Goal: Transaction & Acquisition: Book appointment/travel/reservation

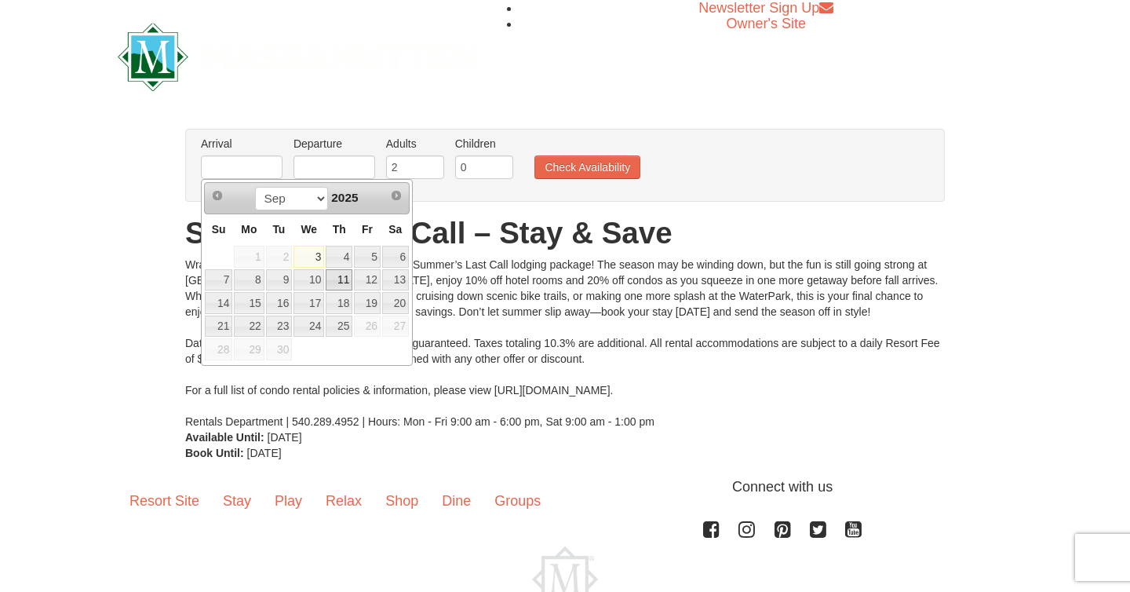
click at [341, 281] on link "11" at bounding box center [339, 280] width 27 height 22
type input "[DATE]"
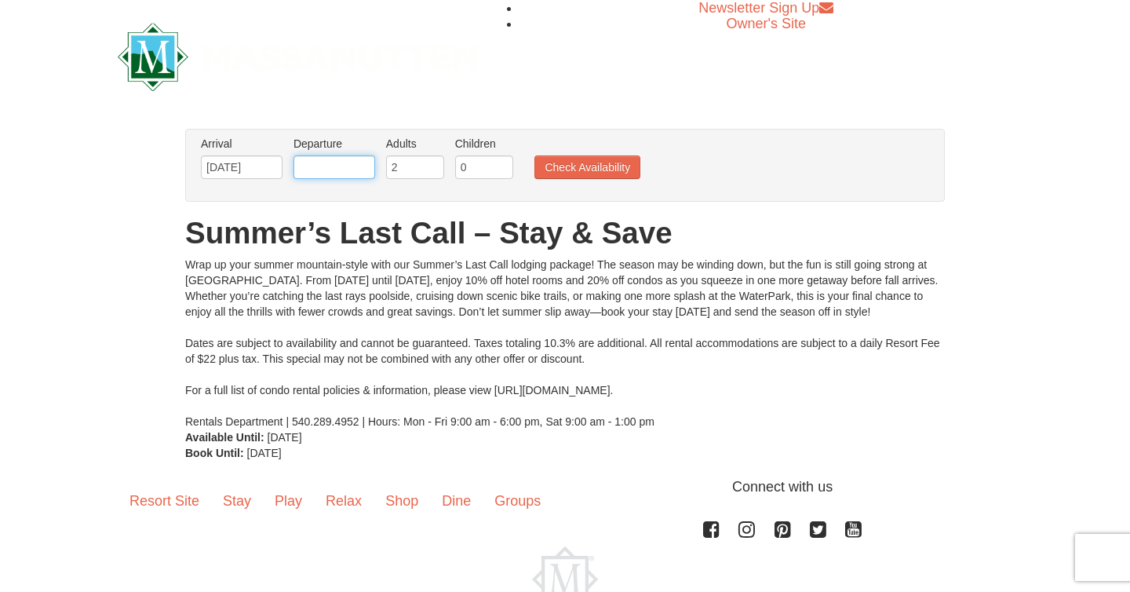
click at [345, 178] on input "text" at bounding box center [334, 167] width 82 height 24
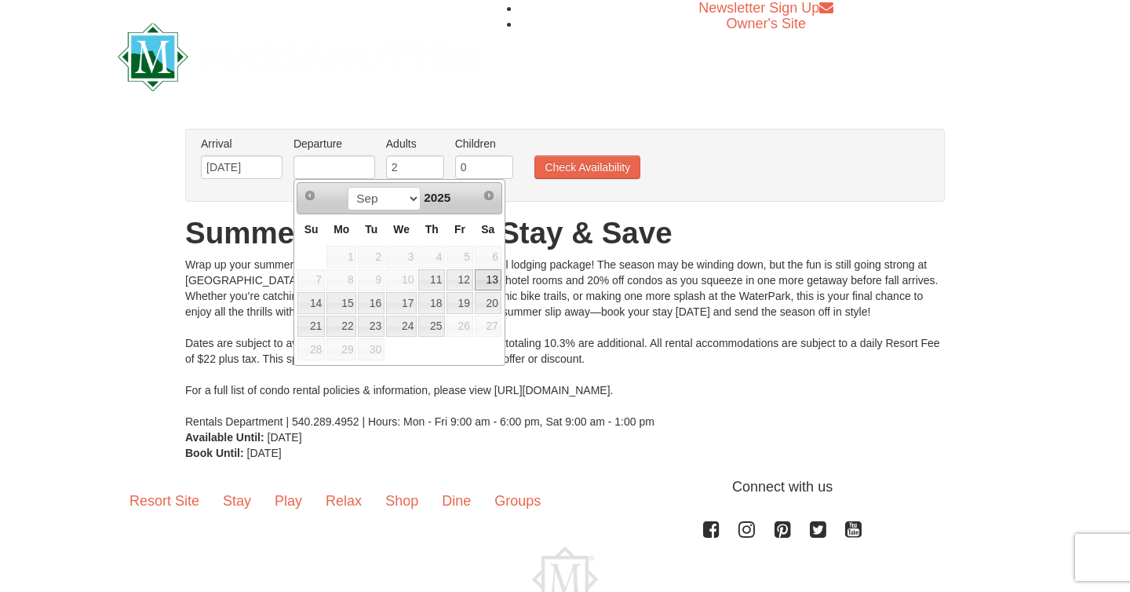
click at [490, 285] on link "13" at bounding box center [488, 280] width 27 height 22
type input "[DATE]"
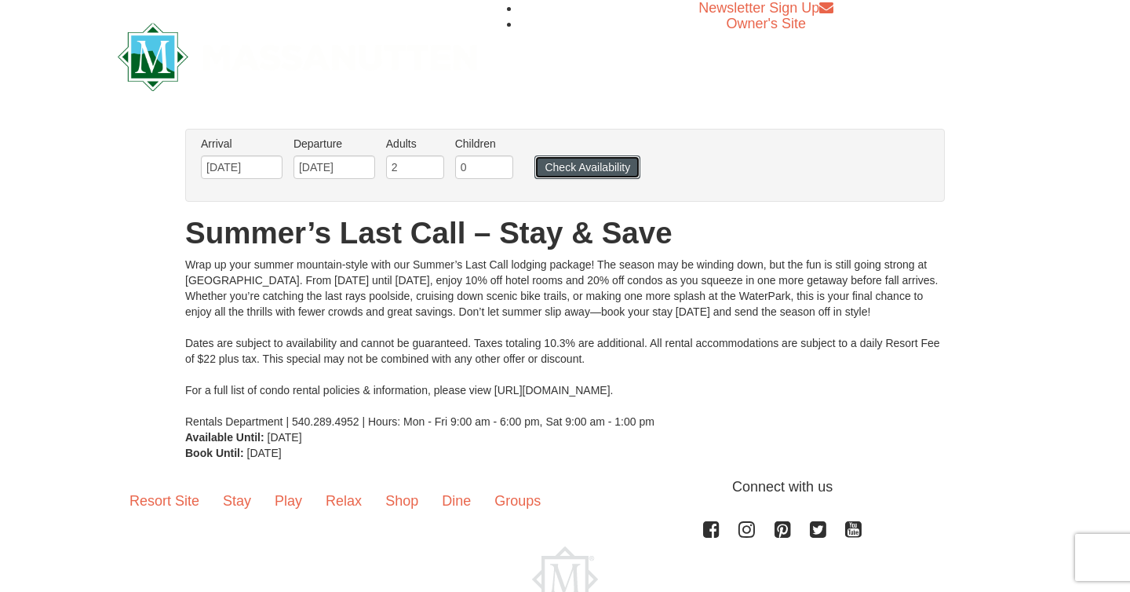
click at [544, 176] on button "Check Availability" at bounding box center [587, 167] width 106 height 24
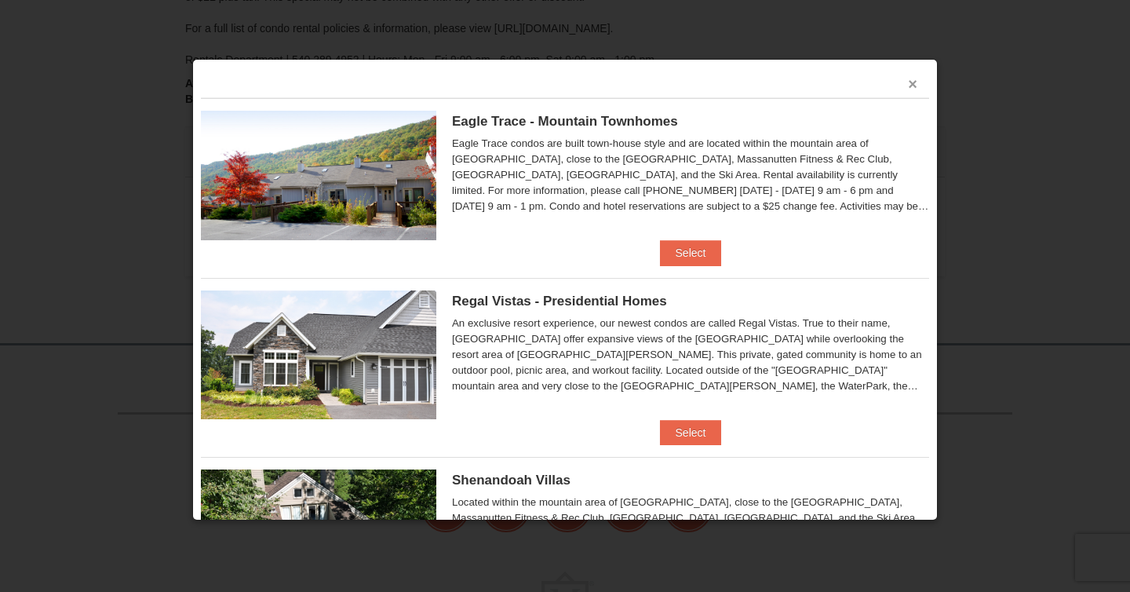
scroll to position [385, 0]
click at [910, 92] on button "×" at bounding box center [912, 84] width 9 height 16
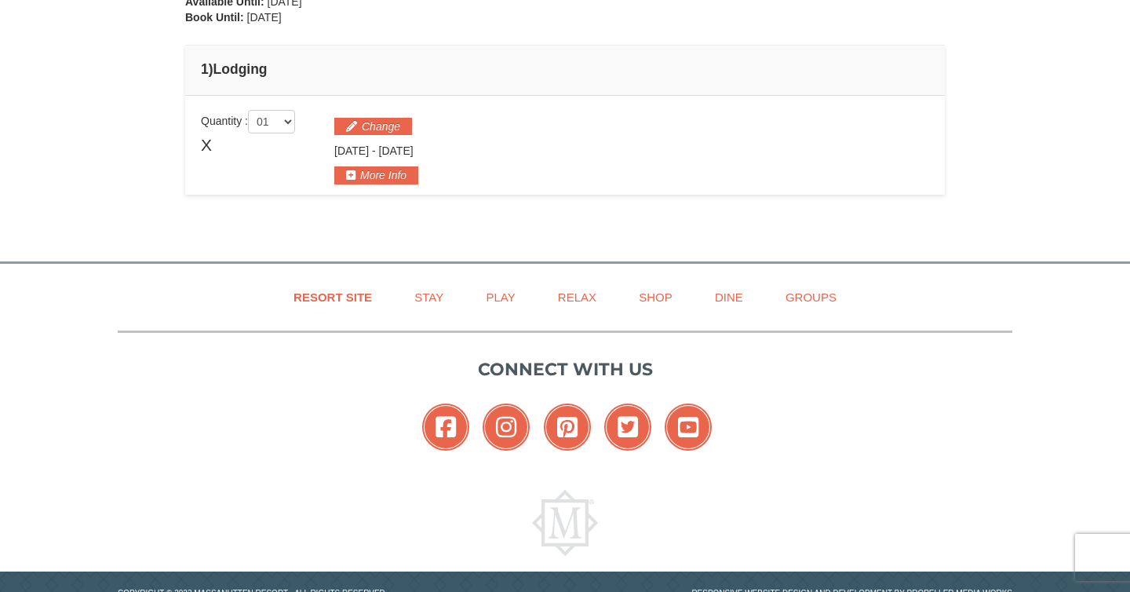
scroll to position [406, 0]
click at [379, 178] on button "More Info" at bounding box center [376, 174] width 84 height 17
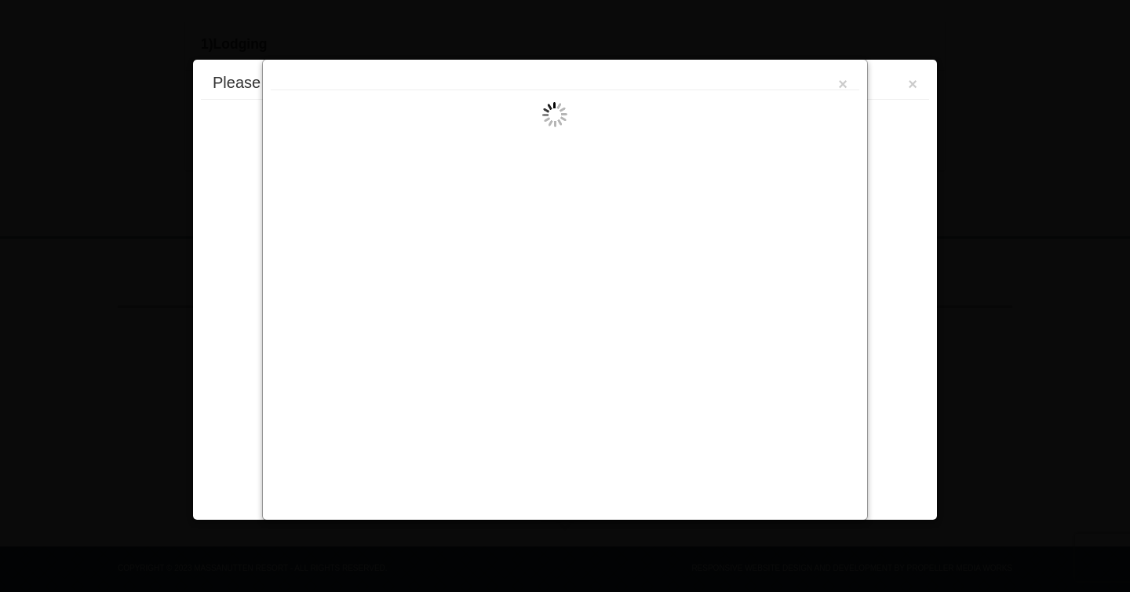
scroll to position [451, 0]
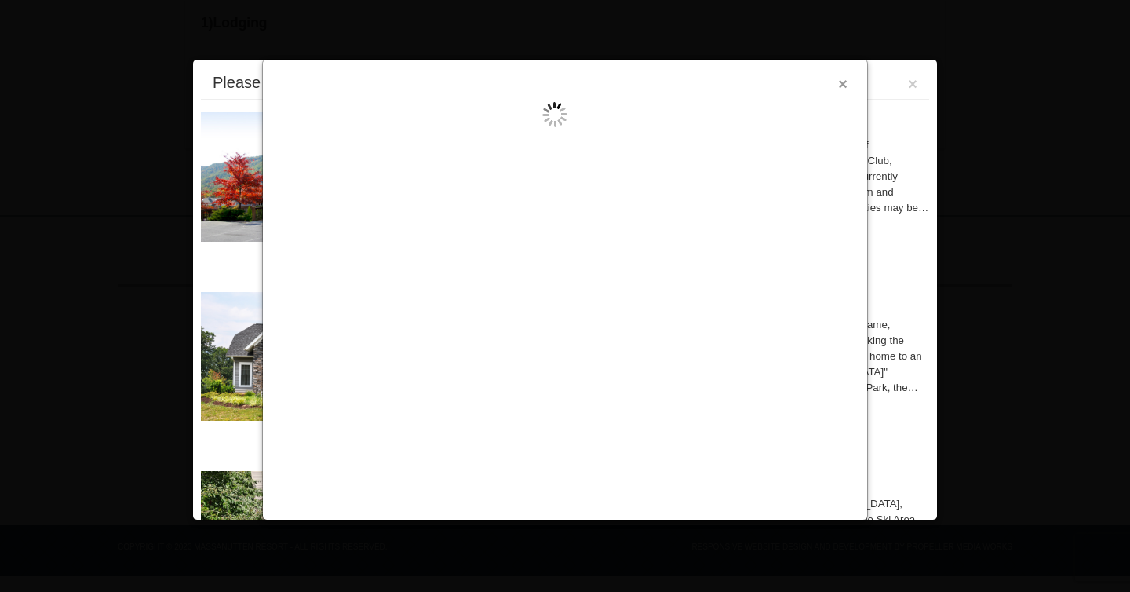
click at [843, 86] on button "×" at bounding box center [842, 84] width 9 height 16
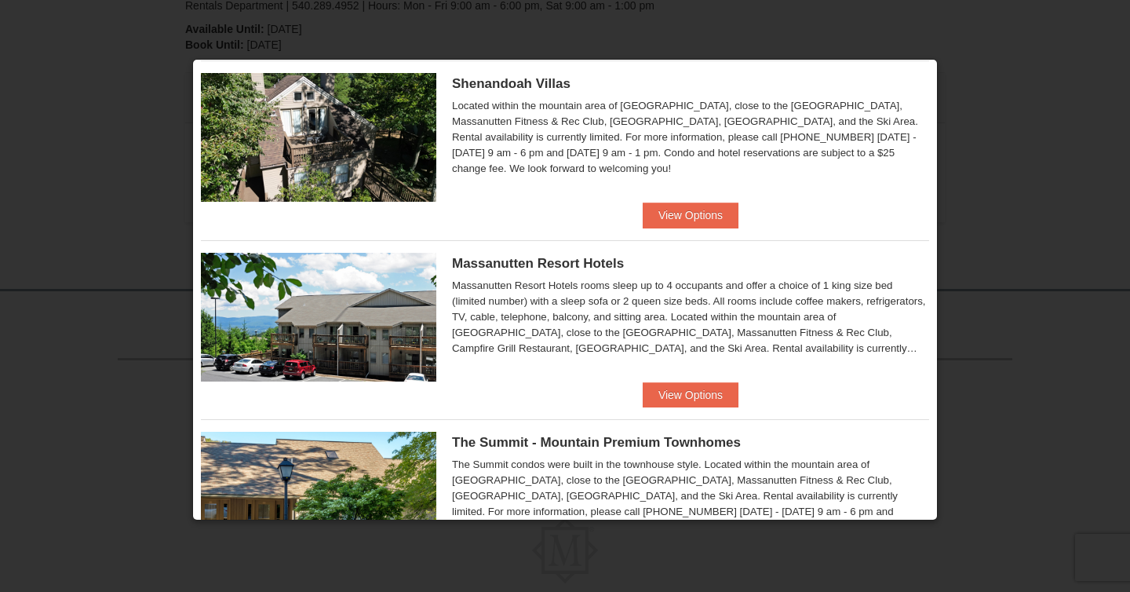
scroll to position [377, 0]
click at [697, 217] on button "View Options" at bounding box center [691, 214] width 96 height 25
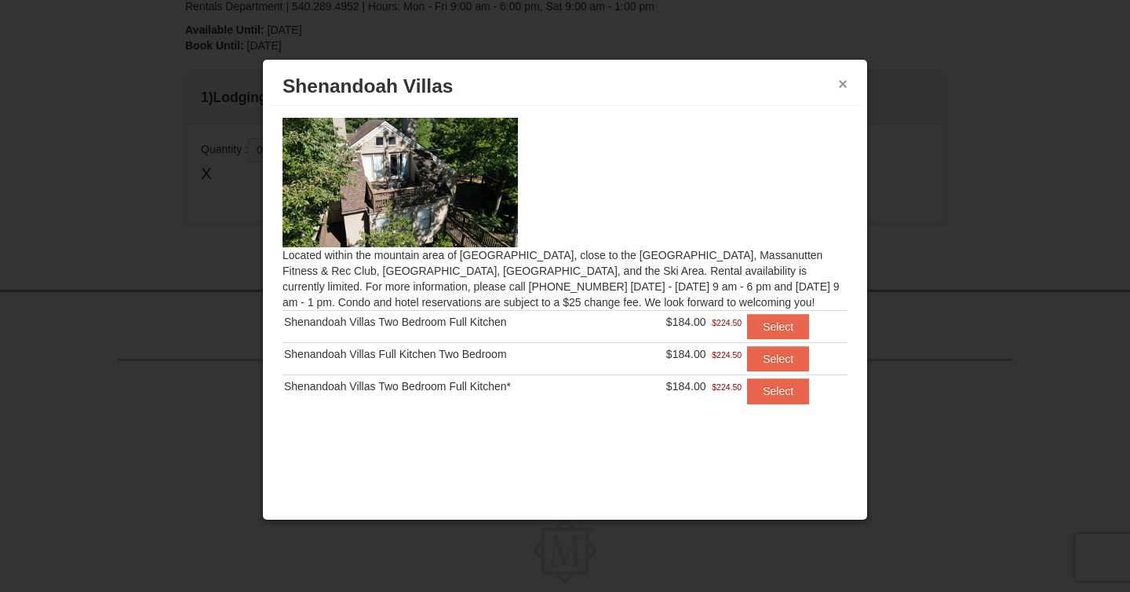
click at [841, 86] on button "×" at bounding box center [842, 84] width 9 height 16
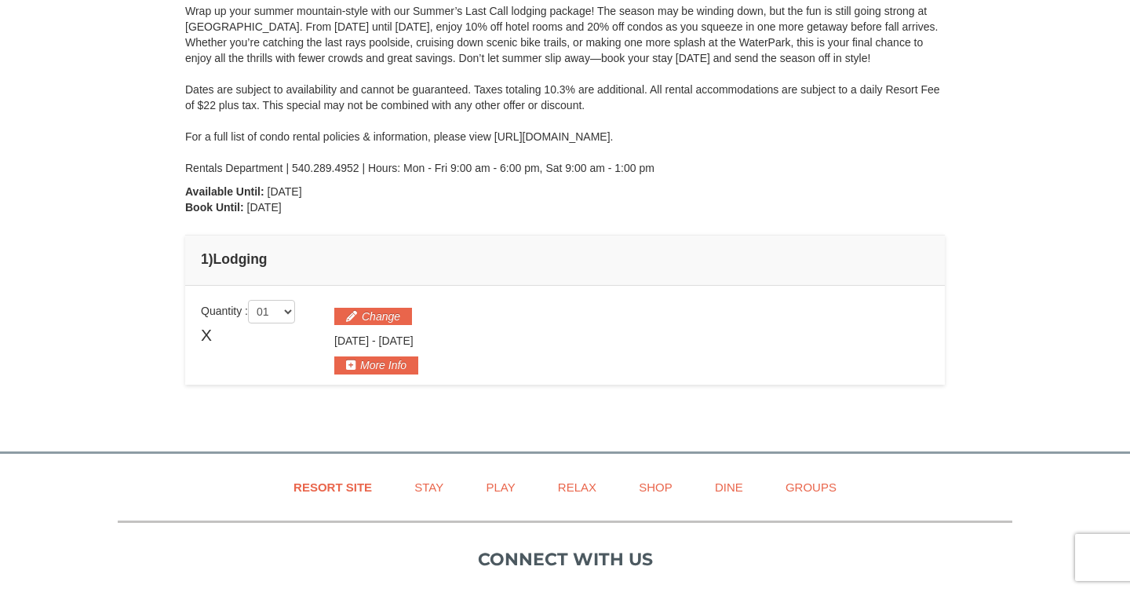
scroll to position [310, 0]
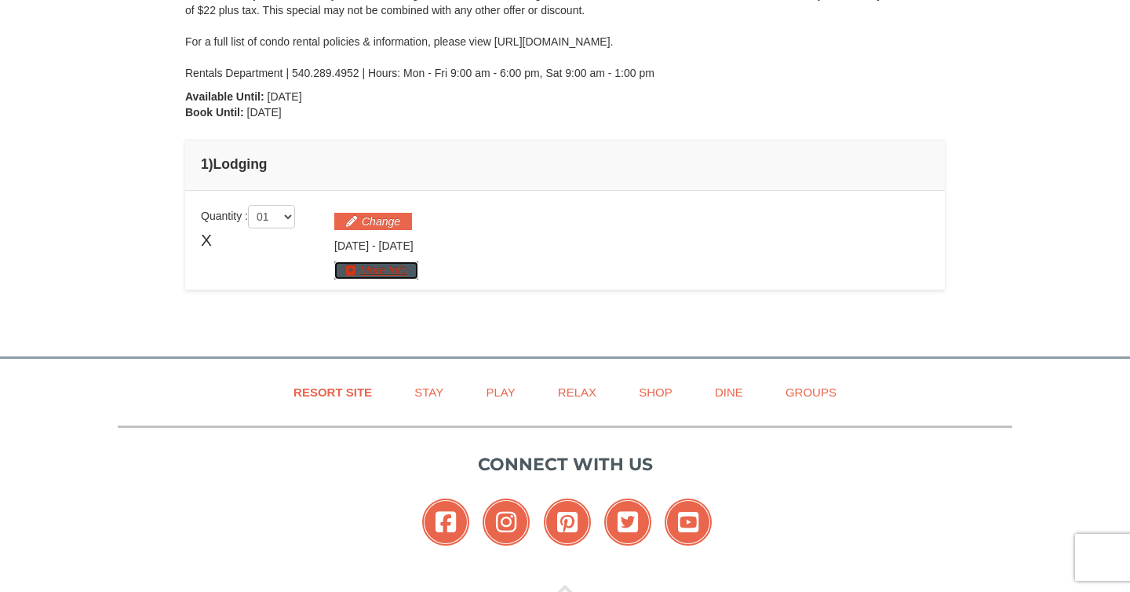
click at [406, 269] on button "More Info" at bounding box center [376, 269] width 84 height 17
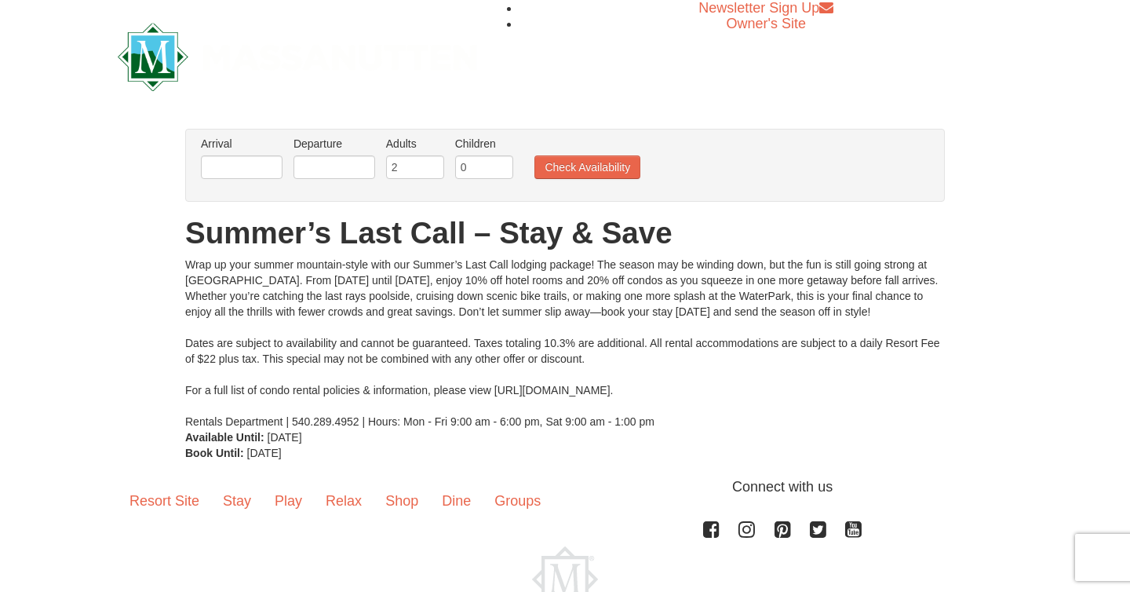
scroll to position [69, 0]
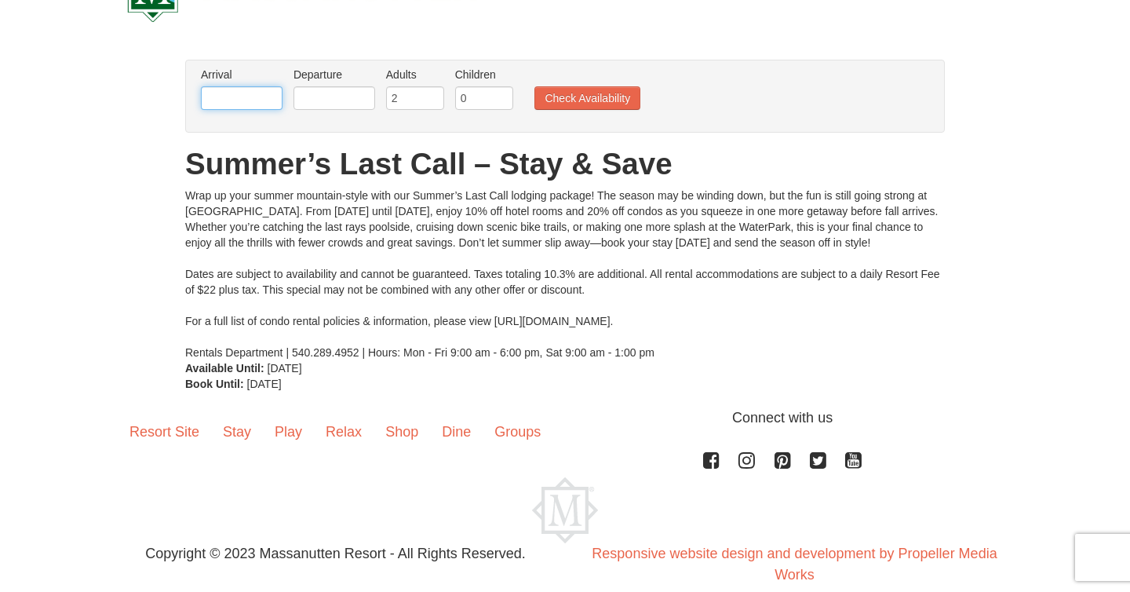
click at [266, 96] on input "text" at bounding box center [242, 98] width 82 height 24
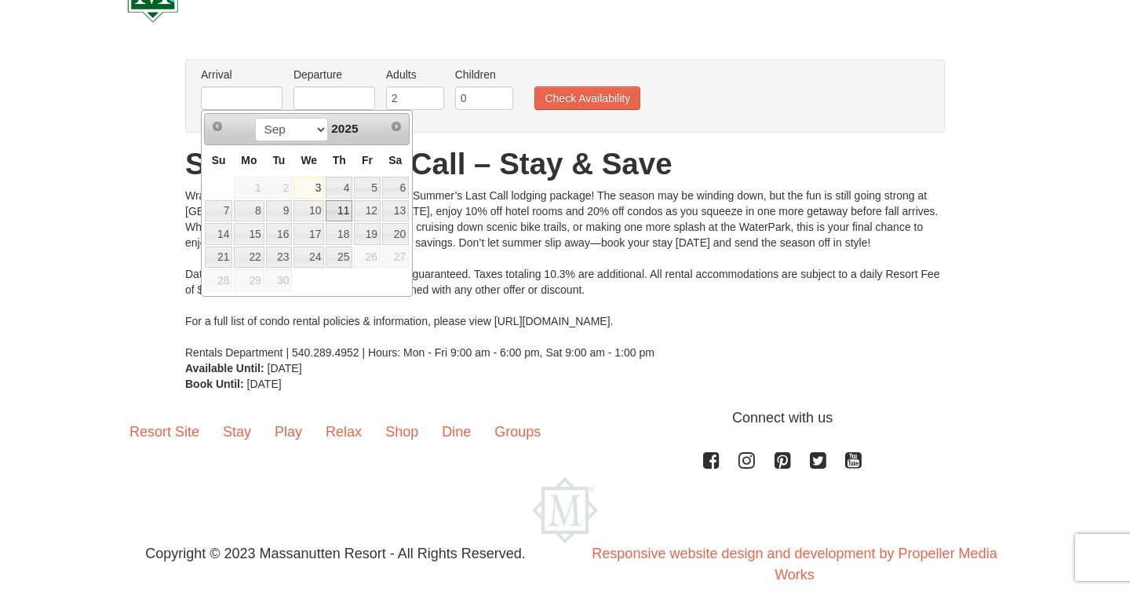
click at [340, 210] on link "11" at bounding box center [339, 211] width 27 height 22
type input "[DATE]"
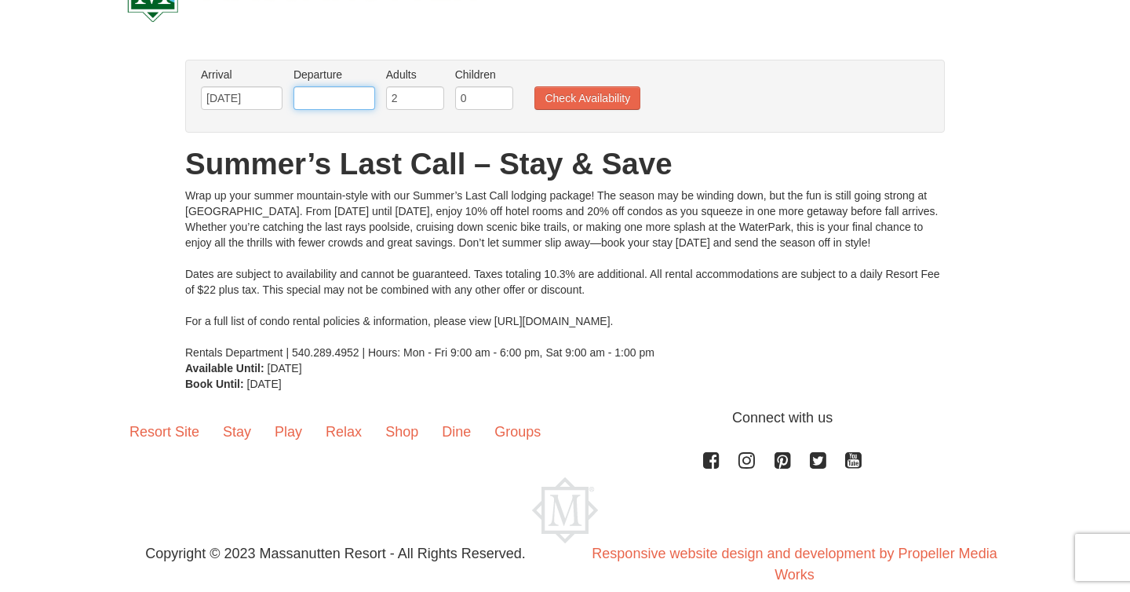
click at [350, 95] on input "text" at bounding box center [334, 98] width 82 height 24
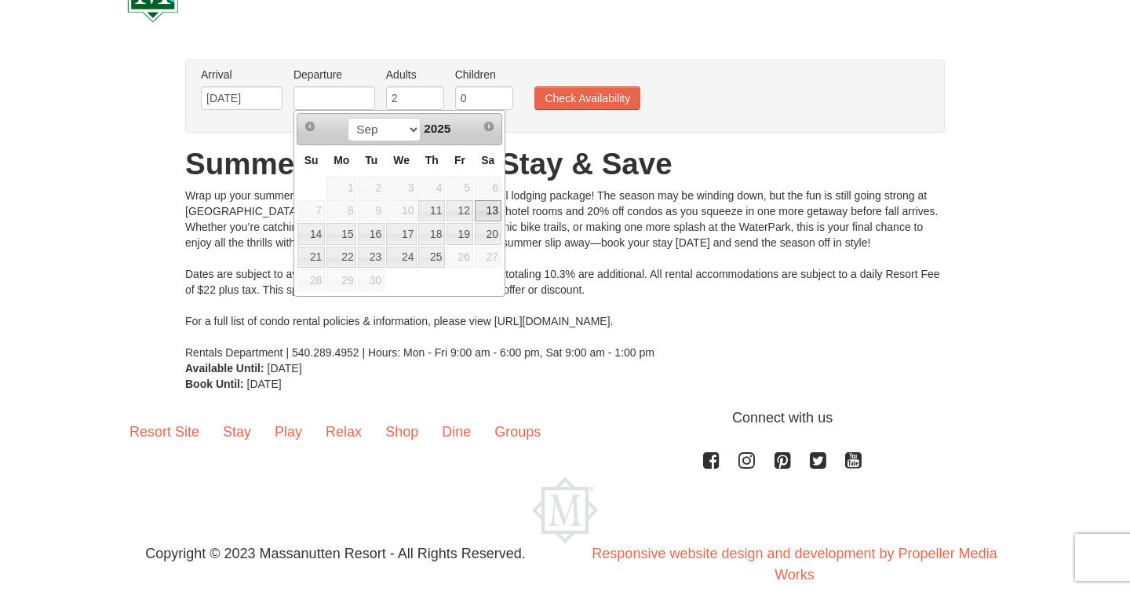
click at [486, 209] on link "13" at bounding box center [488, 211] width 27 height 22
type input "[DATE]"
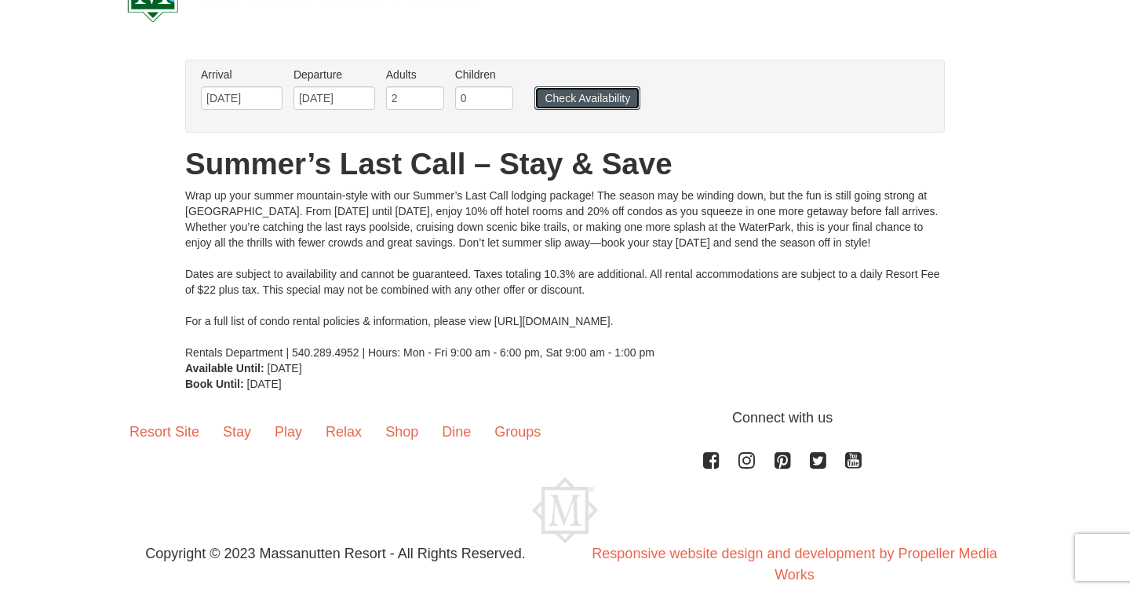
click at [573, 102] on button "Check Availability" at bounding box center [587, 98] width 106 height 24
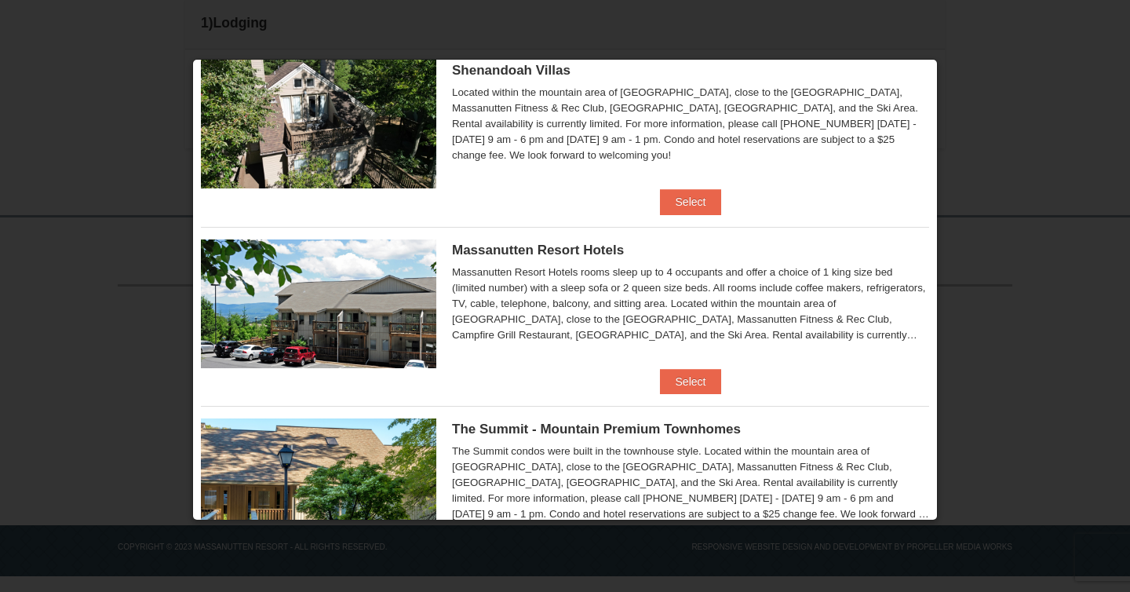
scroll to position [433, 0]
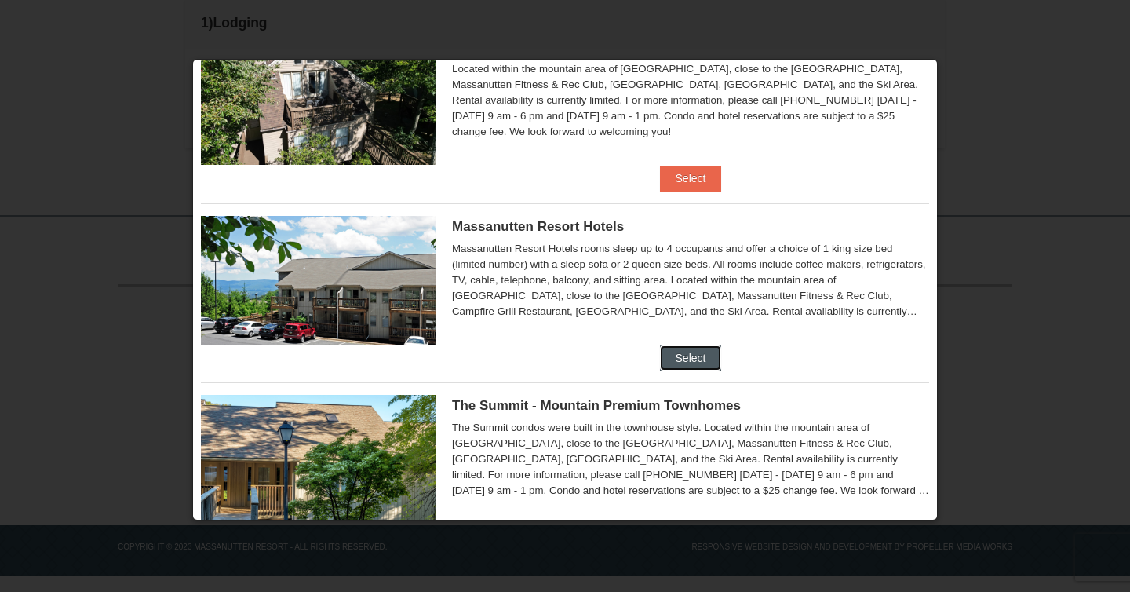
click at [682, 356] on button "Select" at bounding box center [691, 357] width 62 height 25
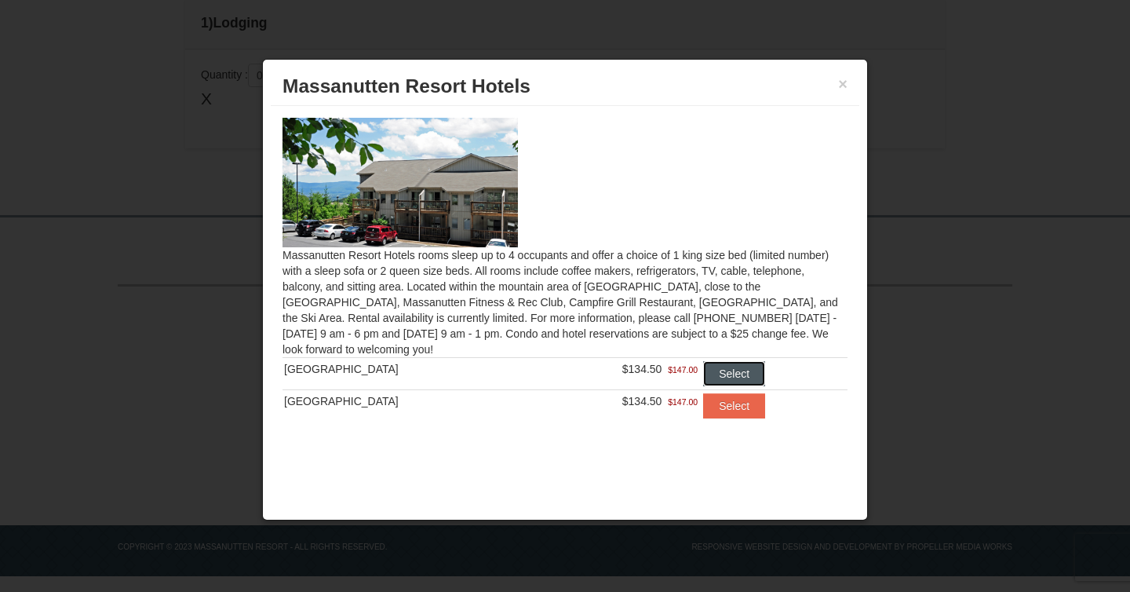
click at [717, 376] on button "Select" at bounding box center [734, 373] width 62 height 25
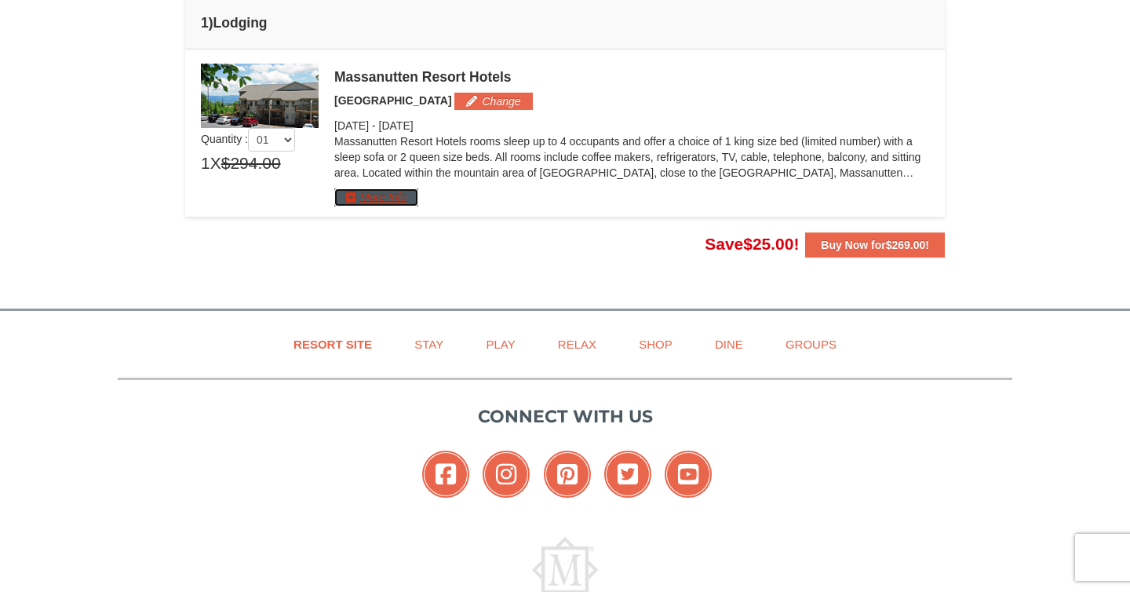
click at [395, 195] on button "More Info" at bounding box center [376, 196] width 84 height 17
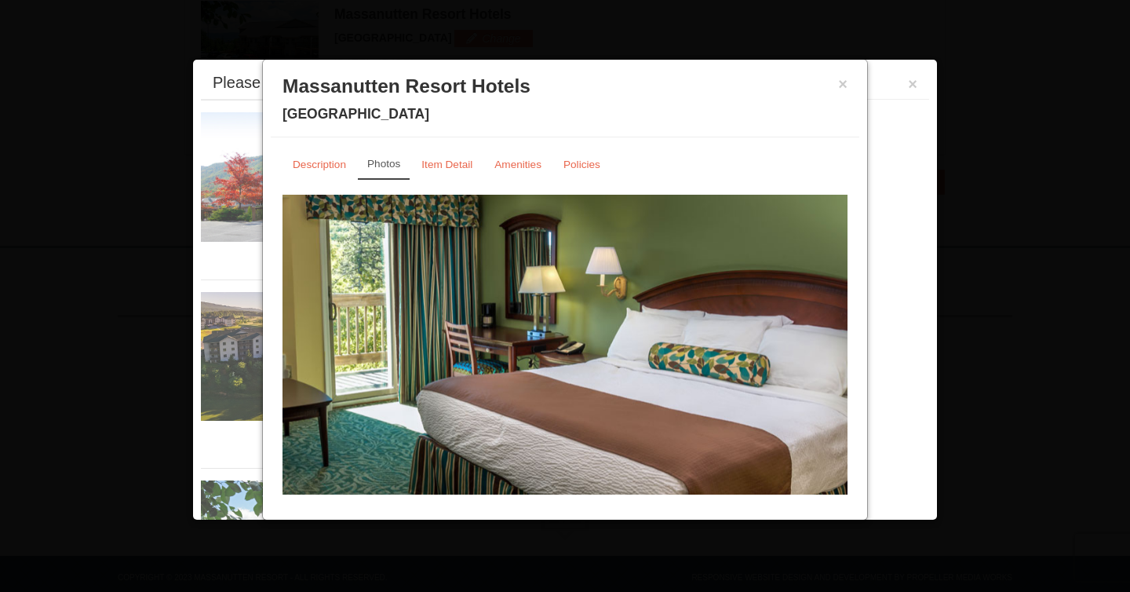
scroll to position [515, 0]
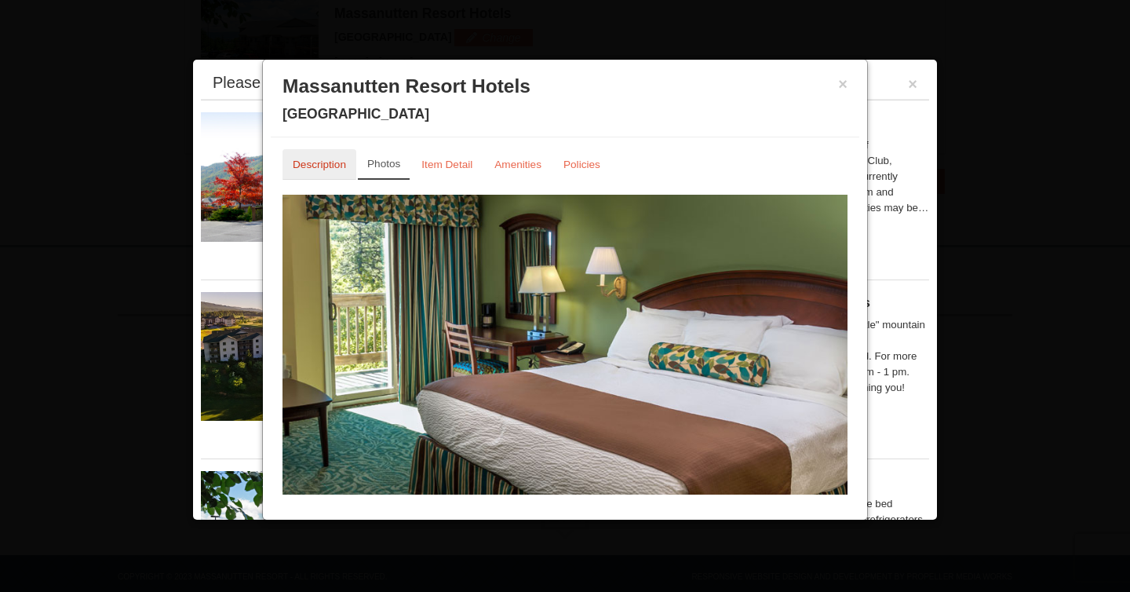
click at [312, 171] on link "Description" at bounding box center [319, 164] width 74 height 31
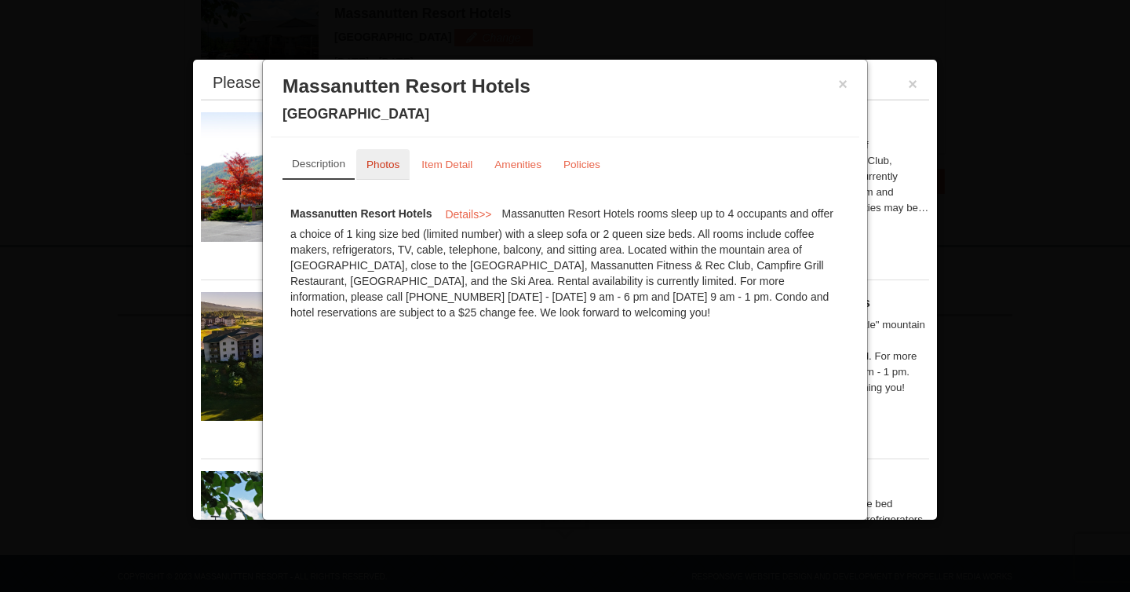
click at [386, 162] on small "Photos" at bounding box center [382, 164] width 33 height 12
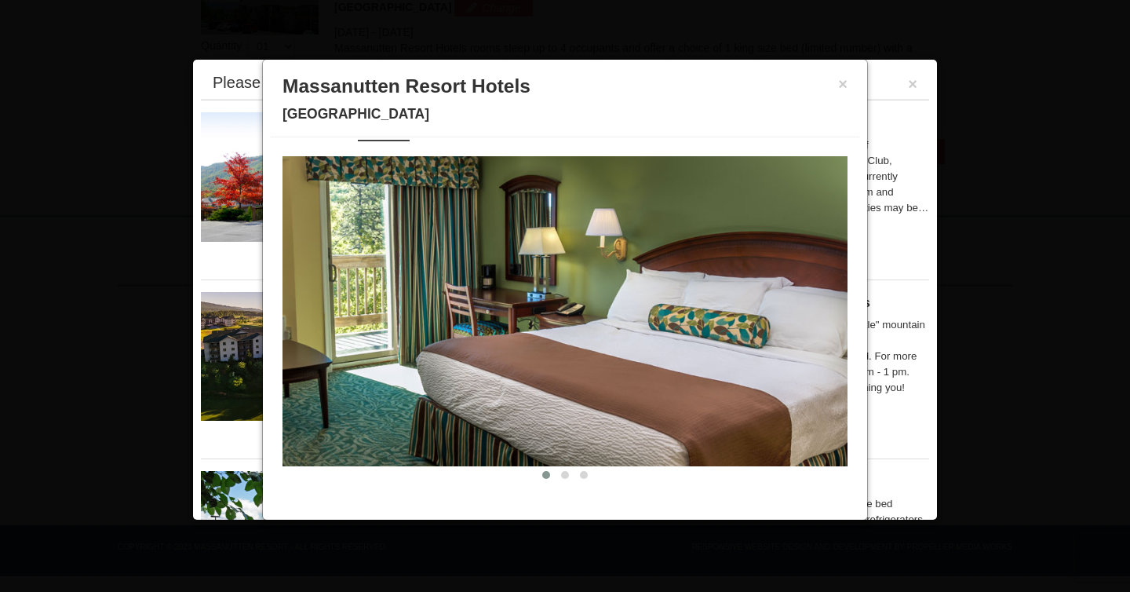
scroll to position [38, 0]
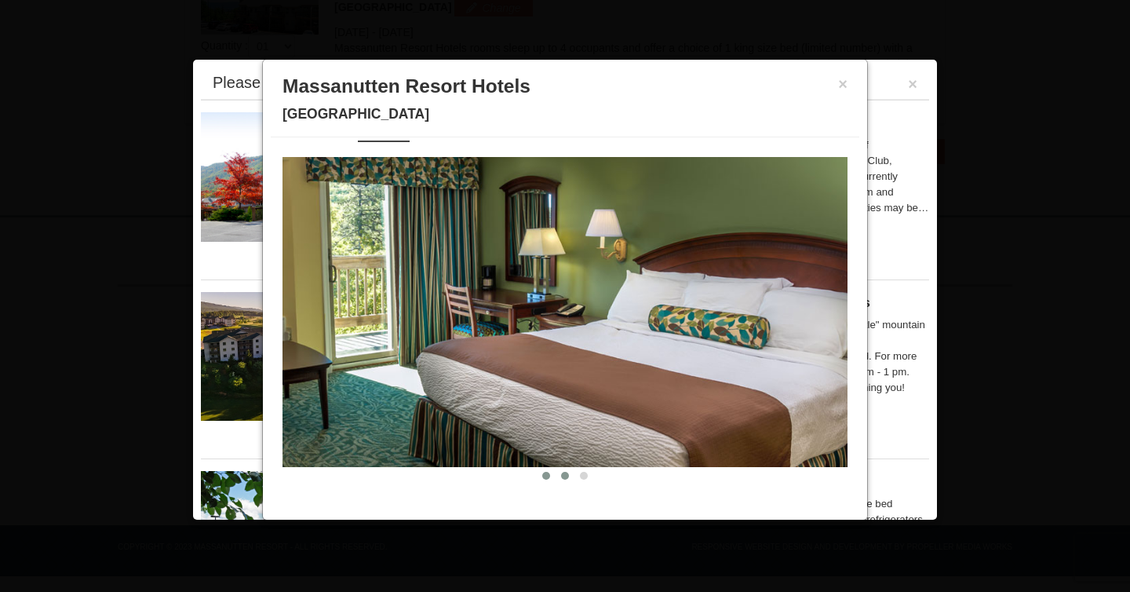
click at [564, 471] on button at bounding box center [564, 476] width 19 height 16
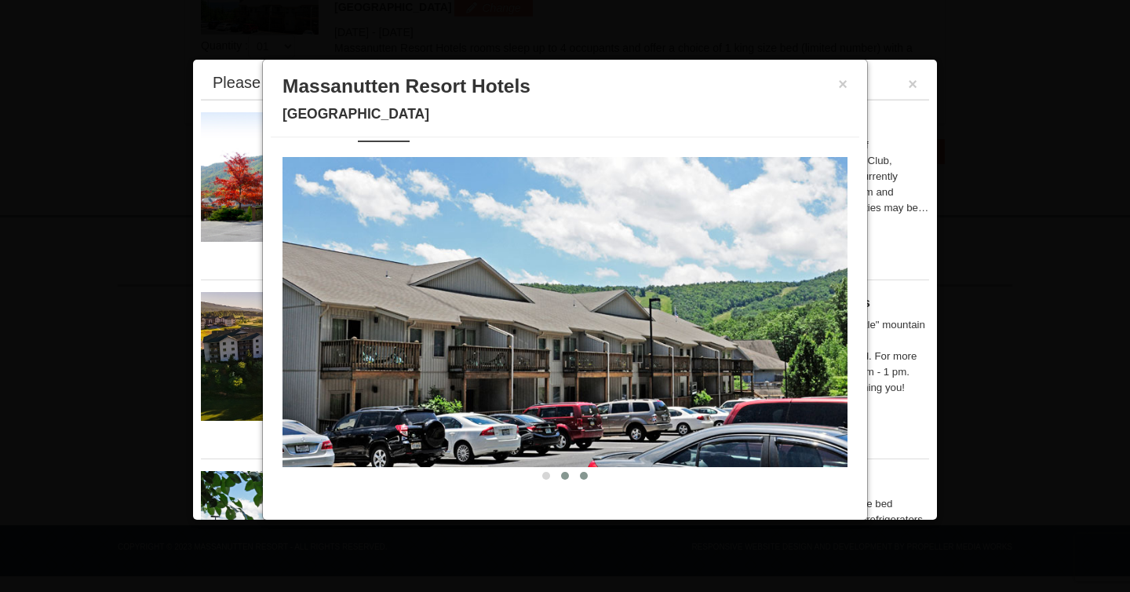
click at [584, 474] on span at bounding box center [584, 475] width 8 height 8
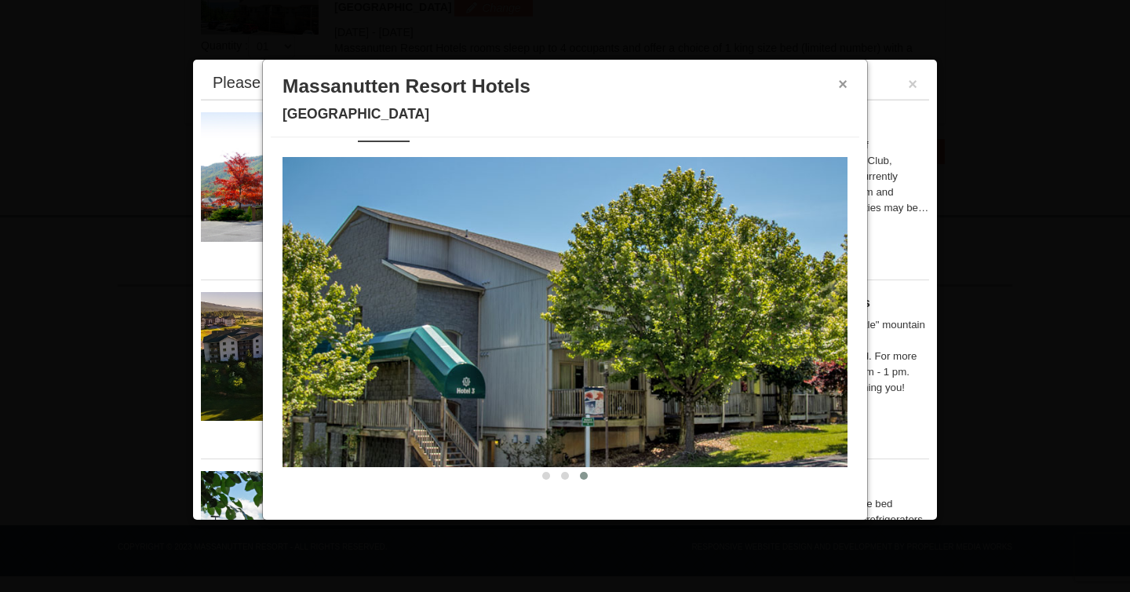
click at [843, 83] on button "×" at bounding box center [842, 84] width 9 height 16
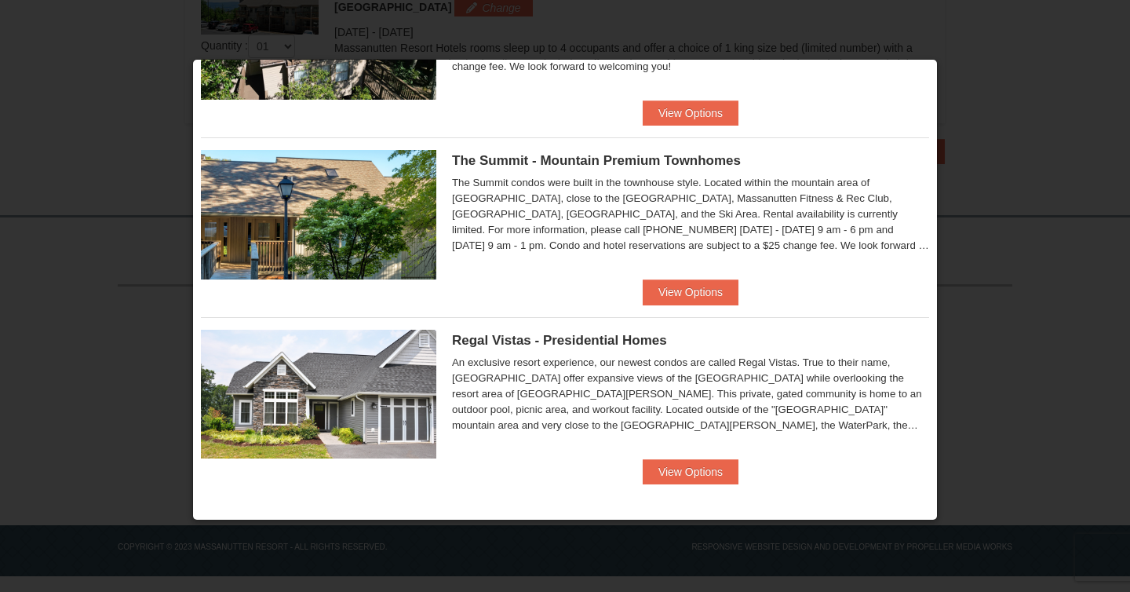
scroll to position [858, 0]
click at [687, 476] on button "View Options" at bounding box center [691, 471] width 96 height 25
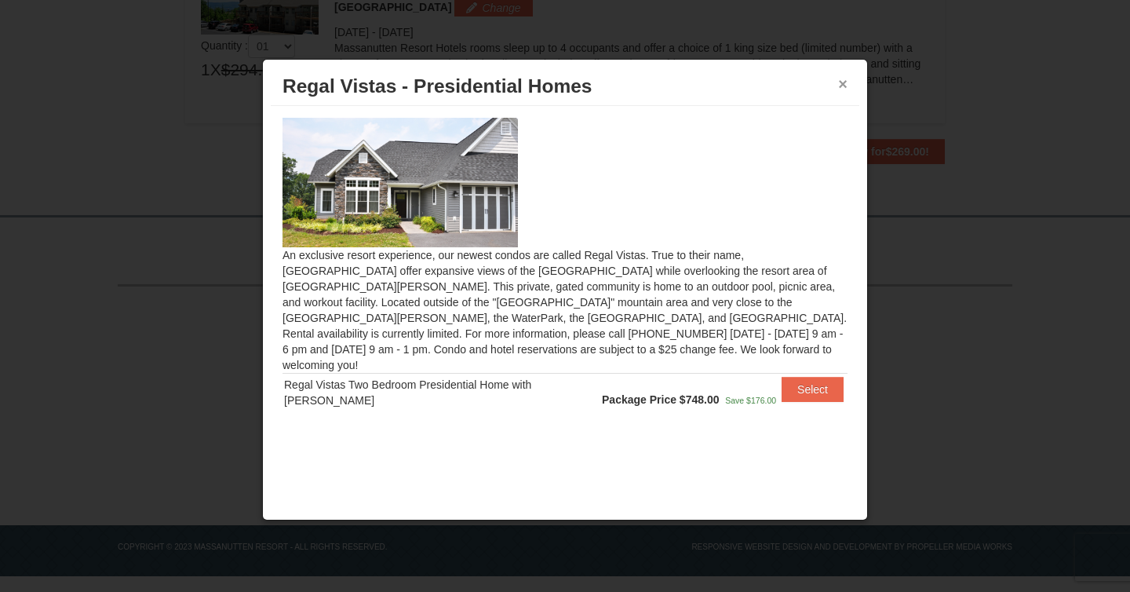
click at [840, 92] on button "×" at bounding box center [842, 84] width 9 height 16
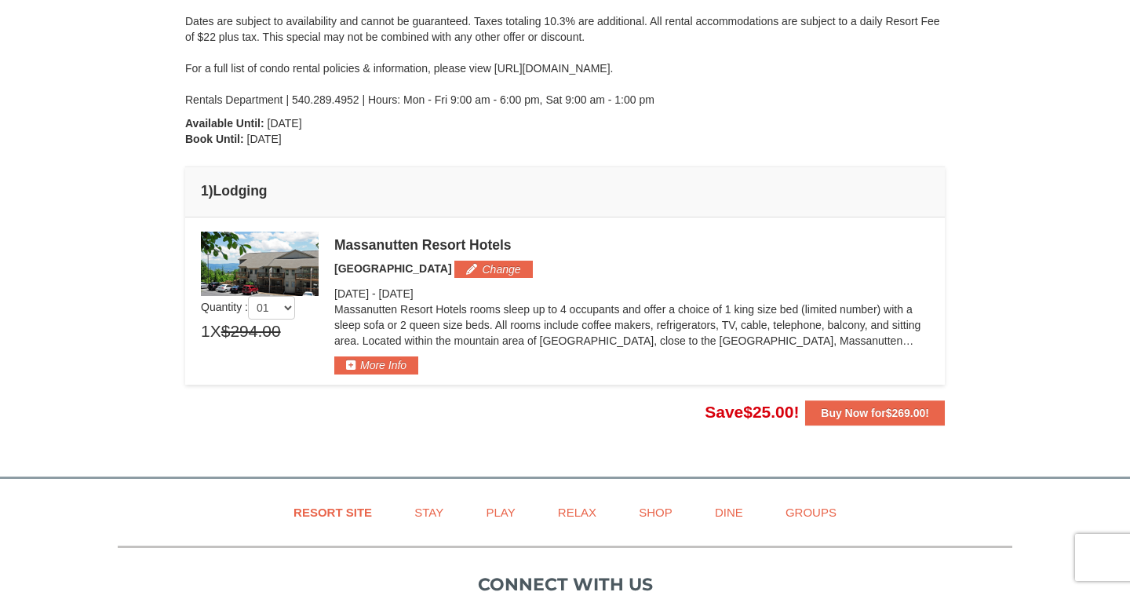
scroll to position [282, 0]
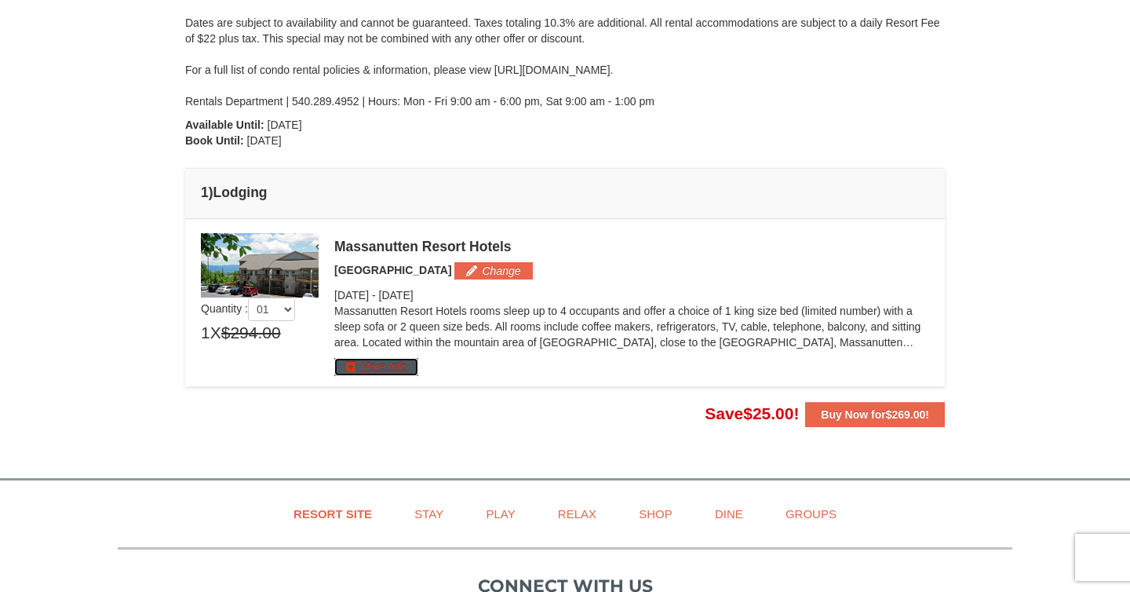
click at [402, 364] on button "More Info" at bounding box center [376, 366] width 84 height 17
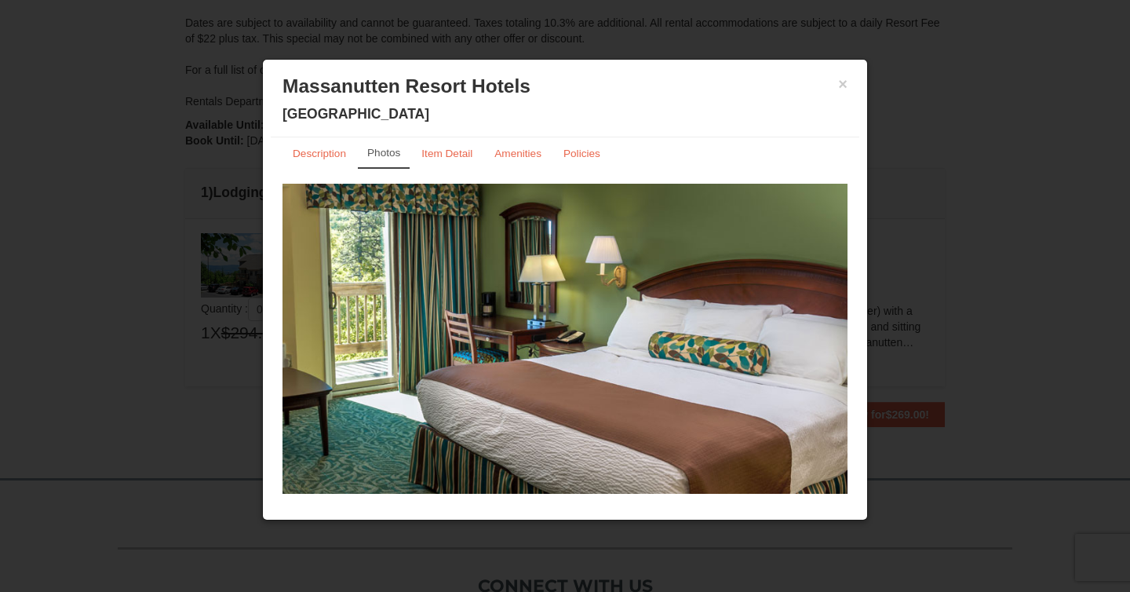
scroll to position [12, 0]
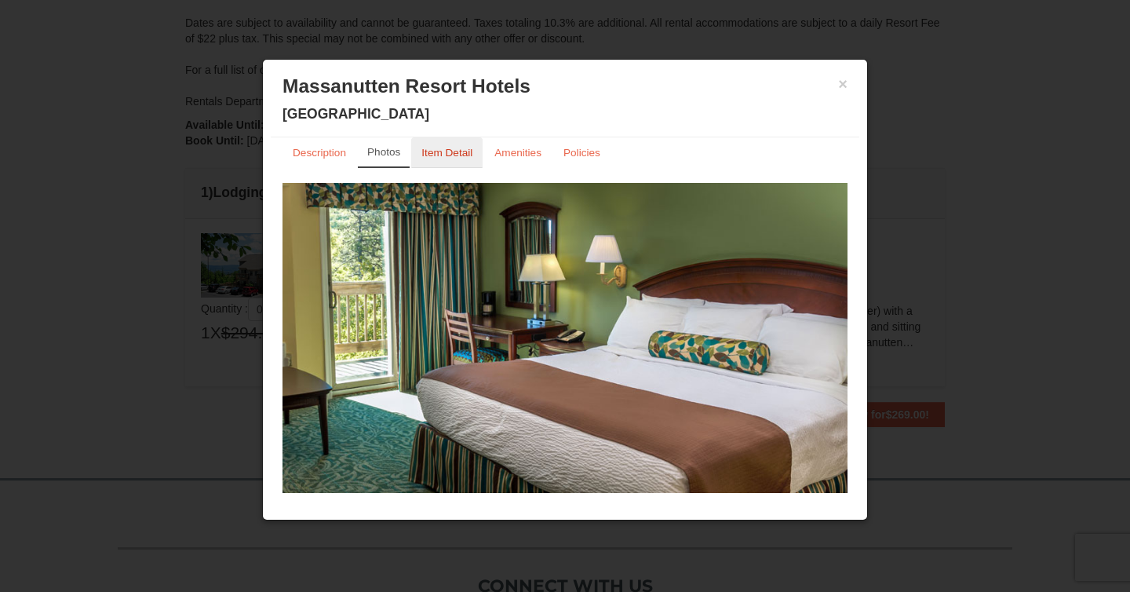
click at [450, 147] on small "Item Detail" at bounding box center [446, 153] width 51 height 12
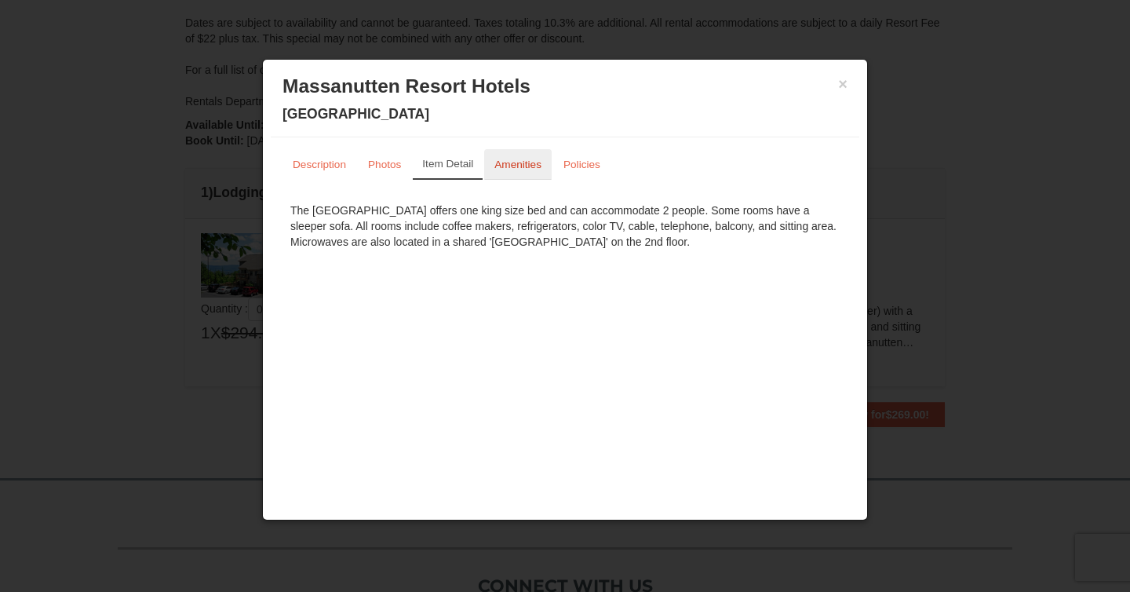
click at [522, 169] on small "Amenities" at bounding box center [517, 164] width 47 height 12
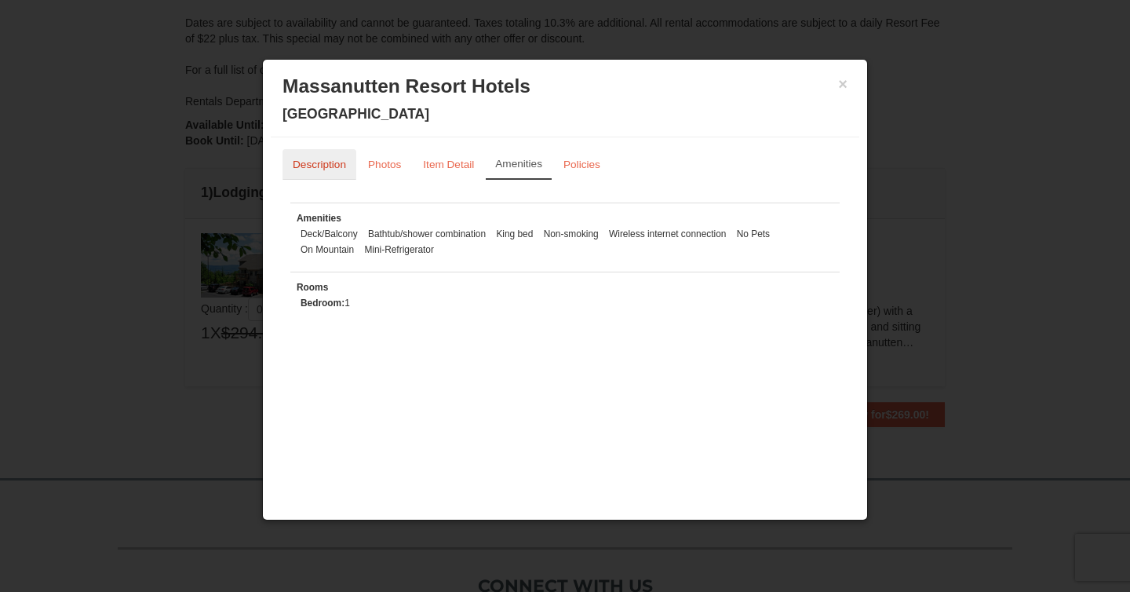
click at [325, 174] on link "Description" at bounding box center [319, 164] width 74 height 31
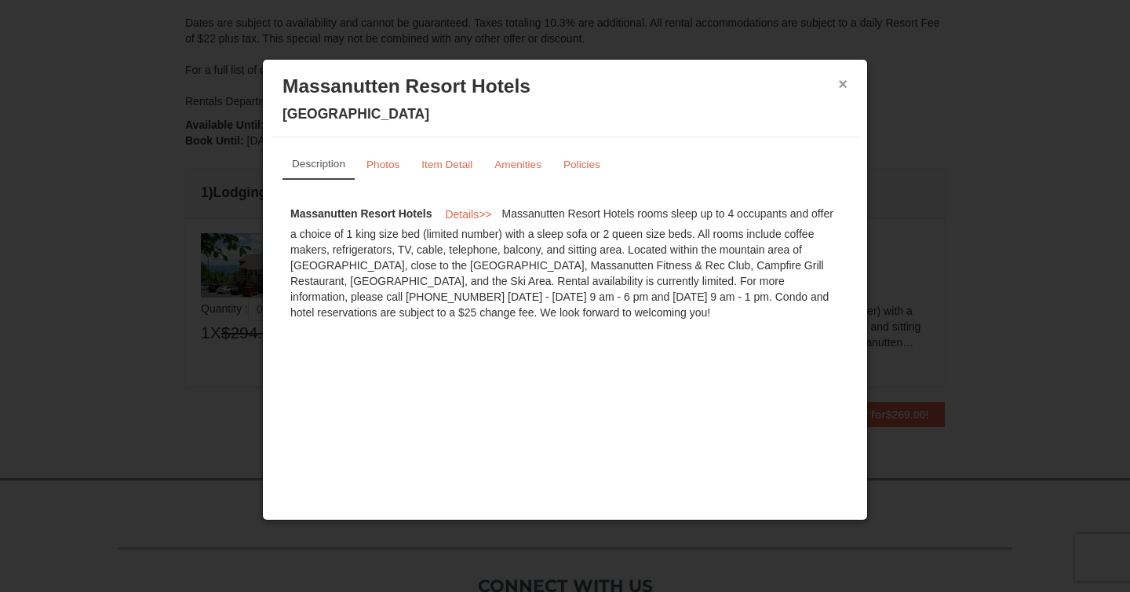
click at [846, 82] on button "×" at bounding box center [842, 84] width 9 height 16
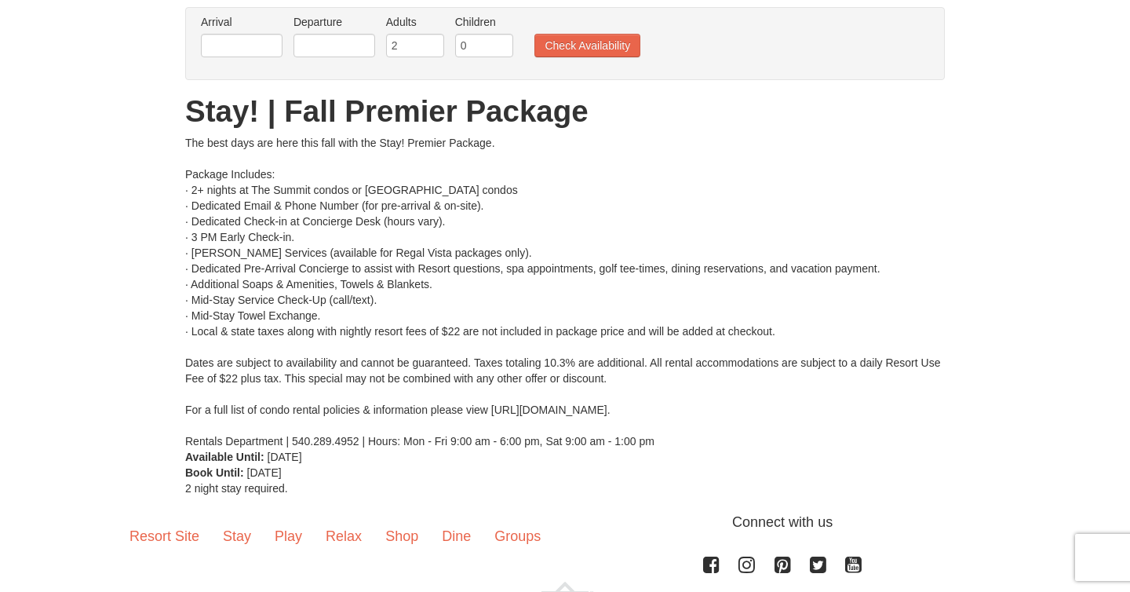
scroll to position [116, 0]
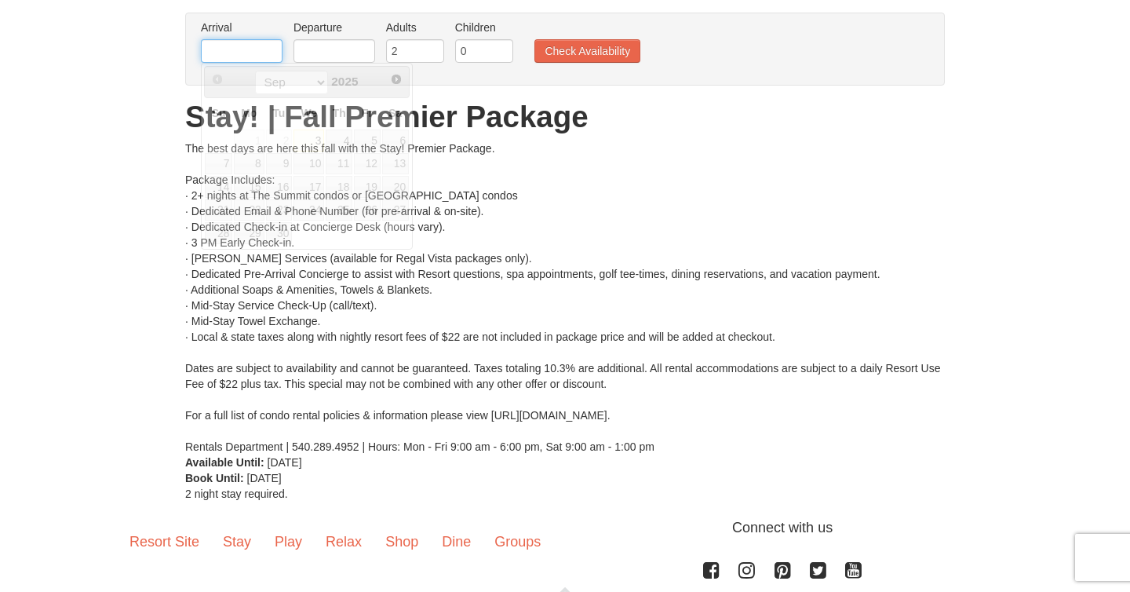
click at [224, 58] on input "text" at bounding box center [242, 51] width 82 height 24
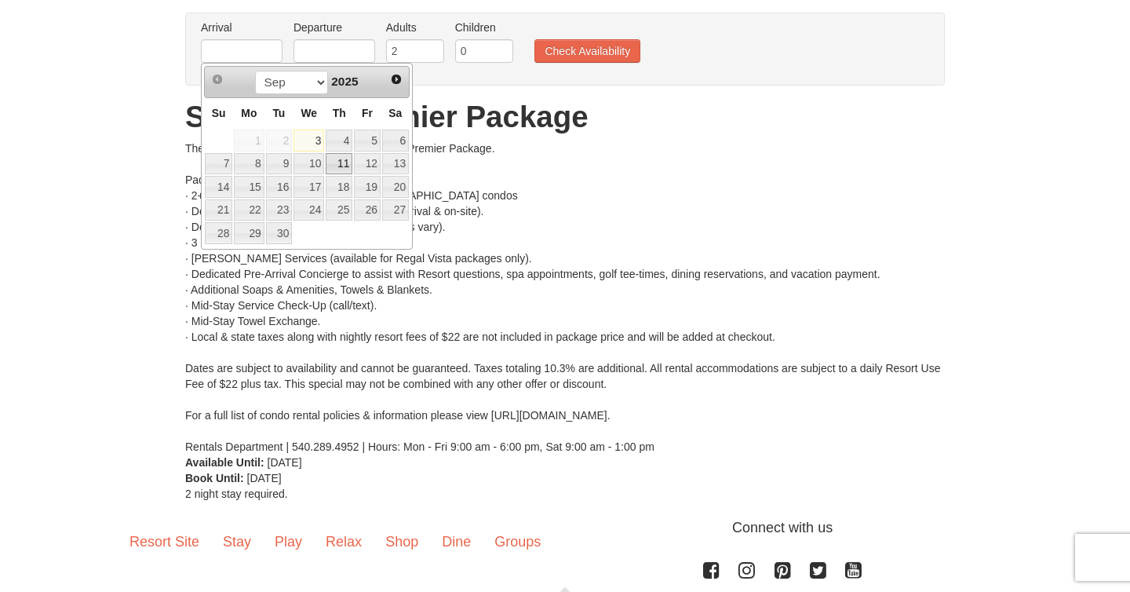
click at [338, 166] on link "11" at bounding box center [339, 164] width 27 height 22
type input "[DATE]"
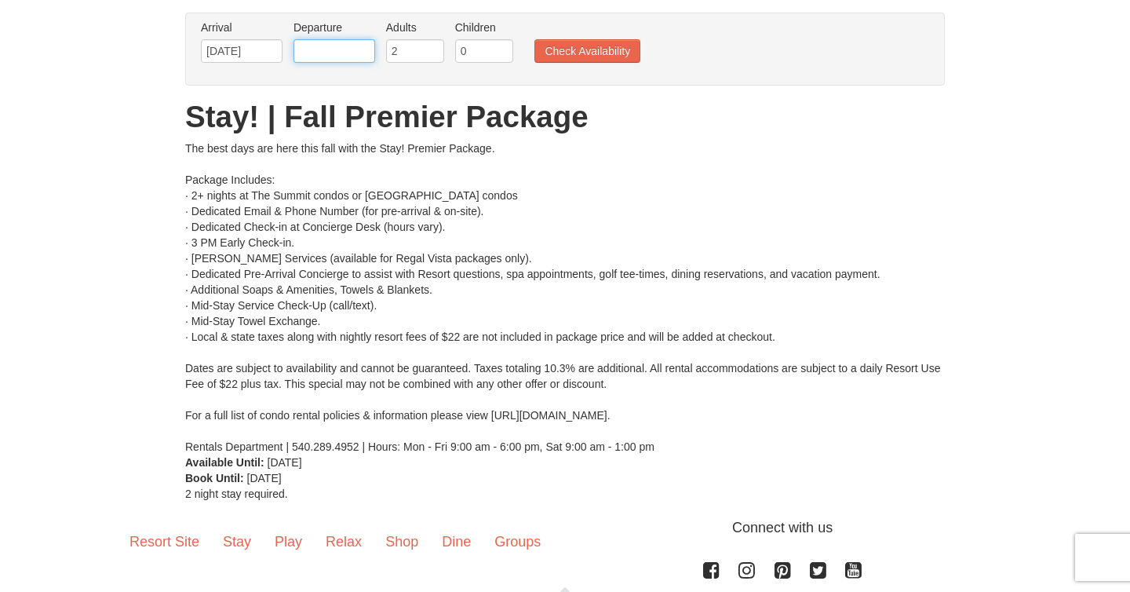
click at [358, 49] on input "text" at bounding box center [334, 51] width 82 height 24
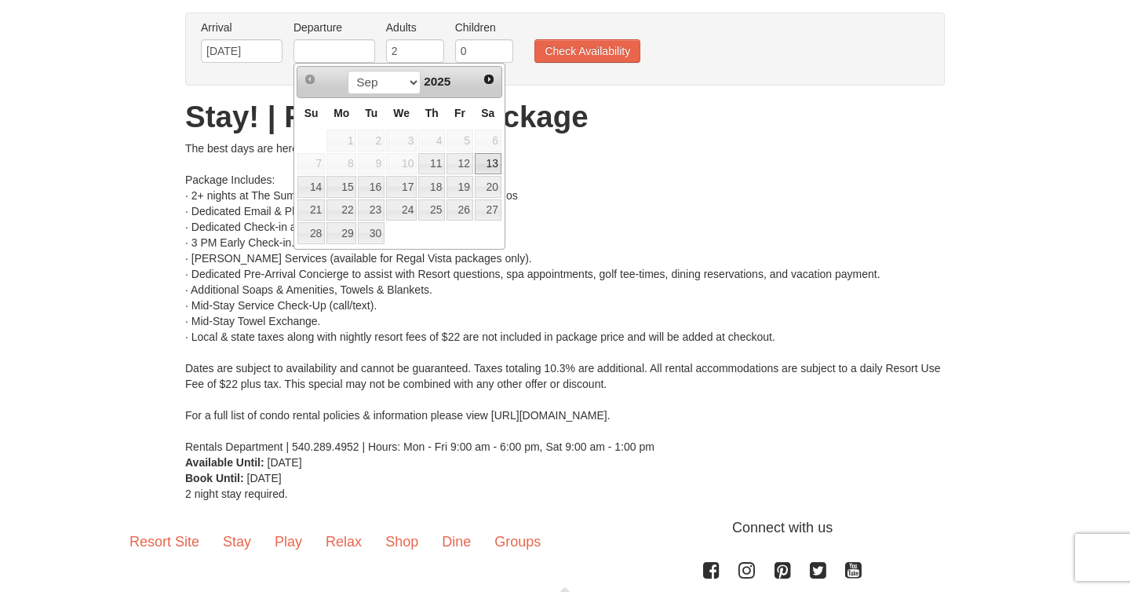
click at [491, 162] on link "13" at bounding box center [488, 164] width 27 height 22
type input "[DATE]"
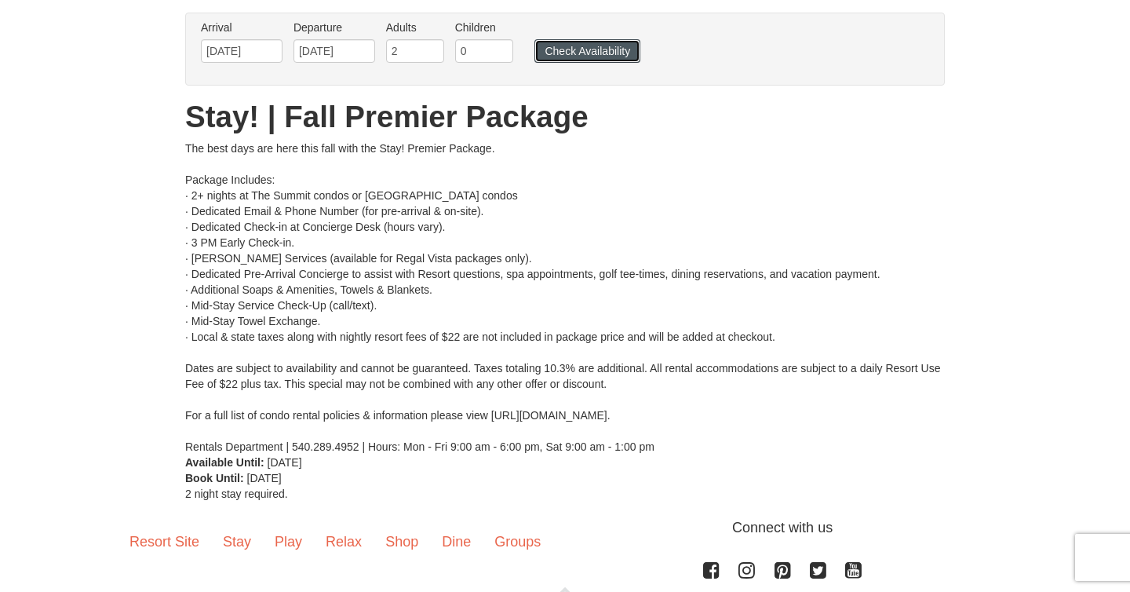
click at [586, 54] on button "Check Availability" at bounding box center [587, 51] width 106 height 24
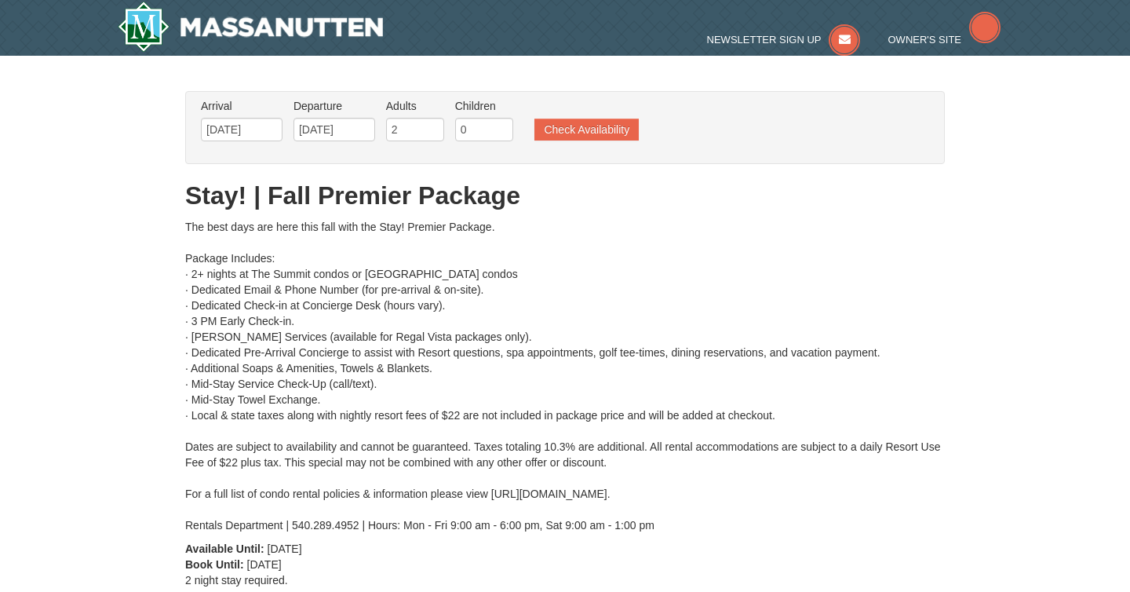
type input "[DATE]"
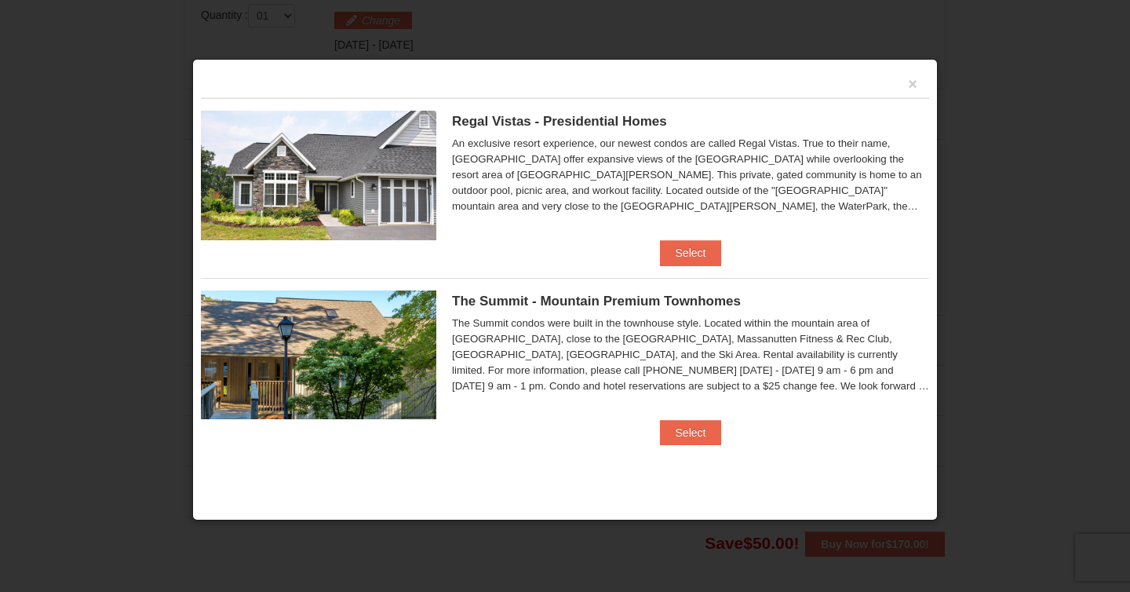
scroll to position [668, 0]
click at [681, 253] on button "Select" at bounding box center [691, 252] width 62 height 25
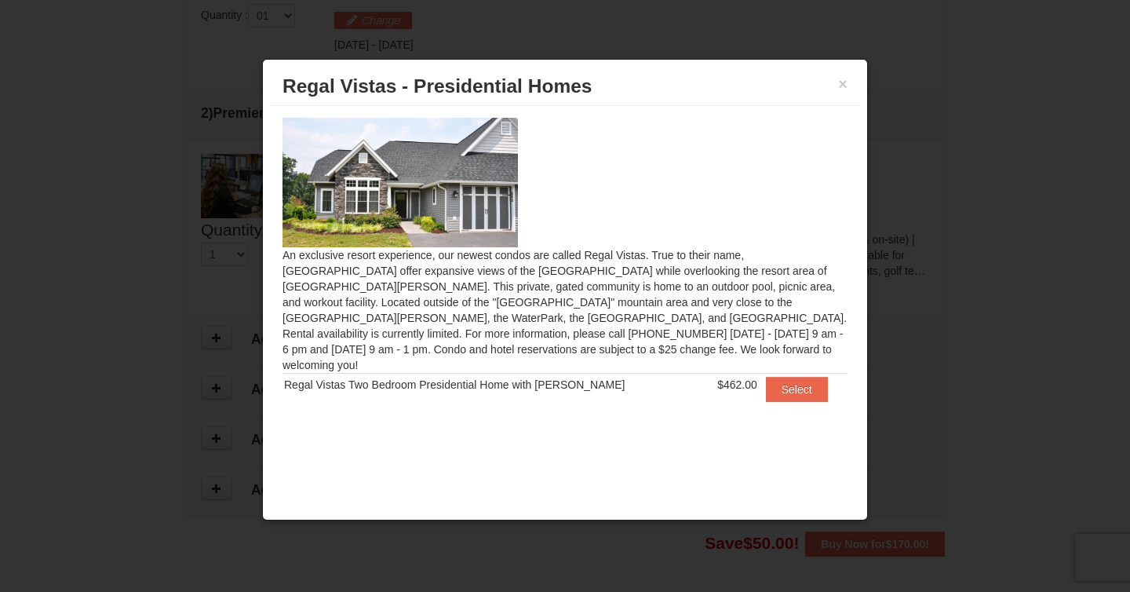
click at [770, 386] on td "Select" at bounding box center [805, 389] width 86 height 32
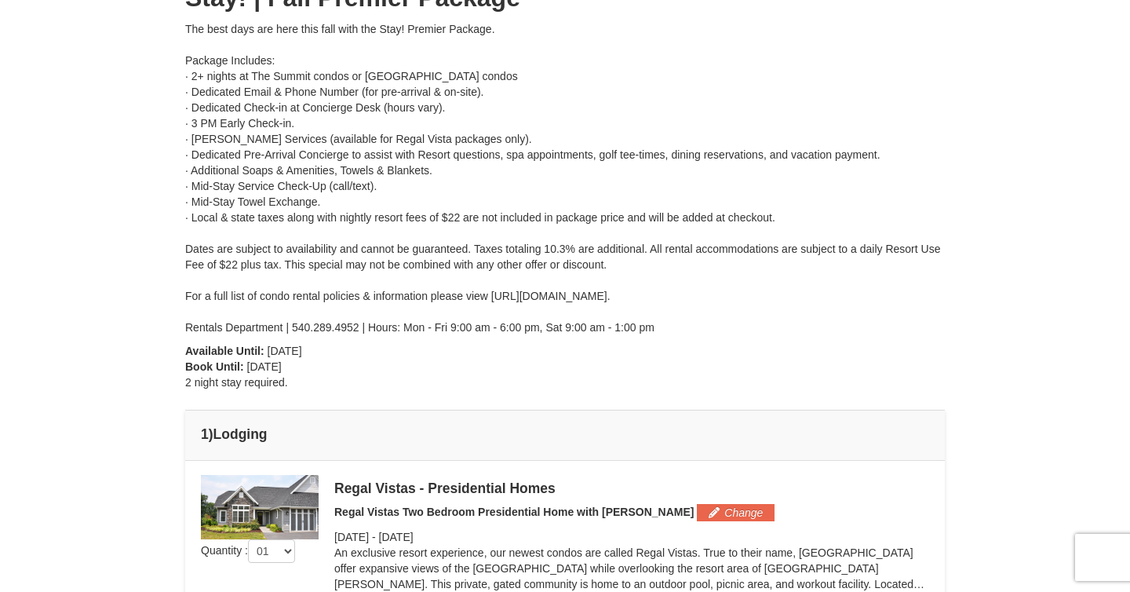
scroll to position [0, 0]
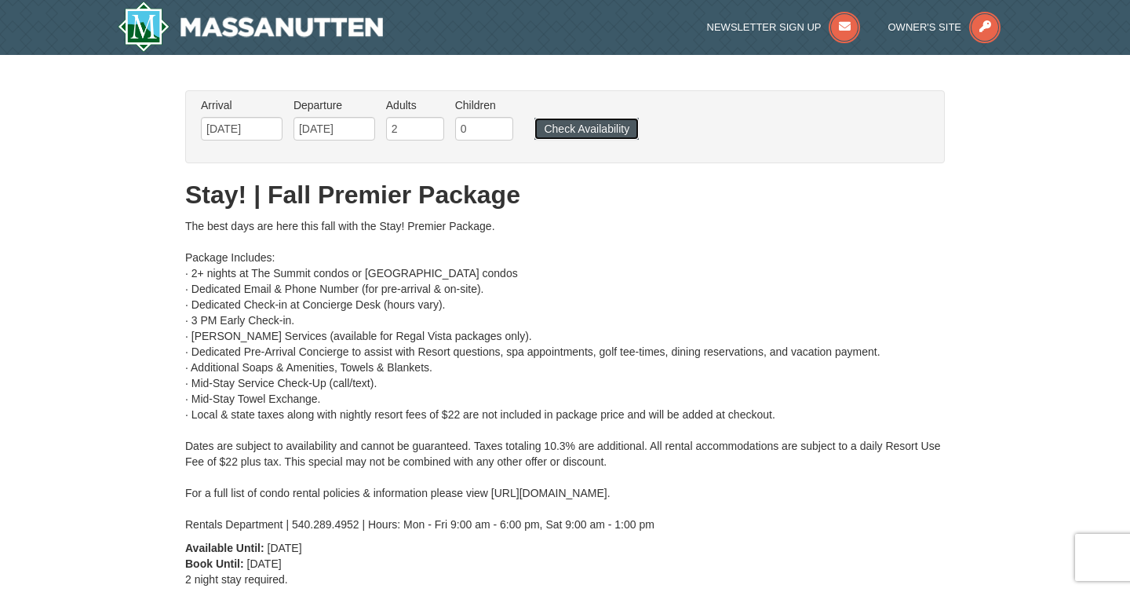
click at [553, 124] on button "Check Availability" at bounding box center [586, 129] width 104 height 22
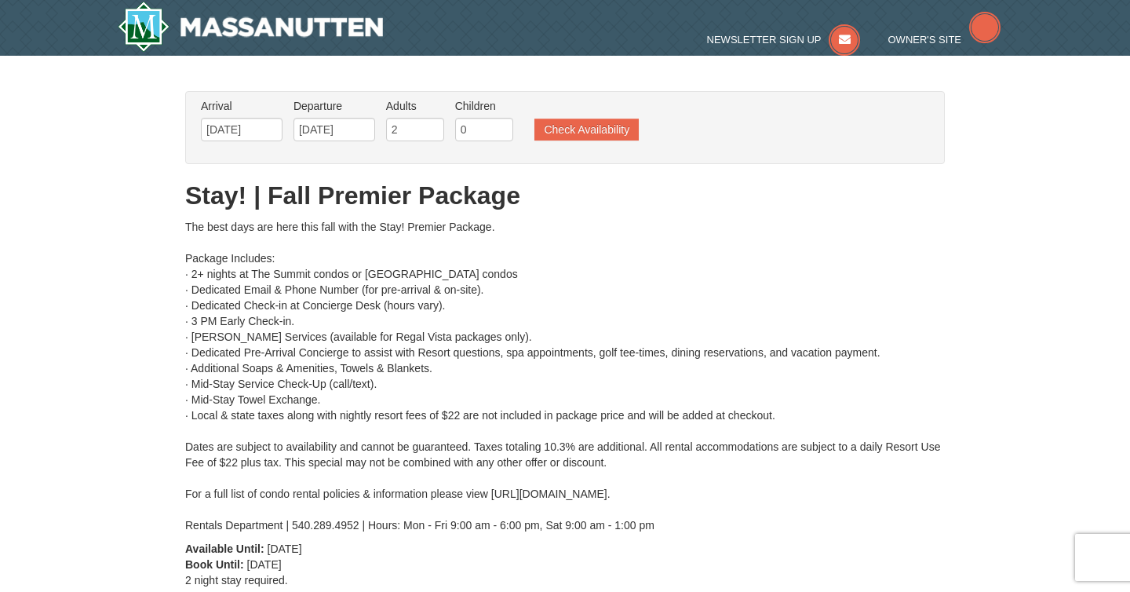
type input "[DATE]"
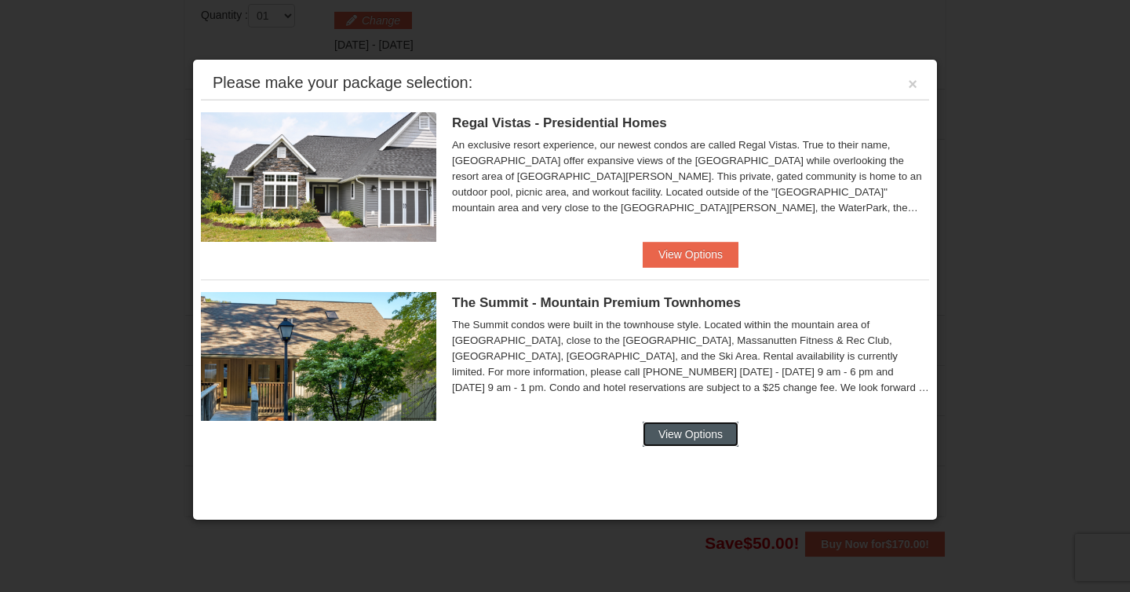
click at [693, 435] on button "View Options" at bounding box center [691, 433] width 96 height 25
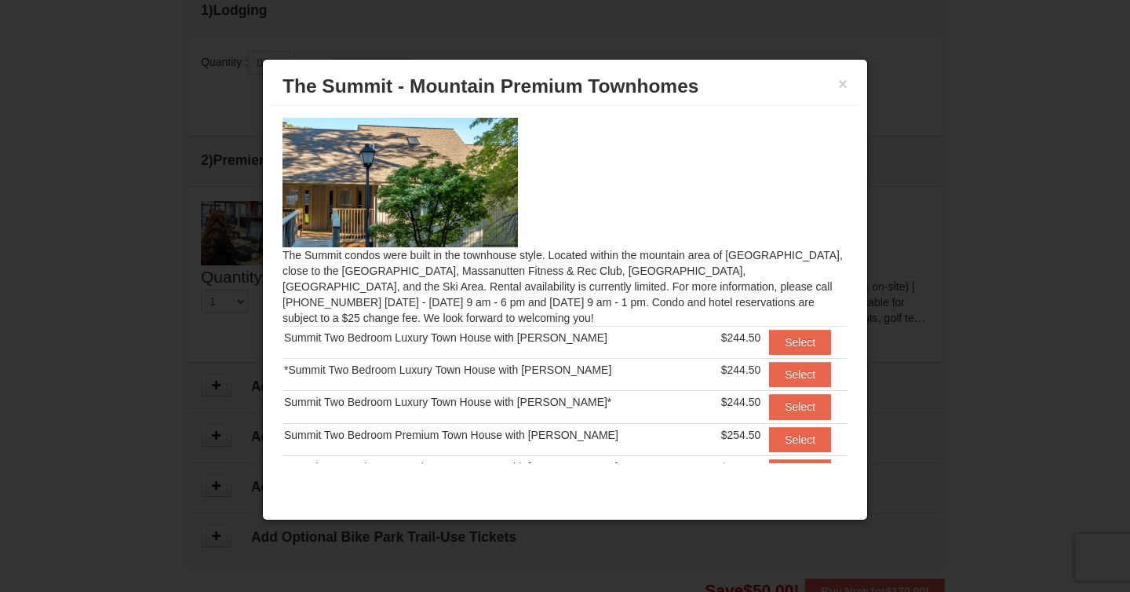
scroll to position [618, 0]
click at [845, 88] on button "×" at bounding box center [842, 84] width 9 height 16
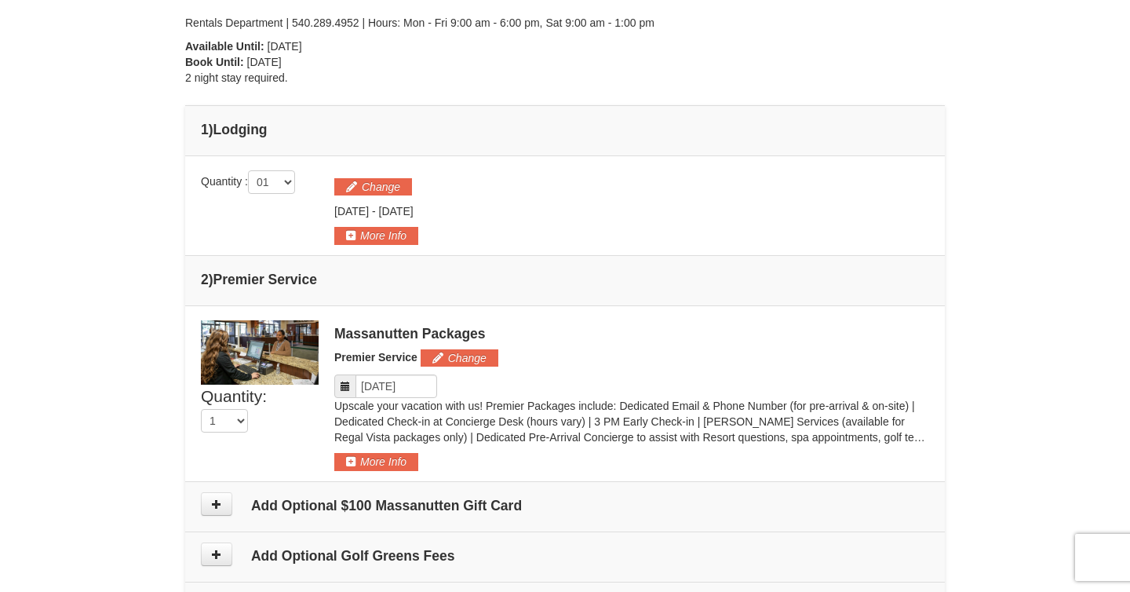
scroll to position [537, 0]
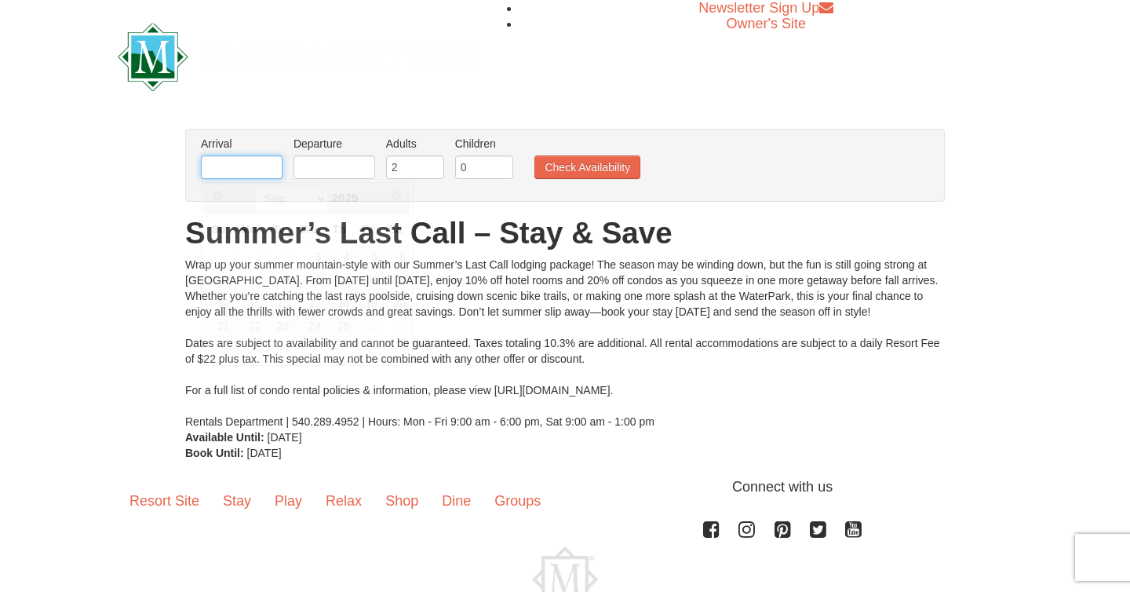
click at [262, 172] on input "text" at bounding box center [242, 167] width 82 height 24
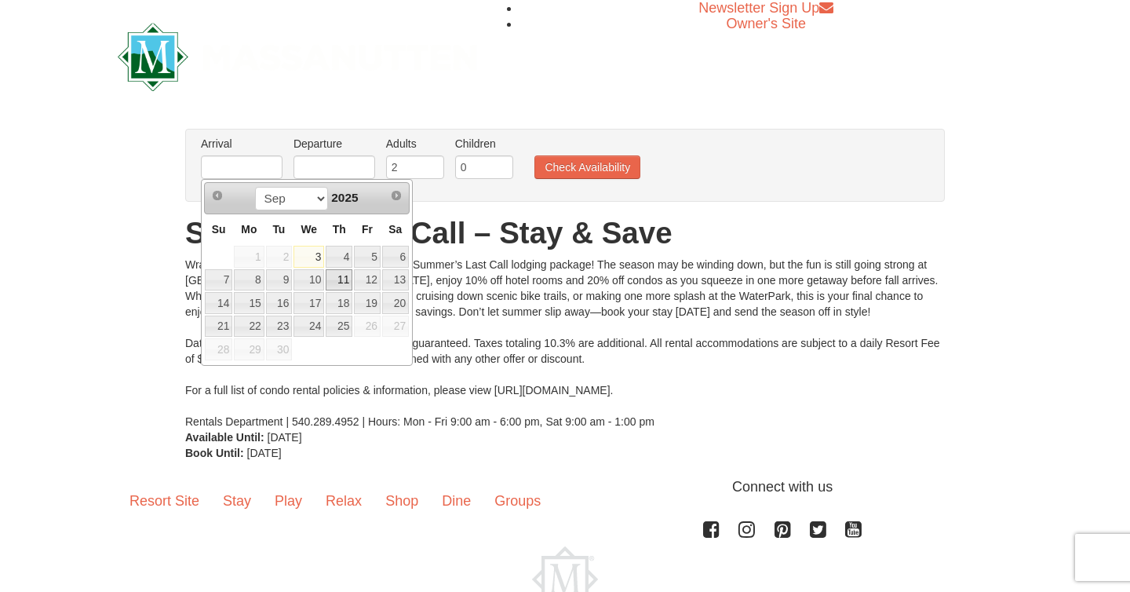
click at [345, 279] on link "11" at bounding box center [339, 280] width 27 height 22
type input "[DATE]"
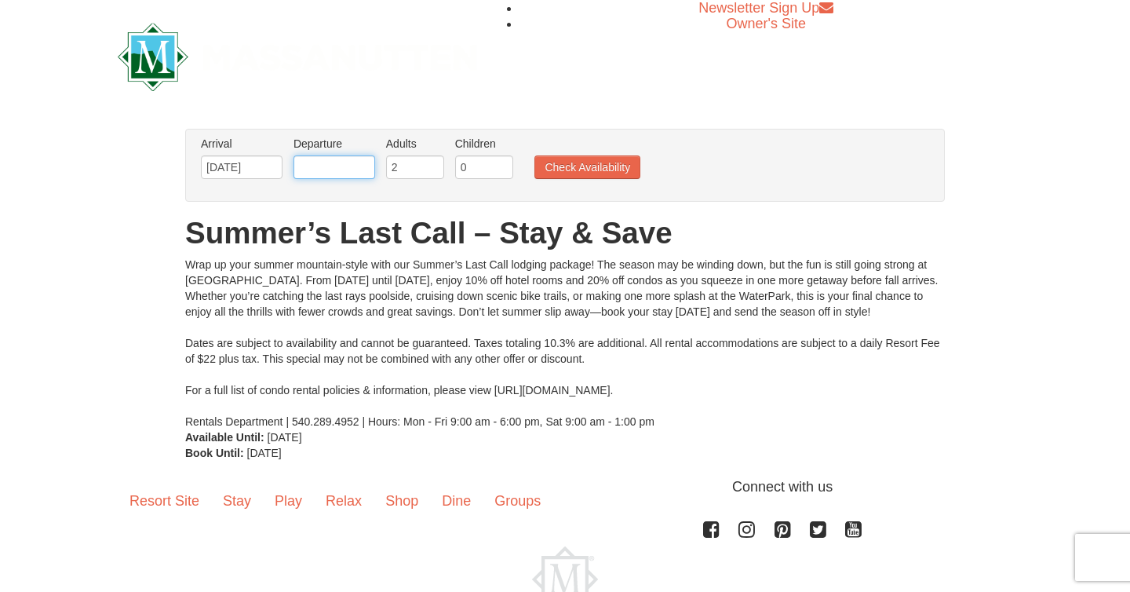
click at [357, 156] on input "text" at bounding box center [334, 167] width 82 height 24
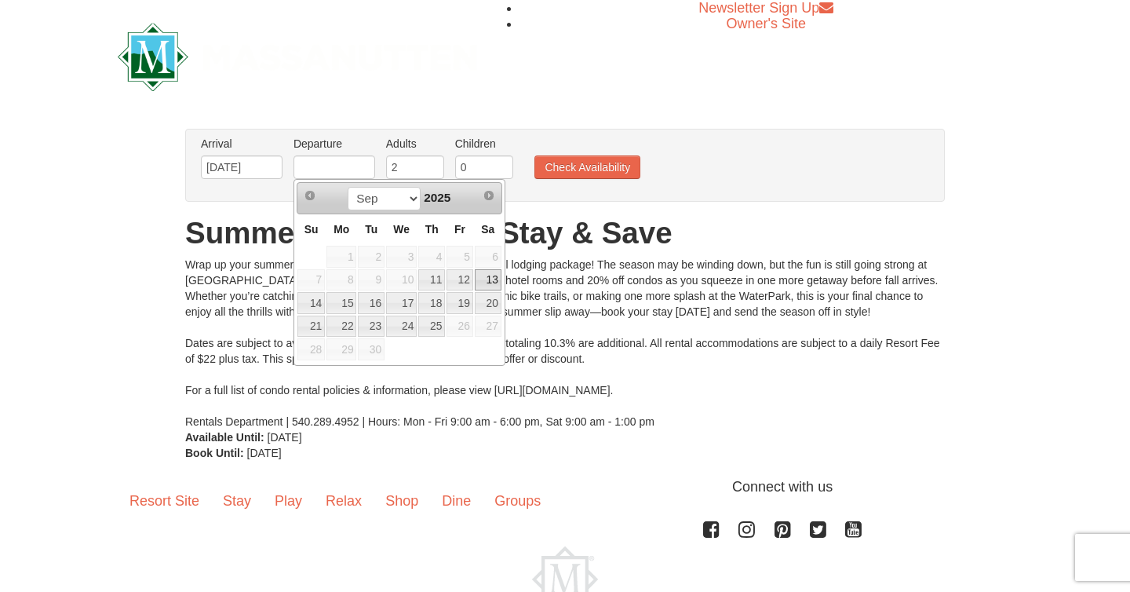
click at [493, 278] on link "13" at bounding box center [488, 280] width 27 height 22
type input "[DATE]"
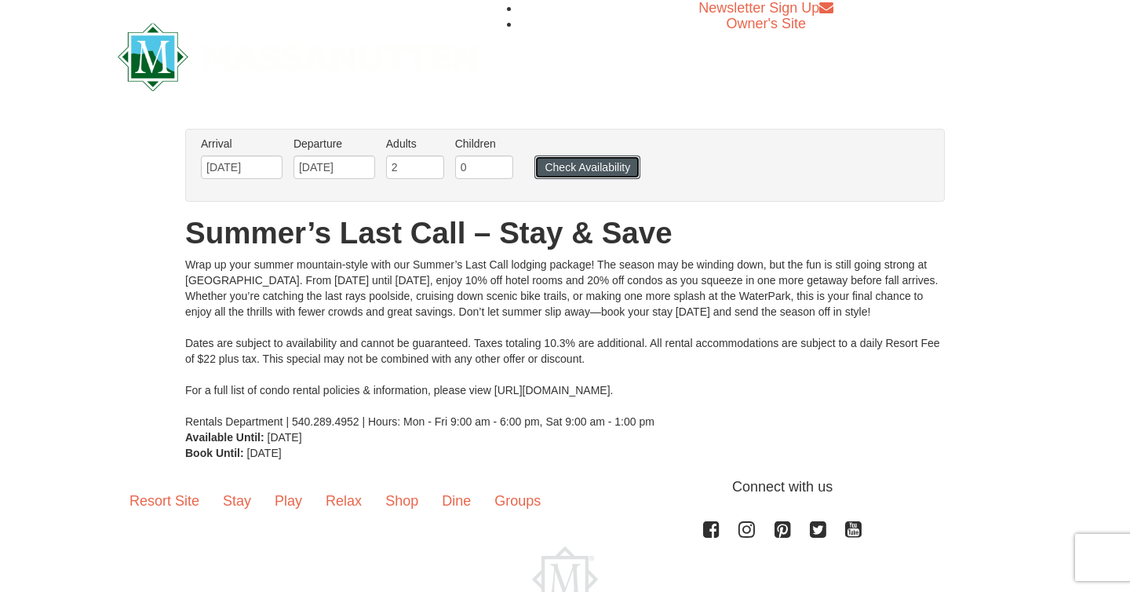
click at [581, 172] on button "Check Availability" at bounding box center [587, 167] width 106 height 24
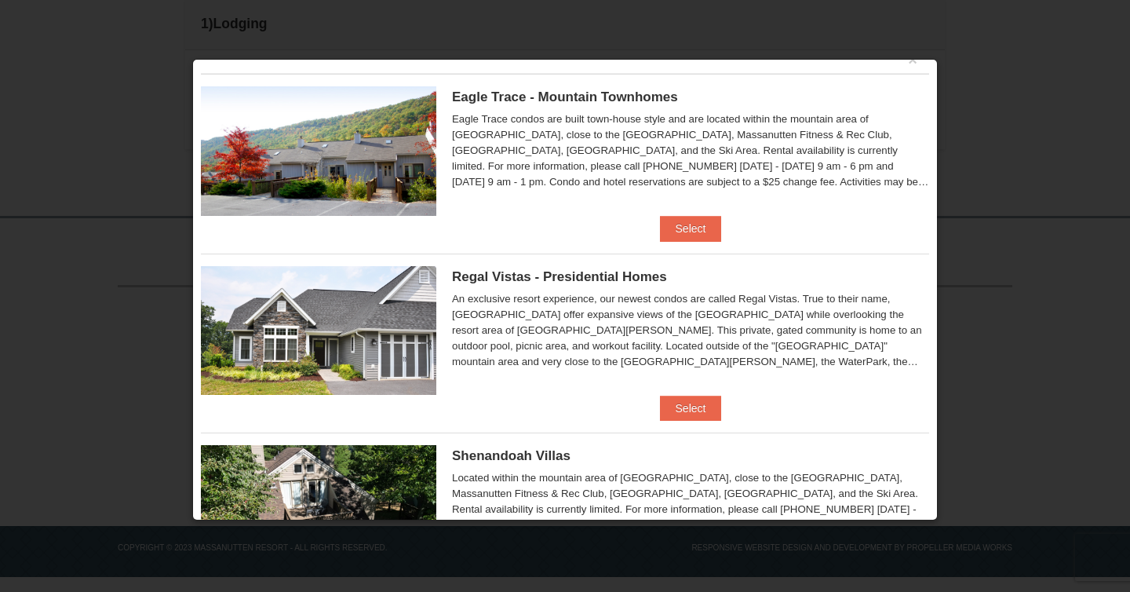
scroll to position [27, 0]
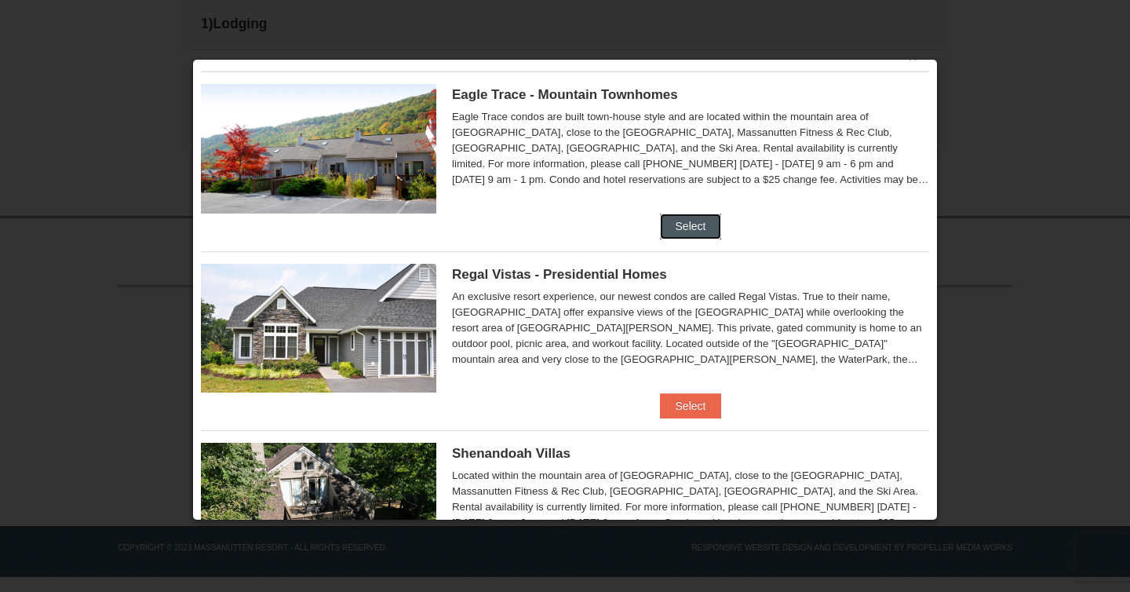
click at [687, 229] on button "Select" at bounding box center [691, 225] width 62 height 25
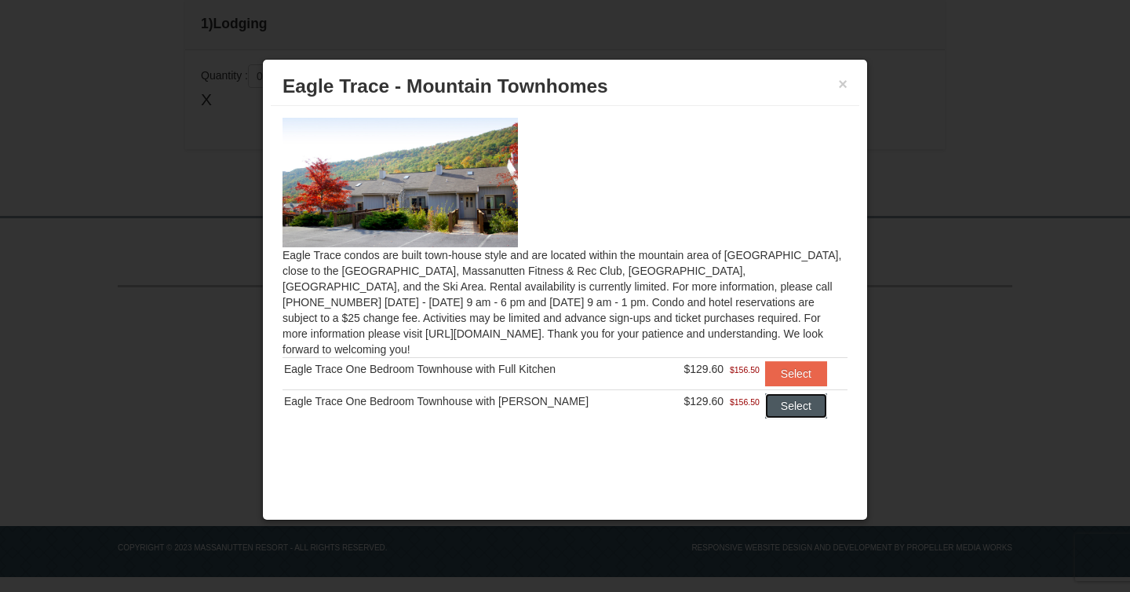
click at [771, 393] on button "Select" at bounding box center [796, 405] width 62 height 25
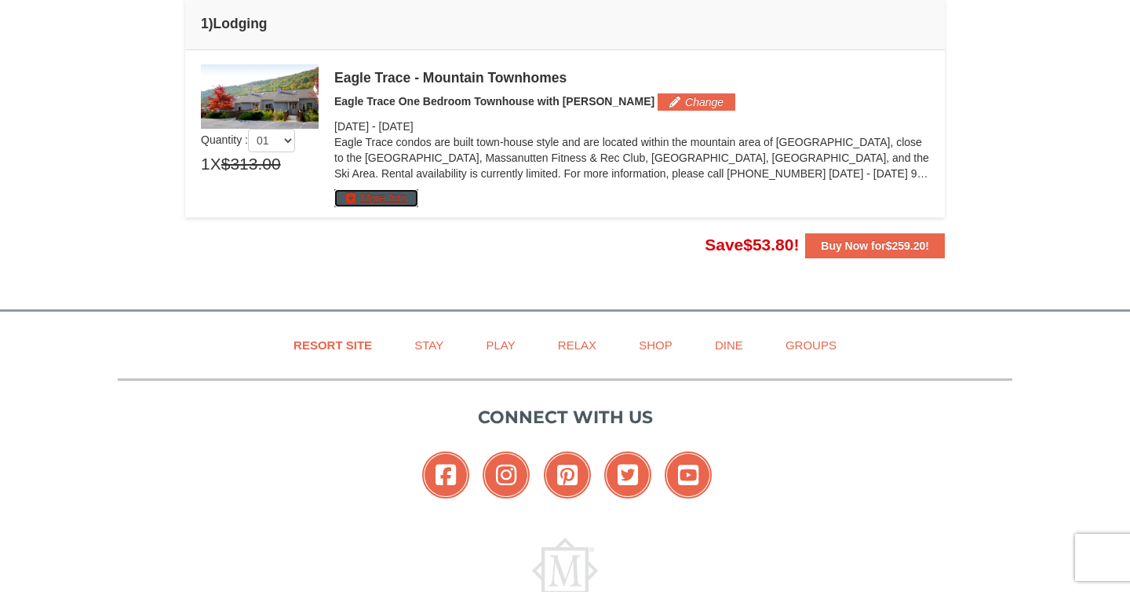
click at [350, 200] on button "More Info" at bounding box center [376, 197] width 84 height 17
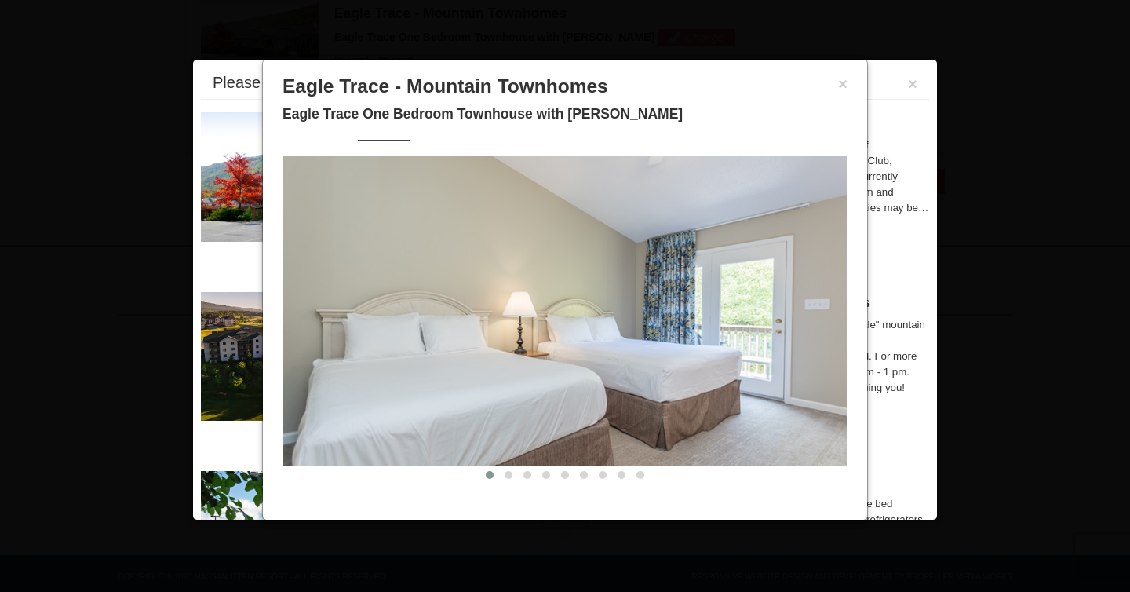
scroll to position [544, 0]
click at [505, 474] on span at bounding box center [508, 475] width 8 height 8
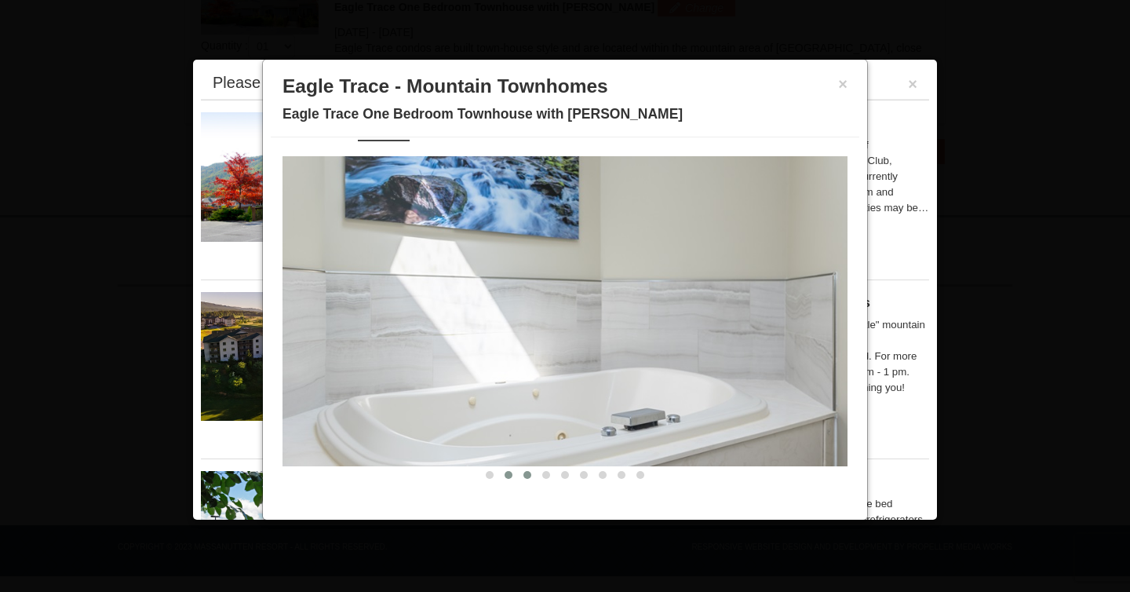
click at [526, 474] on span at bounding box center [527, 475] width 8 height 8
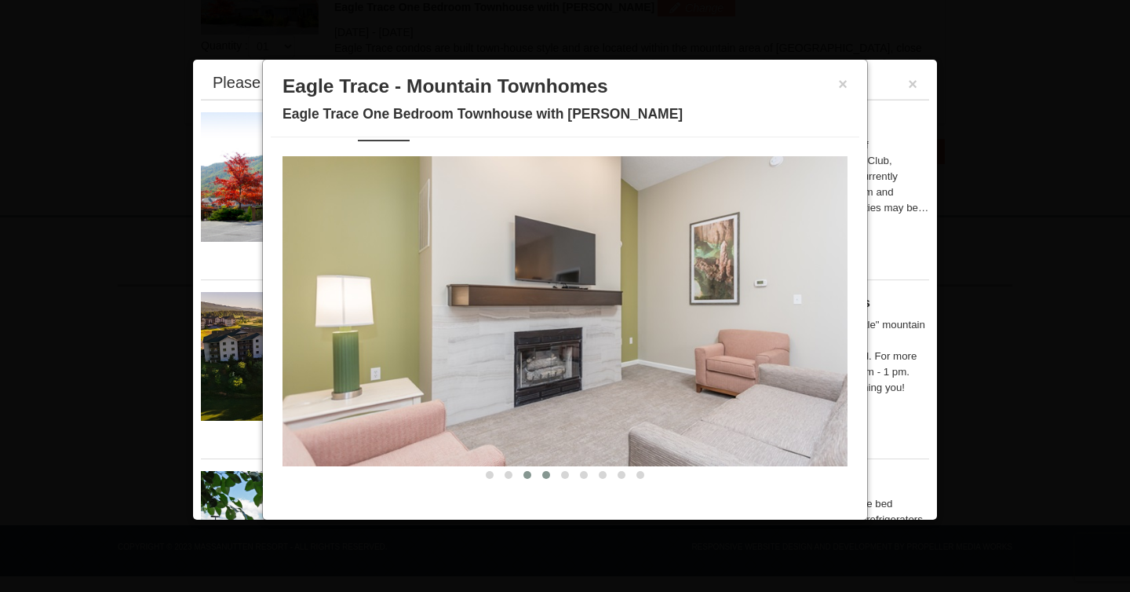
click at [545, 472] on span at bounding box center [546, 475] width 8 height 8
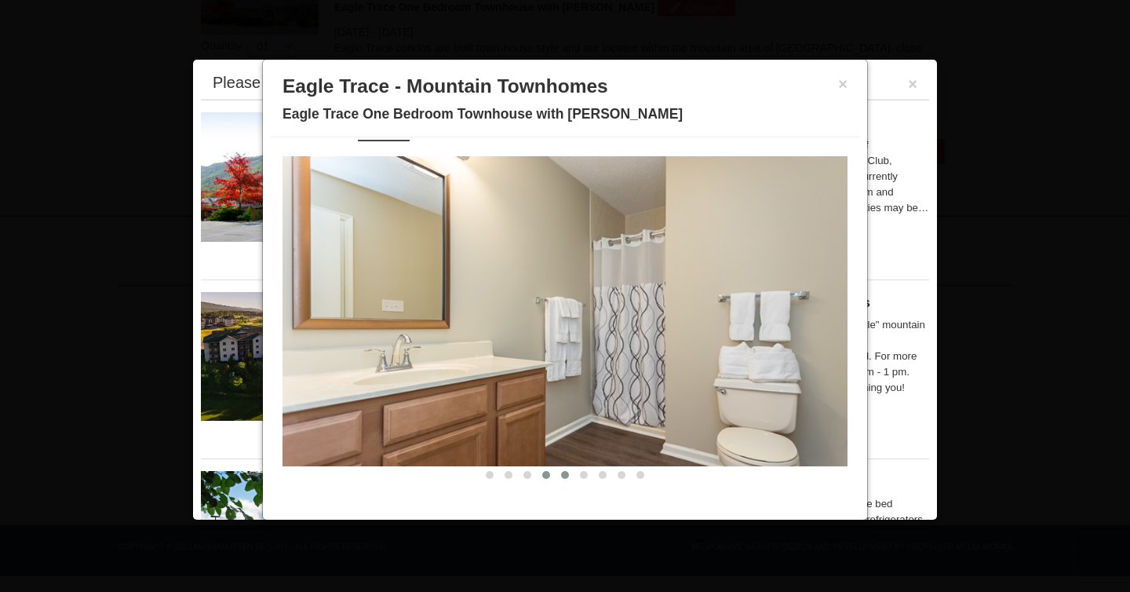
click at [562, 475] on span at bounding box center [565, 475] width 8 height 8
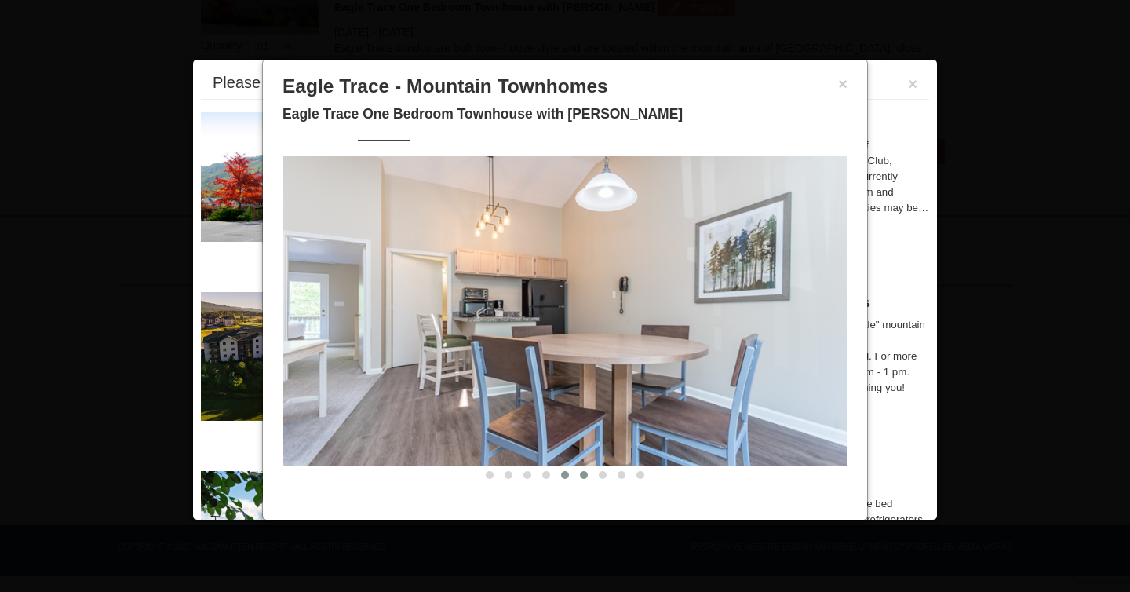
click at [584, 474] on span at bounding box center [584, 475] width 8 height 8
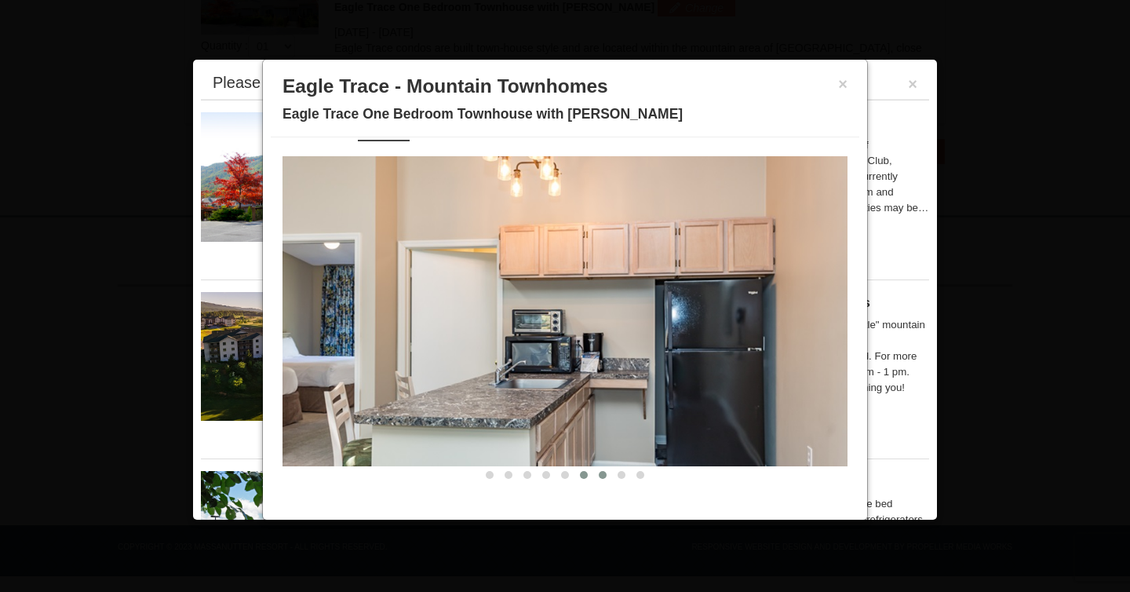
click at [602, 474] on span at bounding box center [603, 475] width 8 height 8
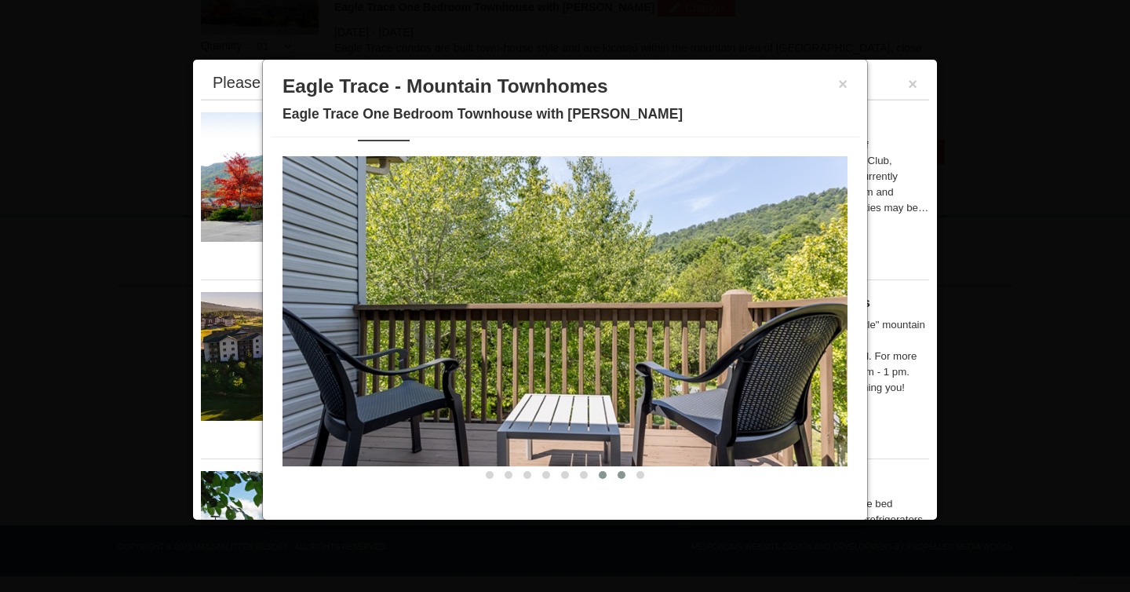
click at [614, 475] on button at bounding box center [621, 475] width 19 height 16
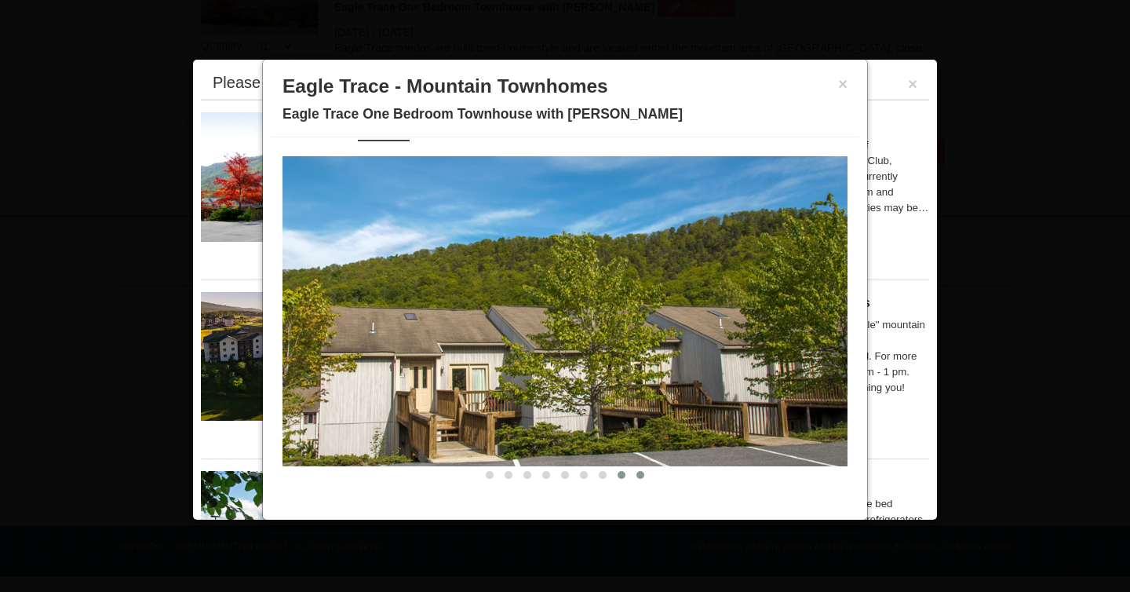
click at [639, 471] on span at bounding box center [640, 475] width 8 height 8
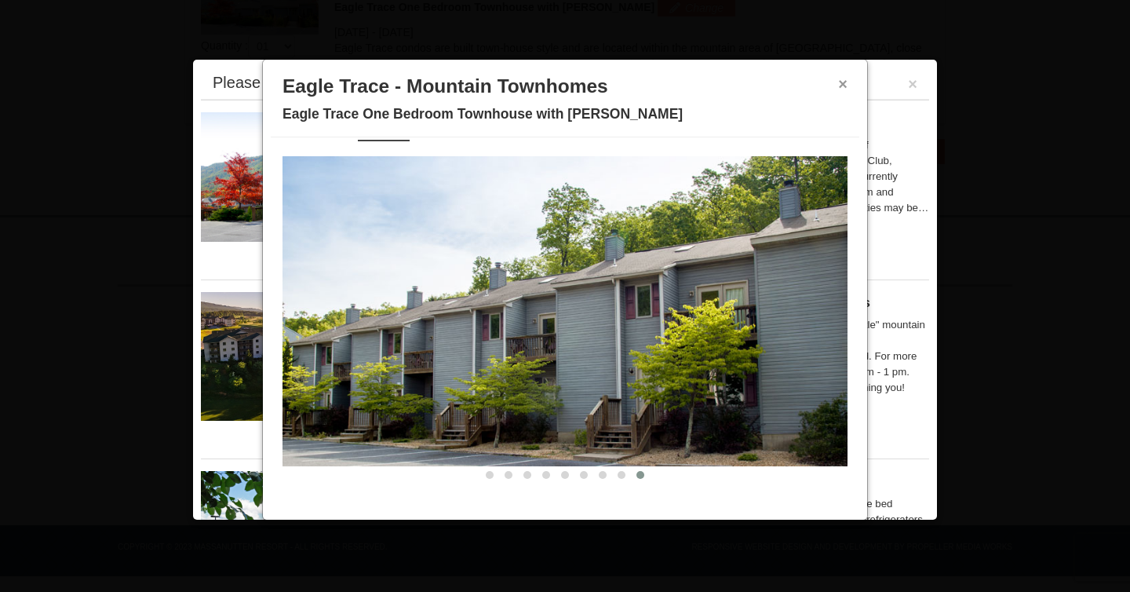
click at [841, 84] on button "×" at bounding box center [842, 84] width 9 height 16
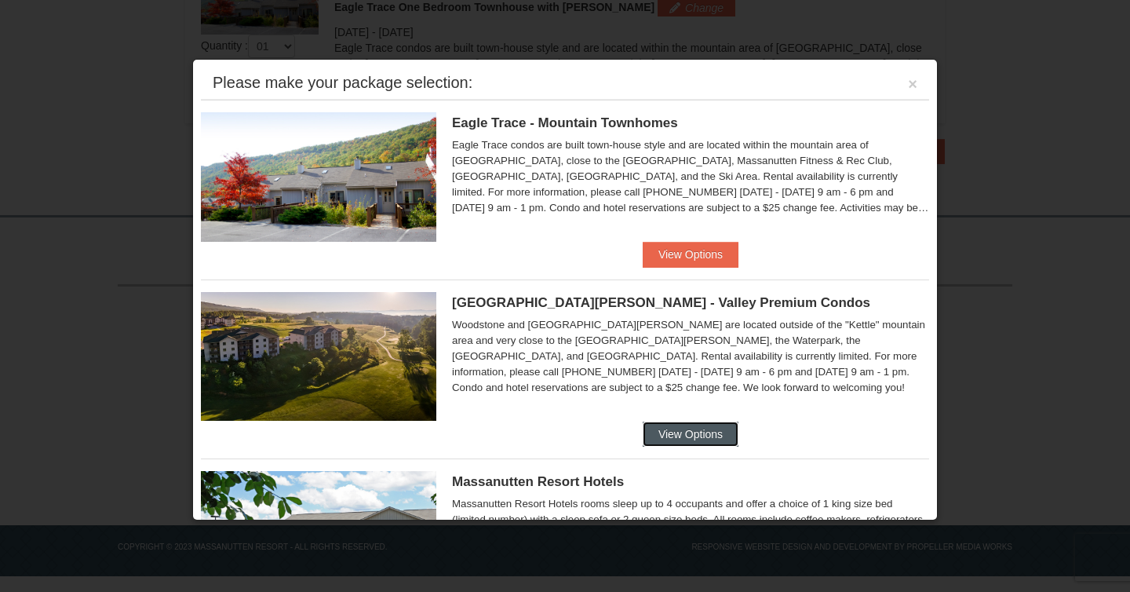
click at [662, 434] on button "View Options" at bounding box center [691, 433] width 96 height 25
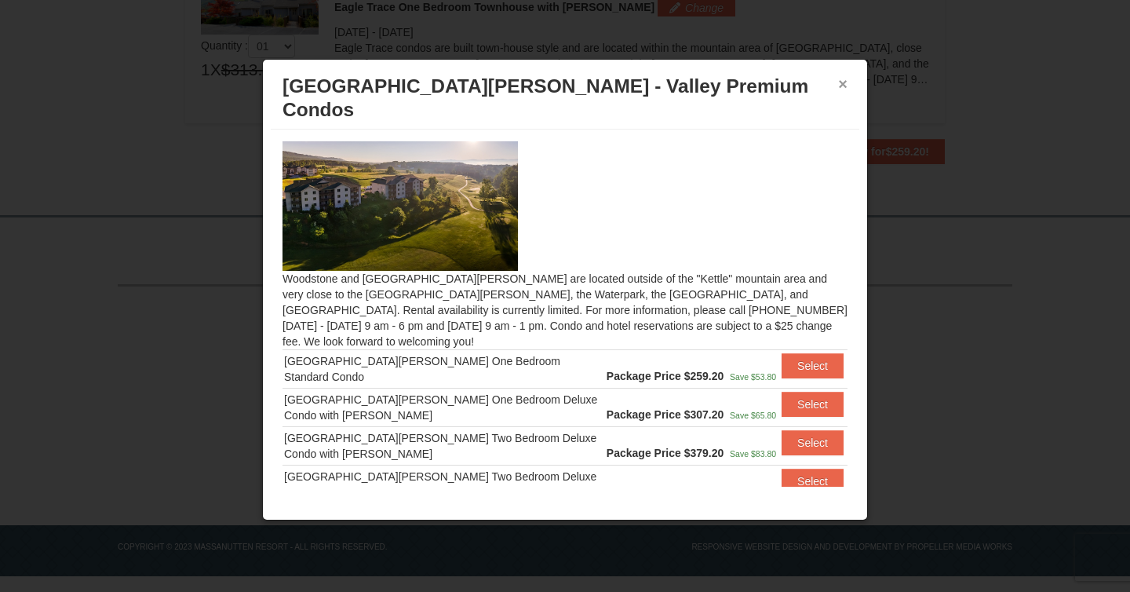
click at [846, 89] on button "×" at bounding box center [842, 84] width 9 height 16
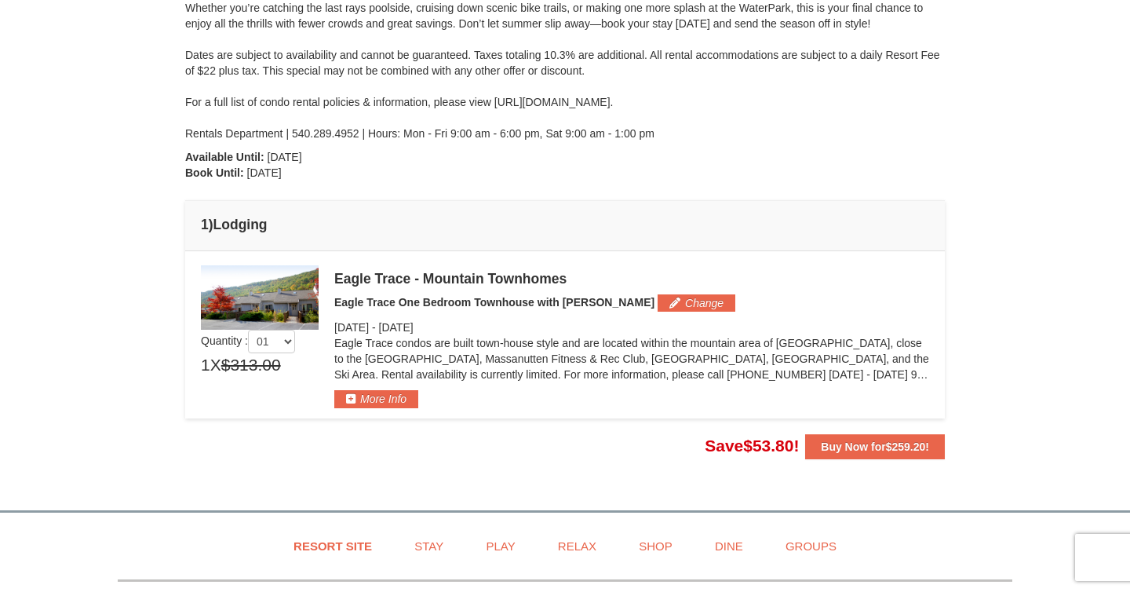
scroll to position [0, 0]
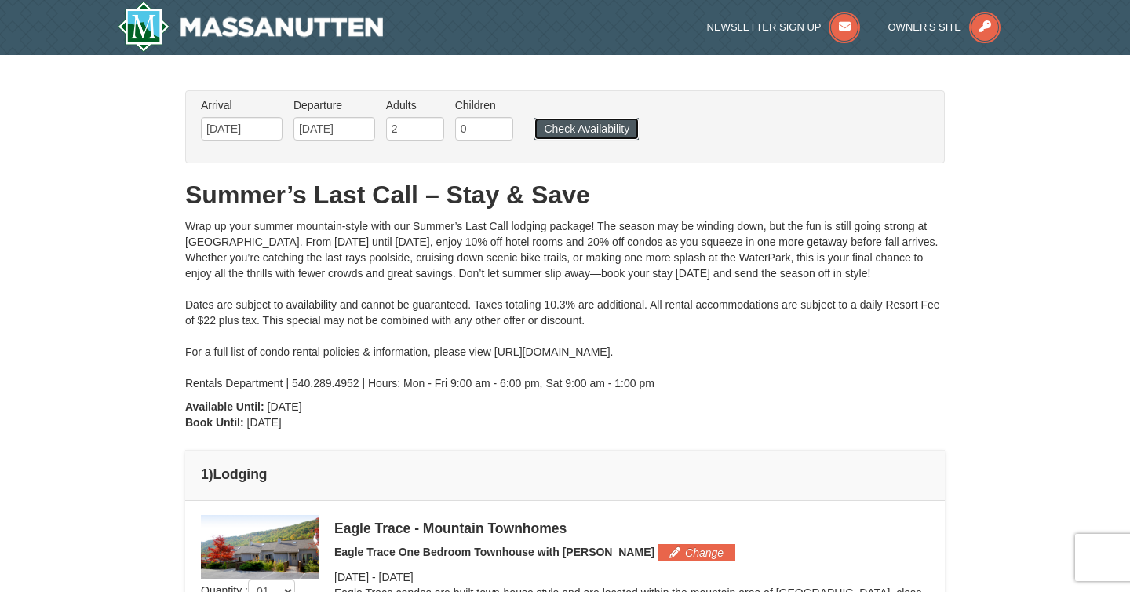
click at [617, 131] on button "Check Availability" at bounding box center [586, 129] width 104 height 22
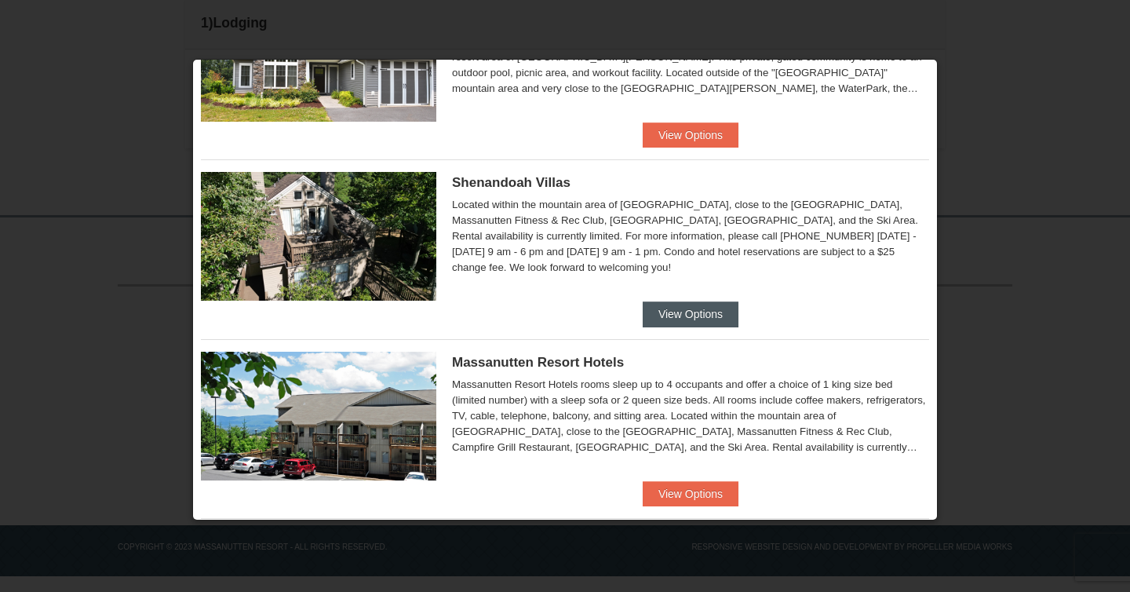
scroll to position [301, 0]
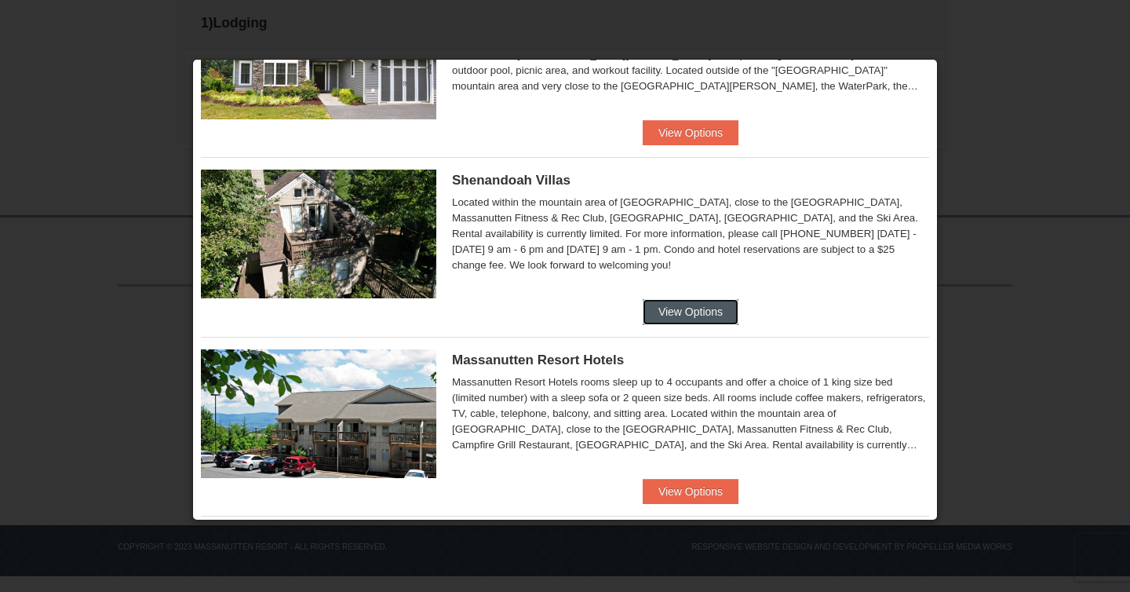
click at [715, 309] on button "View Options" at bounding box center [691, 311] width 96 height 25
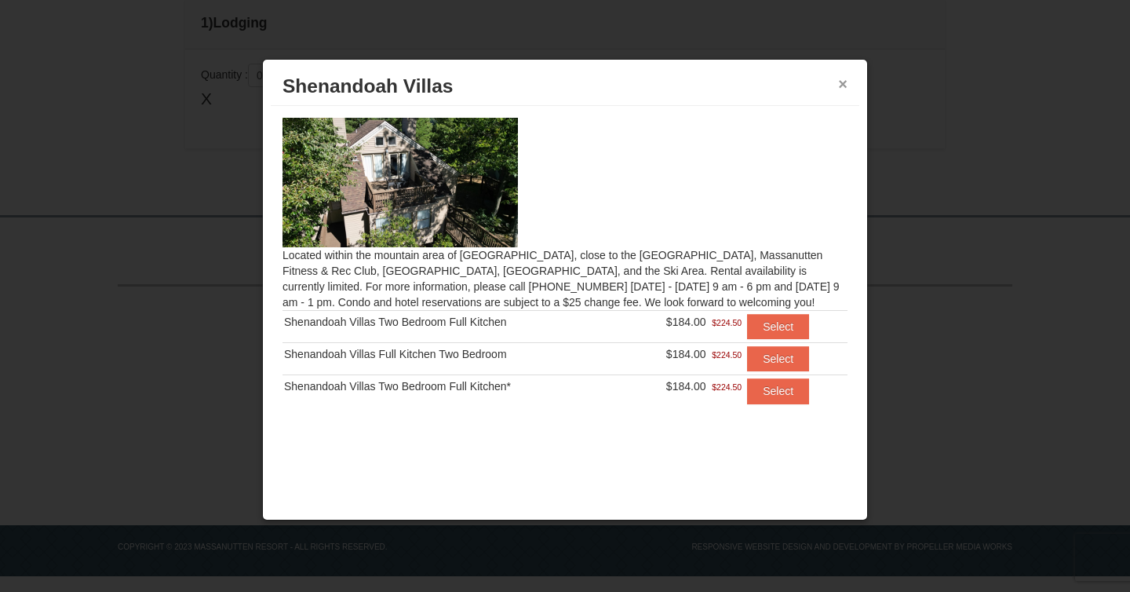
click at [843, 87] on button "×" at bounding box center [842, 84] width 9 height 16
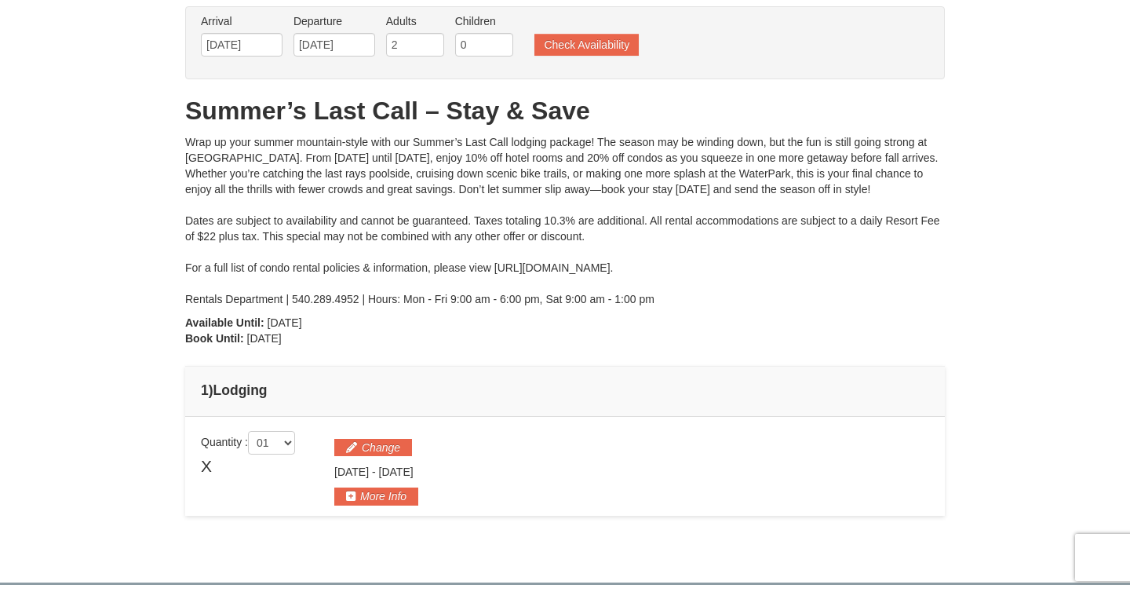
scroll to position [0, 0]
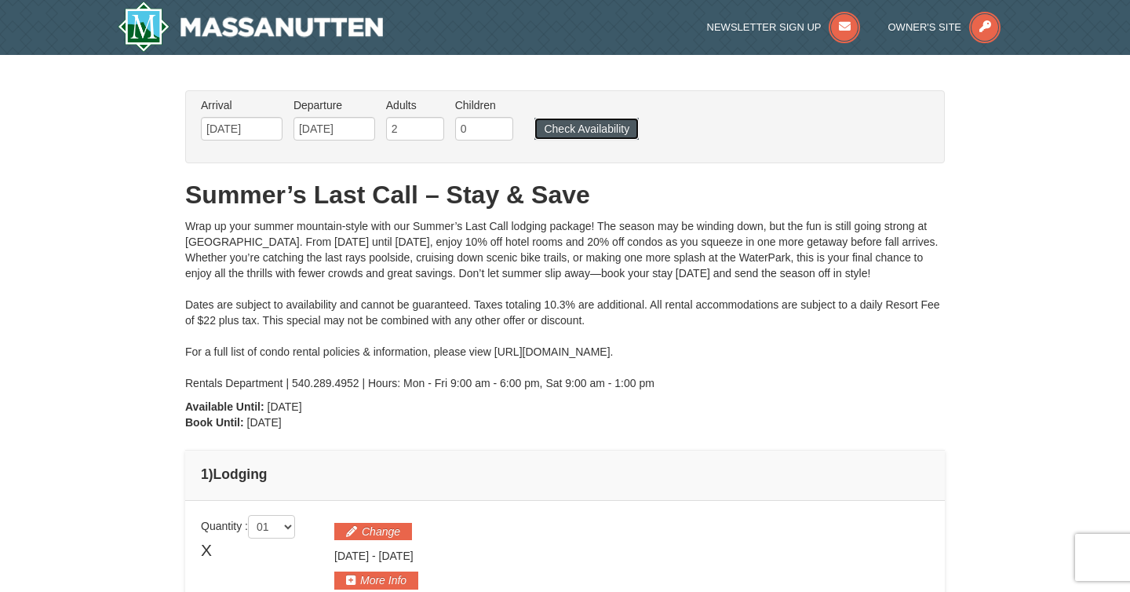
click at [558, 129] on button "Check Availability" at bounding box center [586, 129] width 104 height 22
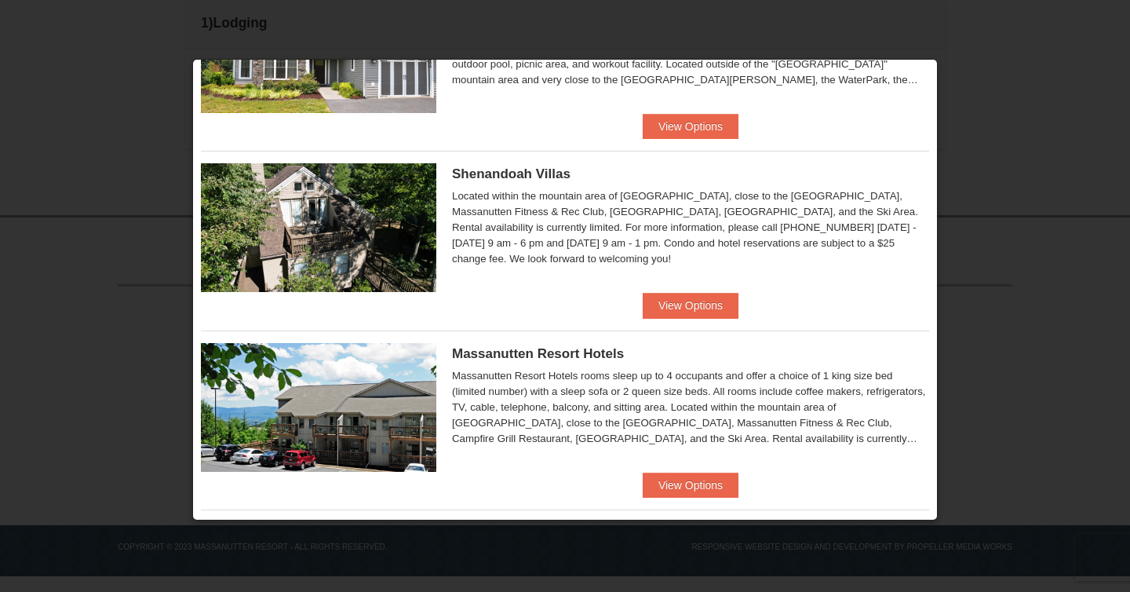
scroll to position [321, 0]
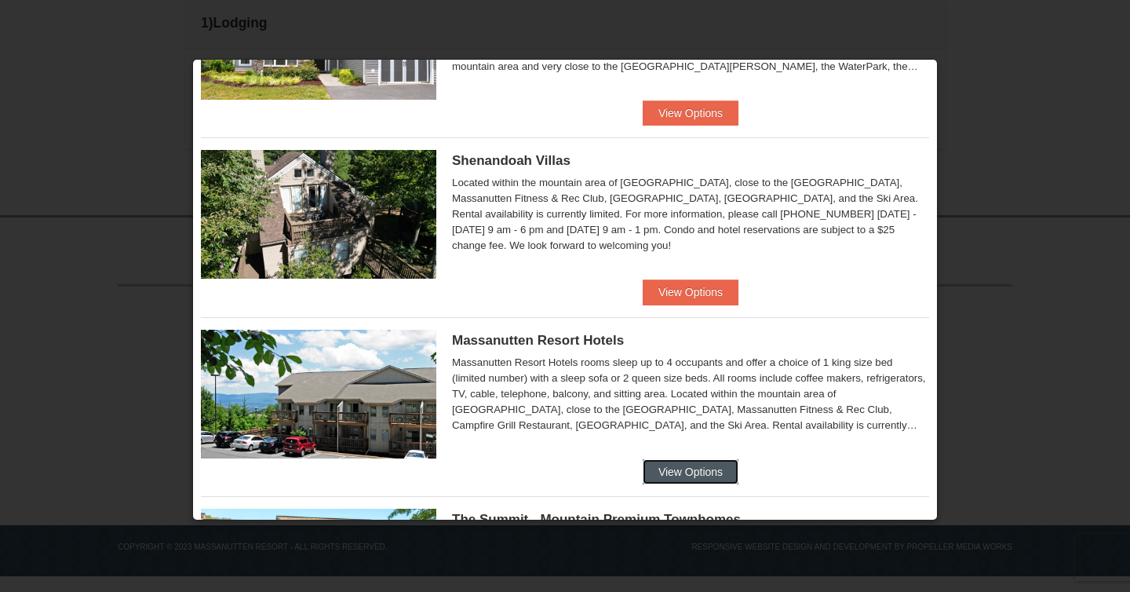
click at [667, 460] on button "View Options" at bounding box center [691, 471] width 96 height 25
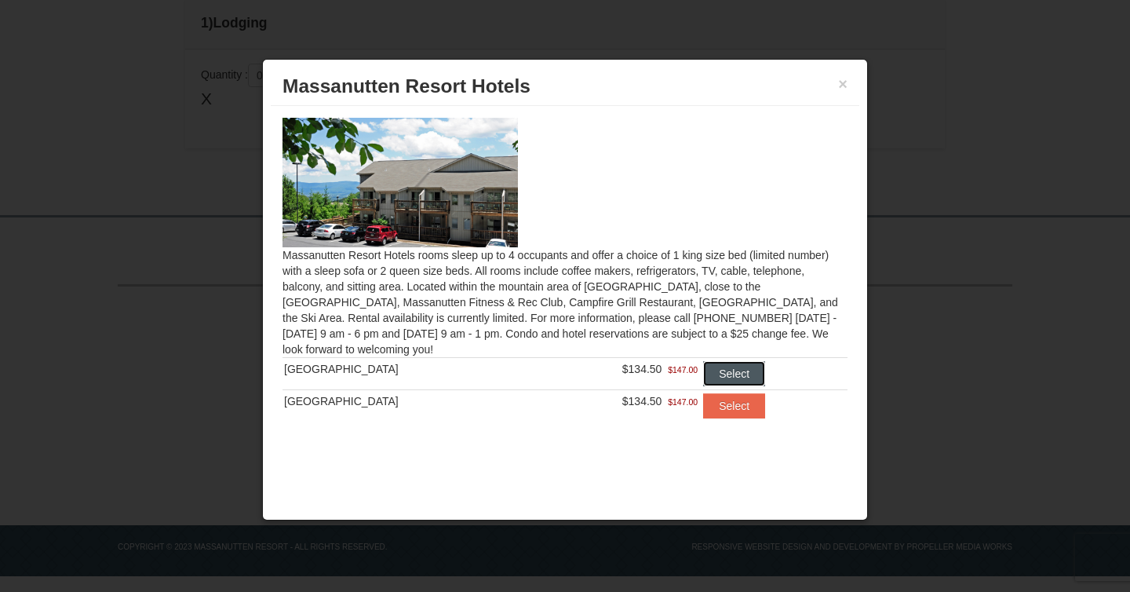
click at [715, 382] on button "Select" at bounding box center [734, 373] width 62 height 25
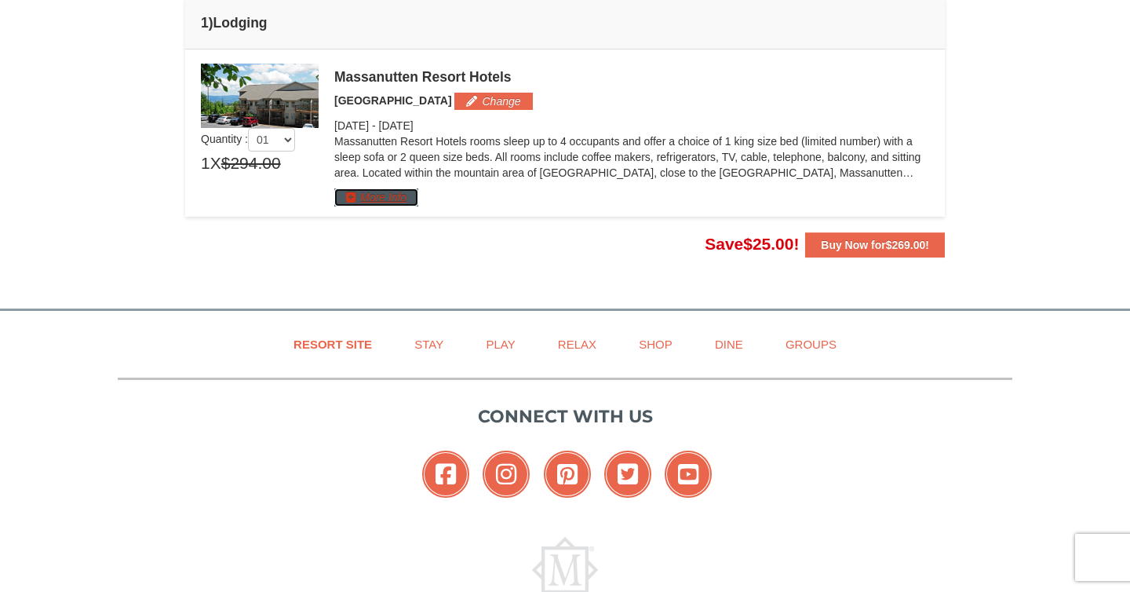
click at [388, 192] on button "More Info" at bounding box center [376, 196] width 84 height 17
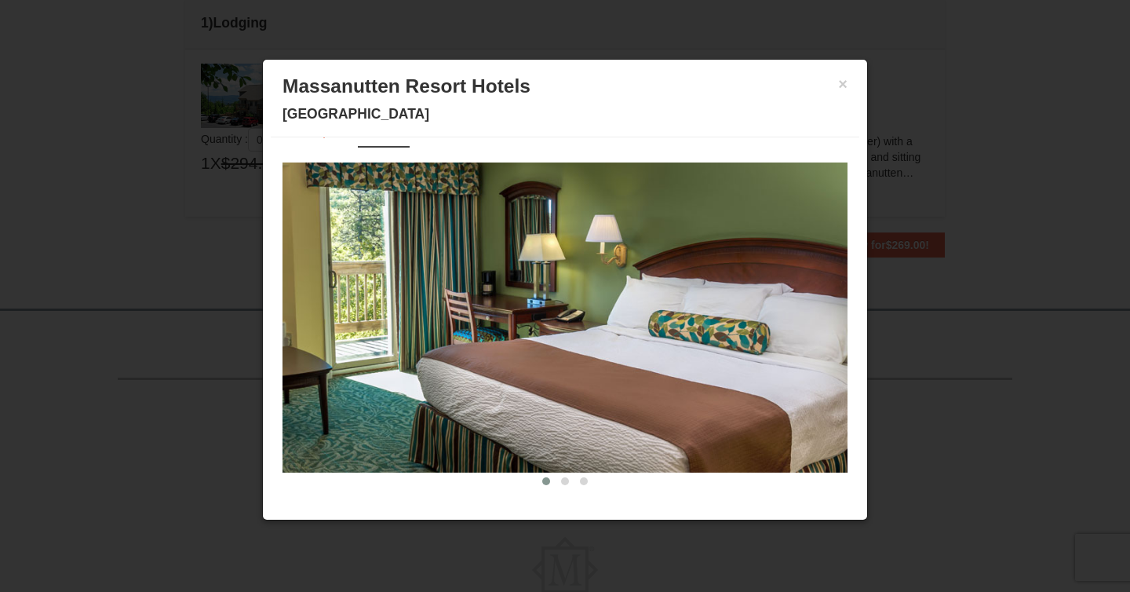
scroll to position [38, 0]
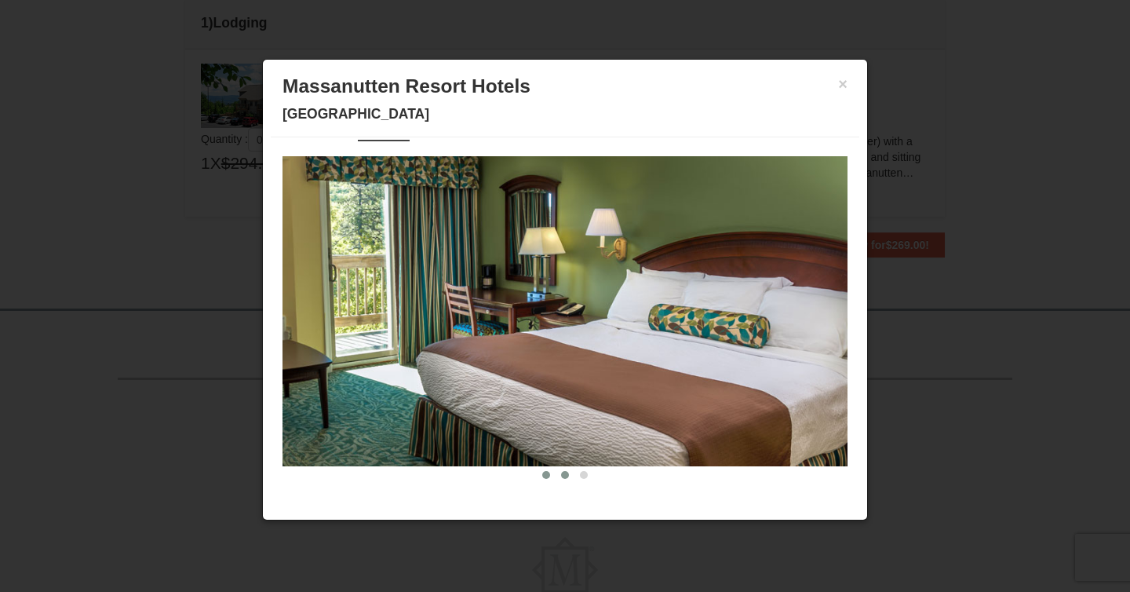
click at [562, 477] on span at bounding box center [565, 475] width 8 height 8
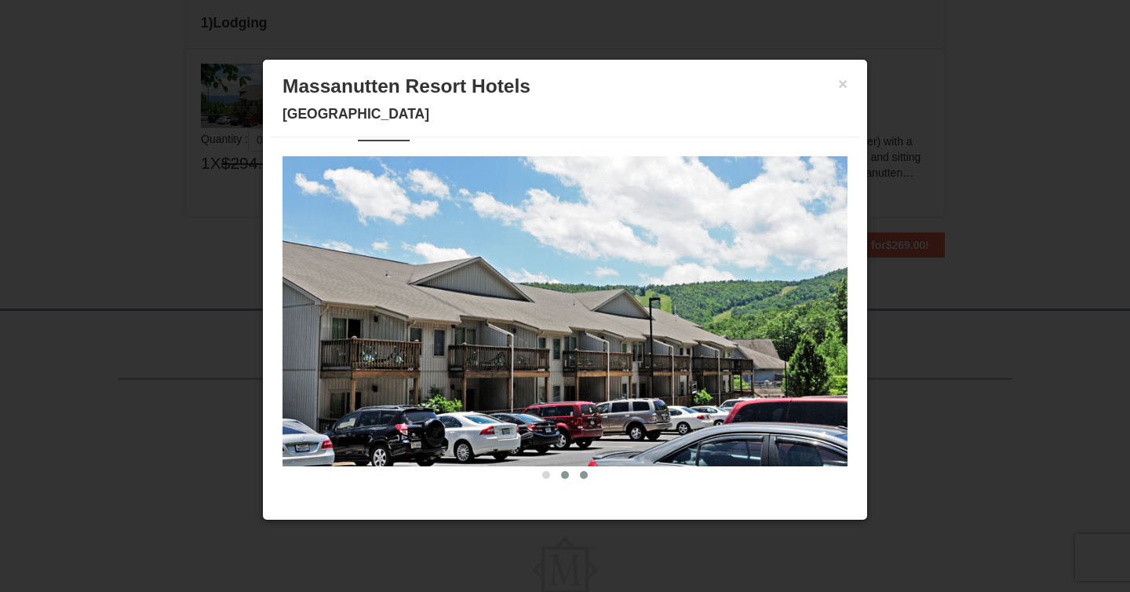
click at [581, 474] on span at bounding box center [584, 475] width 8 height 8
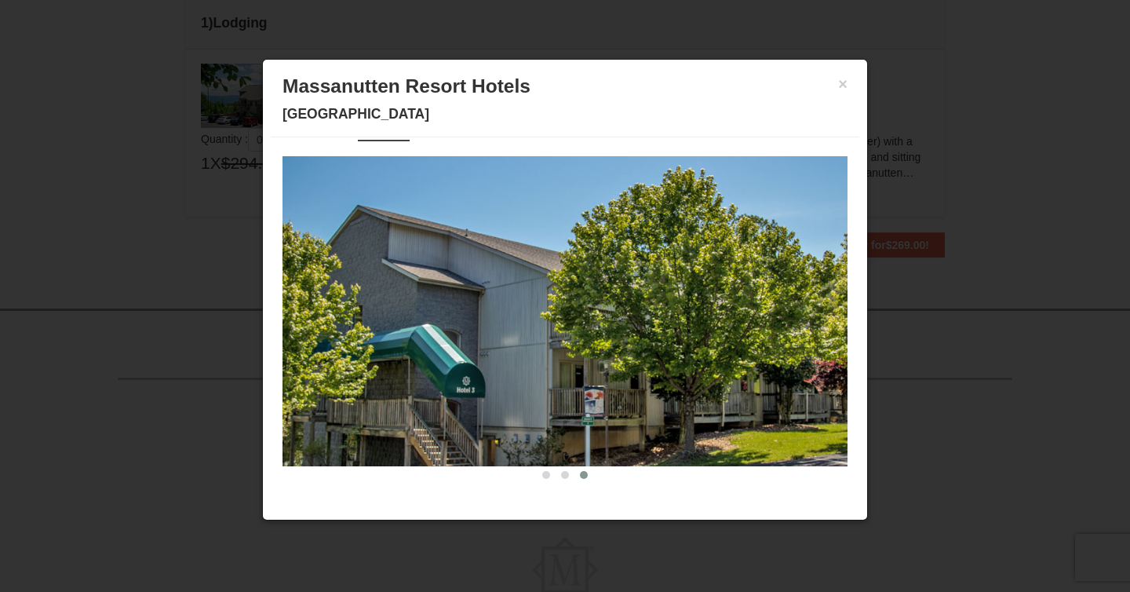
click at [847, 86] on div "× Massanutten Resort Hotels Hotel King Room" at bounding box center [565, 102] width 588 height 70
click at [843, 86] on button "×" at bounding box center [842, 84] width 9 height 16
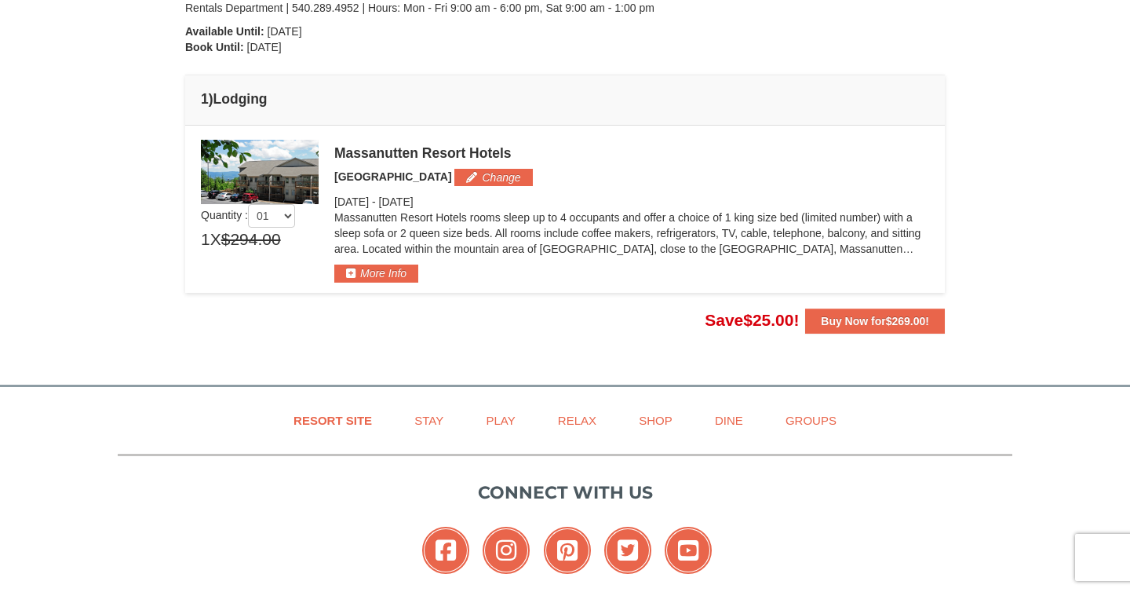
scroll to position [336, 0]
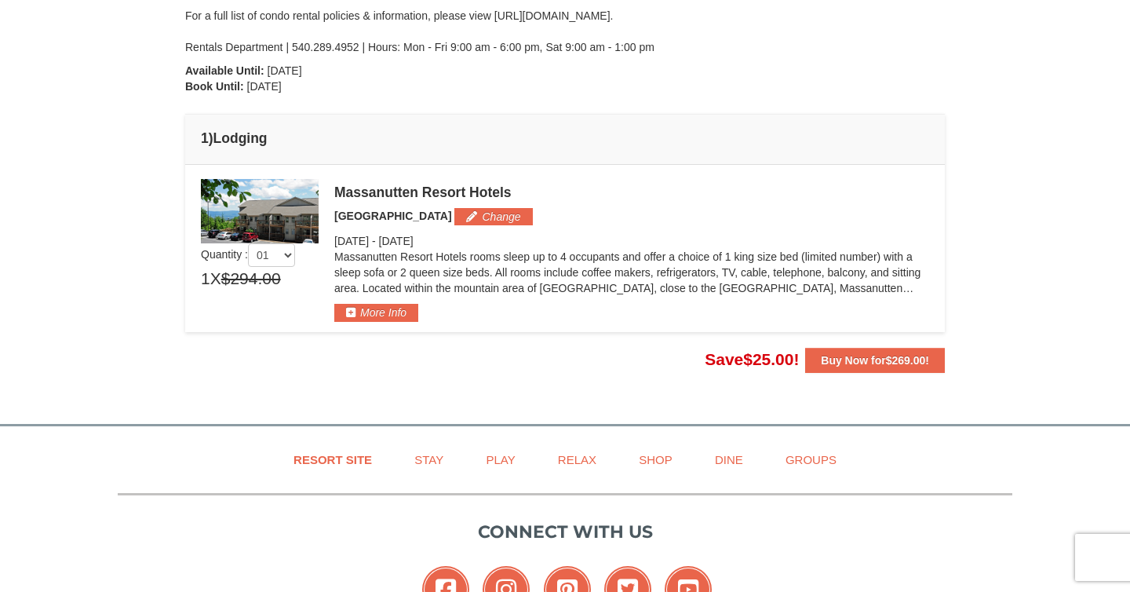
click at [486, 192] on div "Massanutten Resort Hotels" at bounding box center [631, 192] width 595 height 16
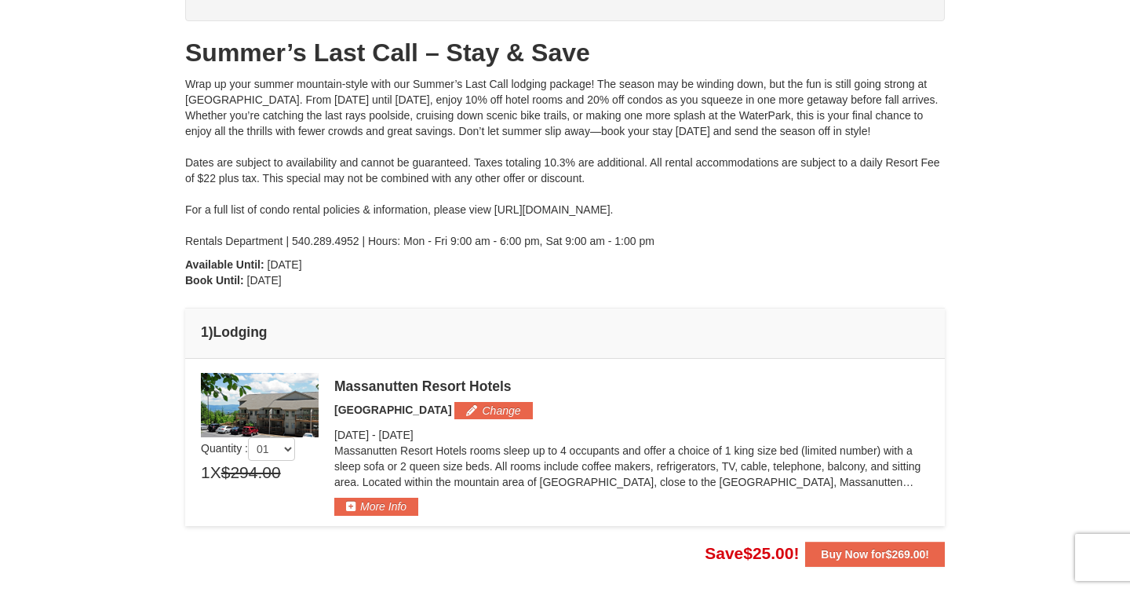
scroll to position [0, 0]
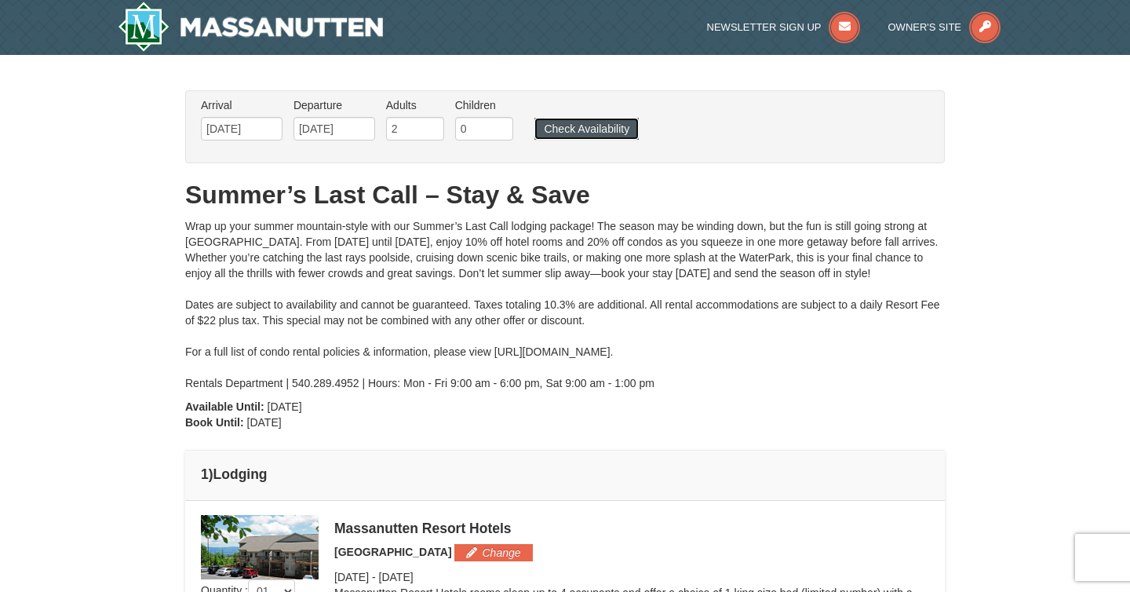
click at [570, 126] on button "Check Availability" at bounding box center [586, 129] width 104 height 22
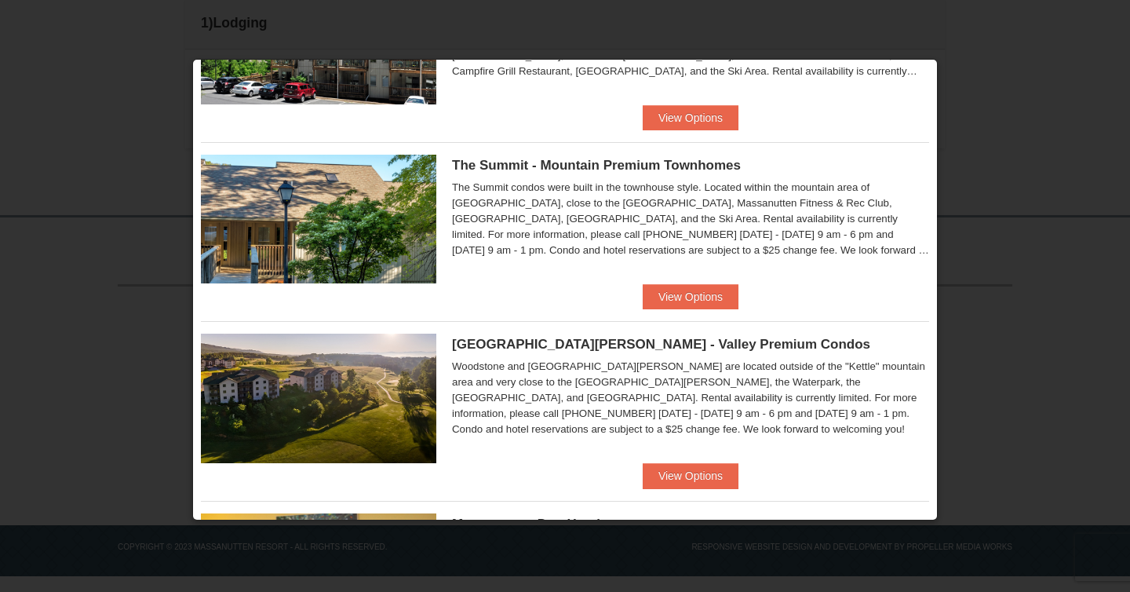
scroll to position [677, 0]
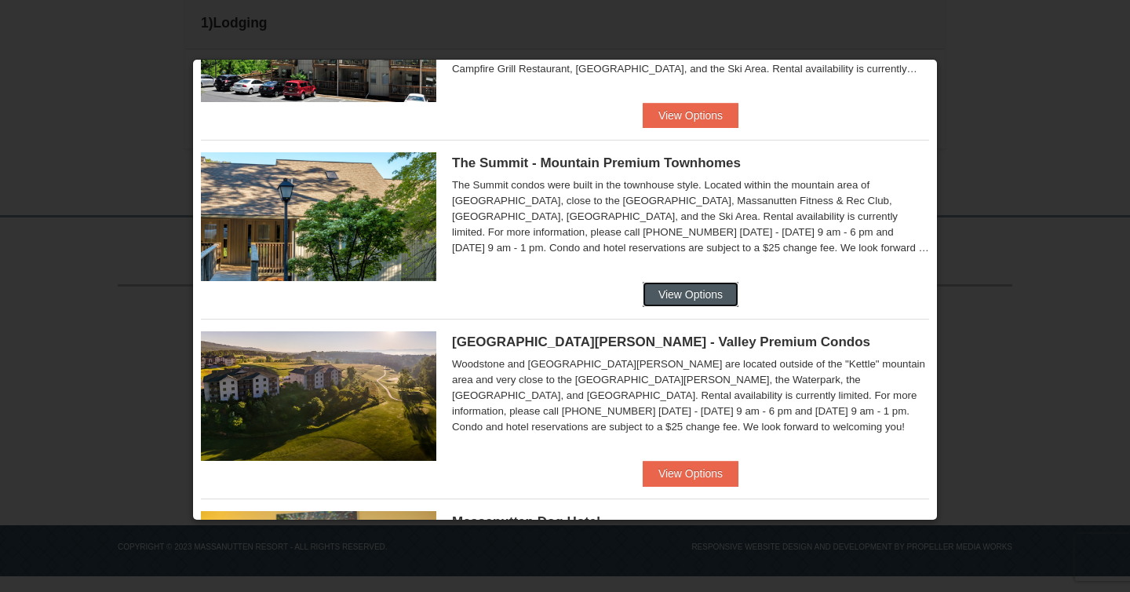
click at [713, 291] on button "View Options" at bounding box center [691, 294] width 96 height 25
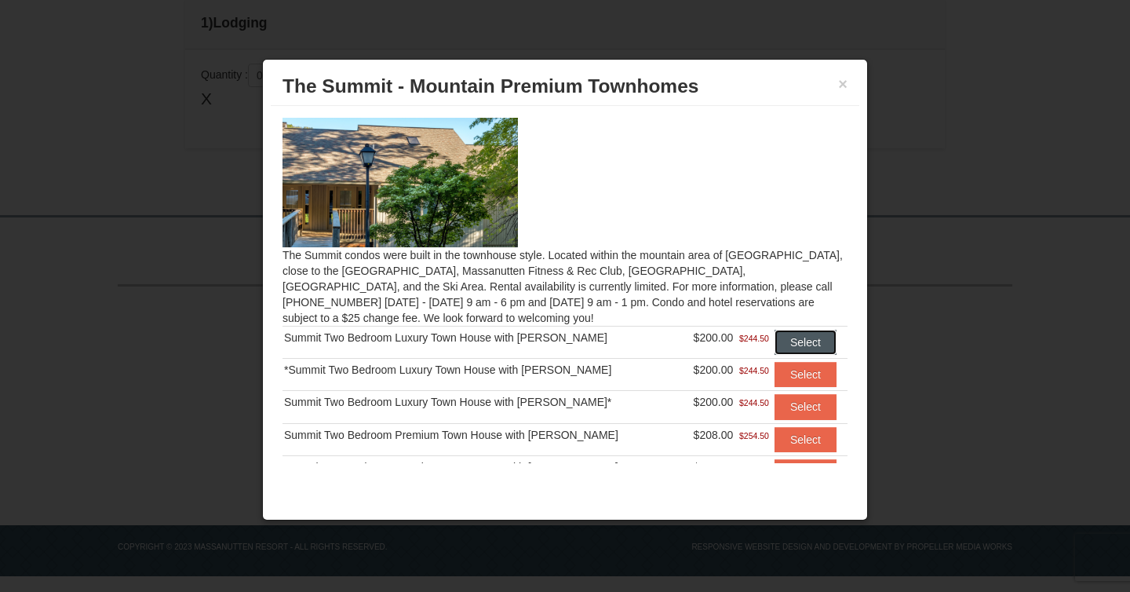
click at [799, 344] on button "Select" at bounding box center [805, 341] width 62 height 25
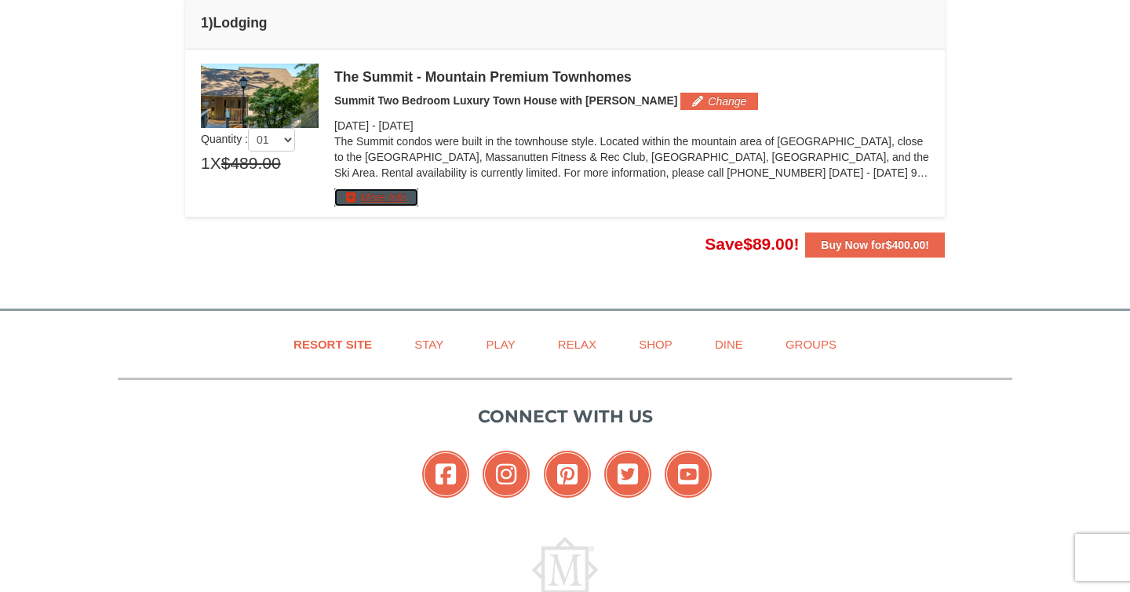
click at [409, 202] on button "More Info" at bounding box center [376, 196] width 84 height 17
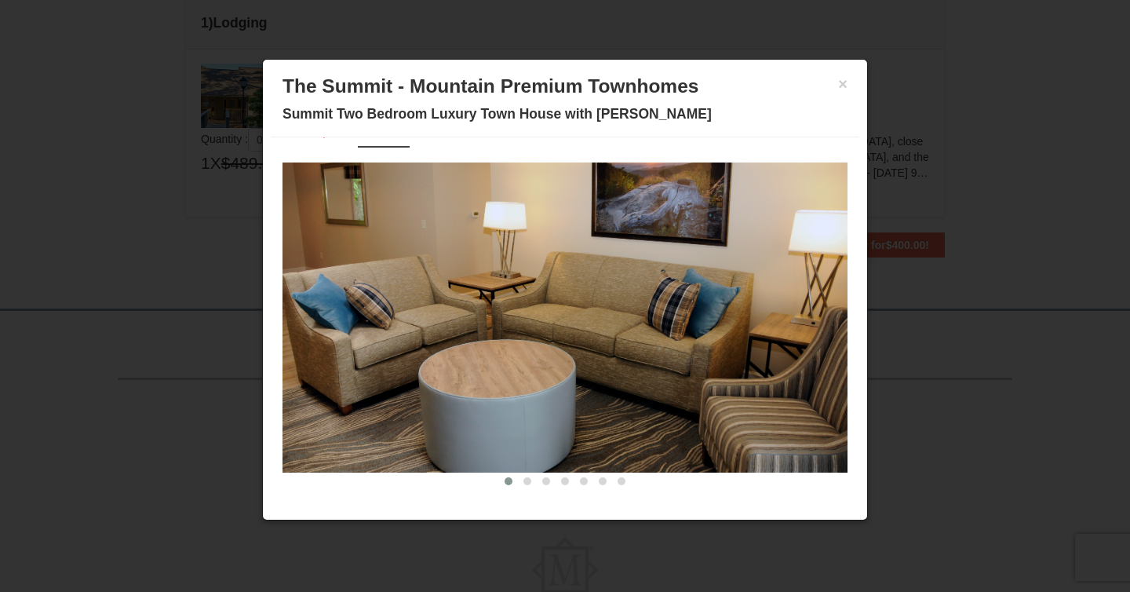
scroll to position [38, 0]
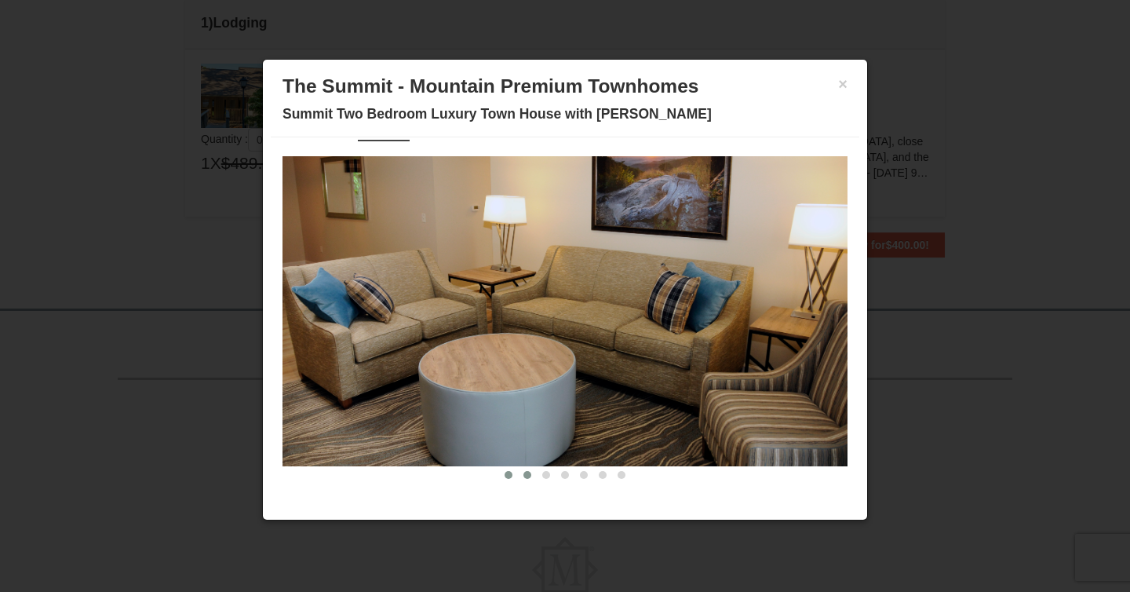
click at [529, 474] on span at bounding box center [527, 475] width 8 height 8
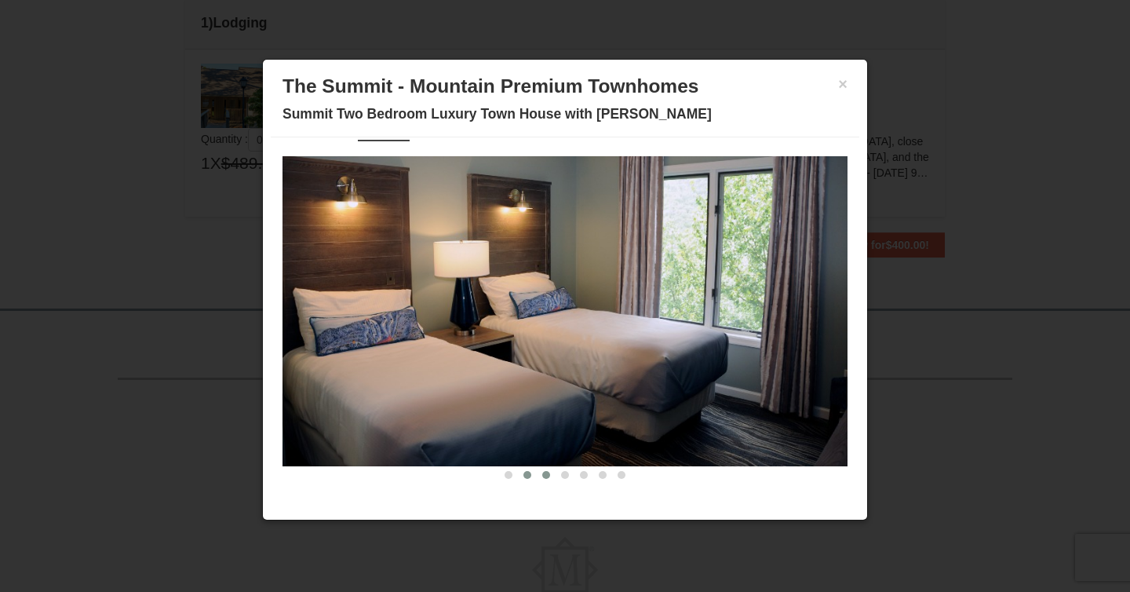
click at [545, 475] on span at bounding box center [546, 475] width 8 height 8
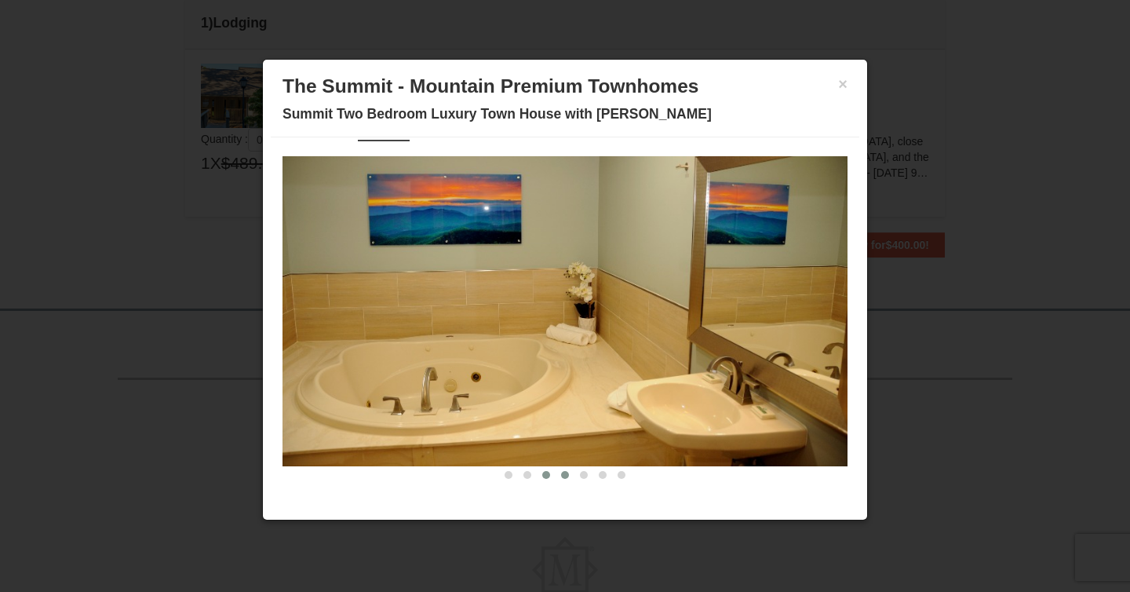
click at [561, 475] on span at bounding box center [565, 475] width 8 height 8
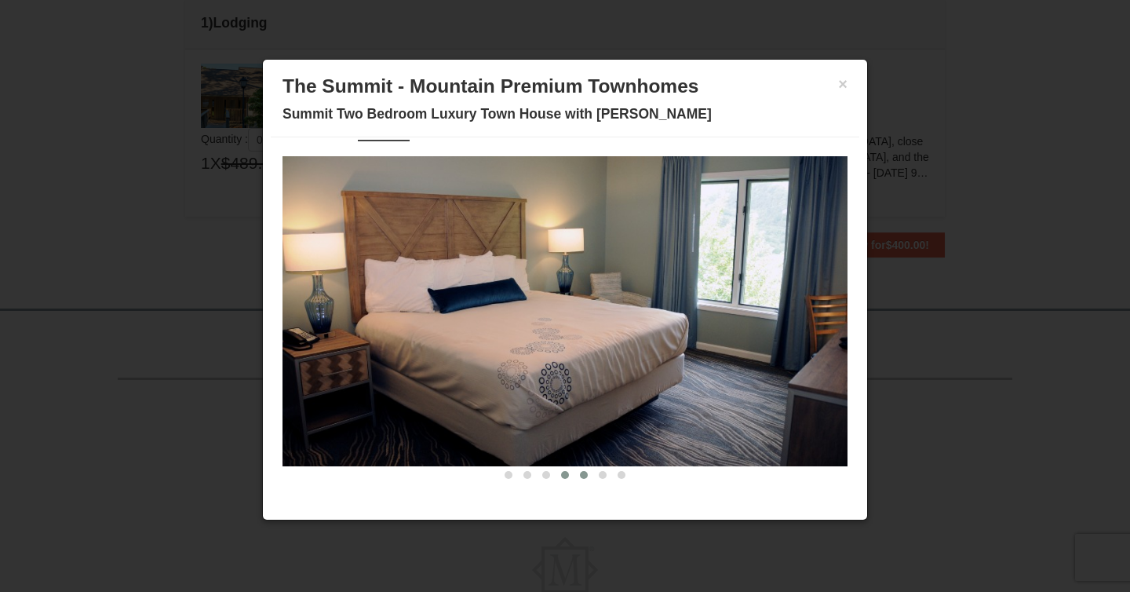
click at [579, 475] on button at bounding box center [583, 475] width 19 height 16
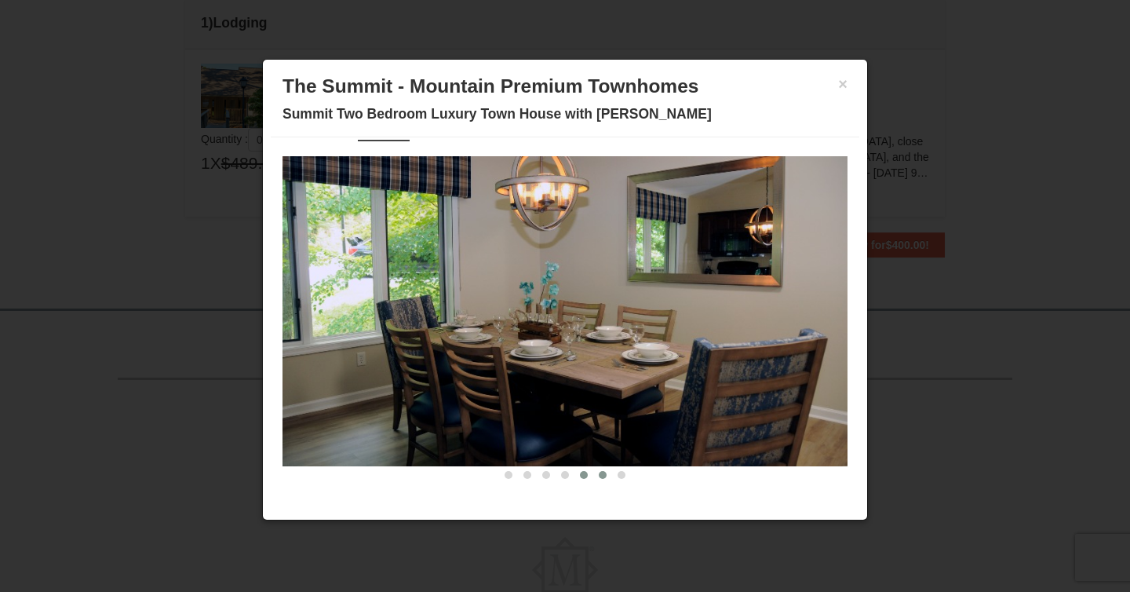
click at [596, 472] on button at bounding box center [602, 475] width 19 height 16
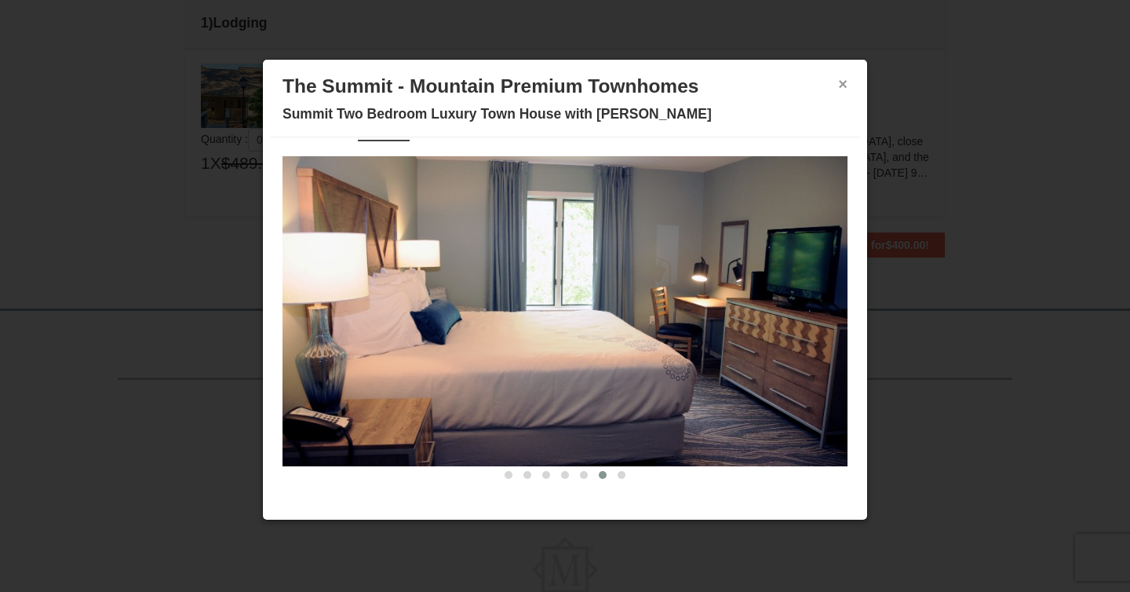
click at [843, 89] on button "×" at bounding box center [842, 84] width 9 height 16
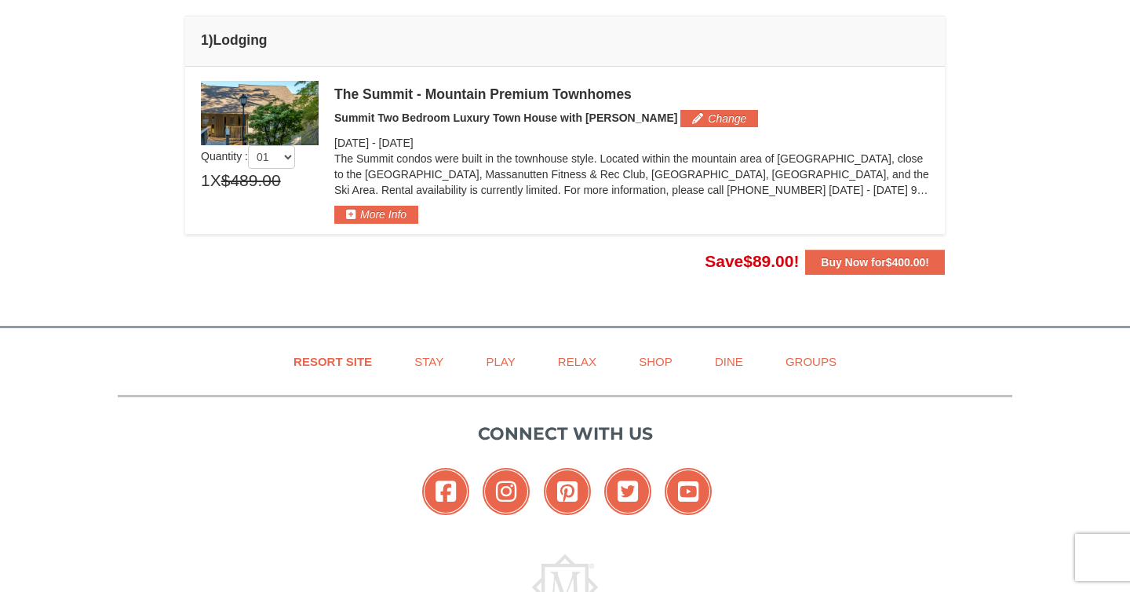
scroll to position [430, 0]
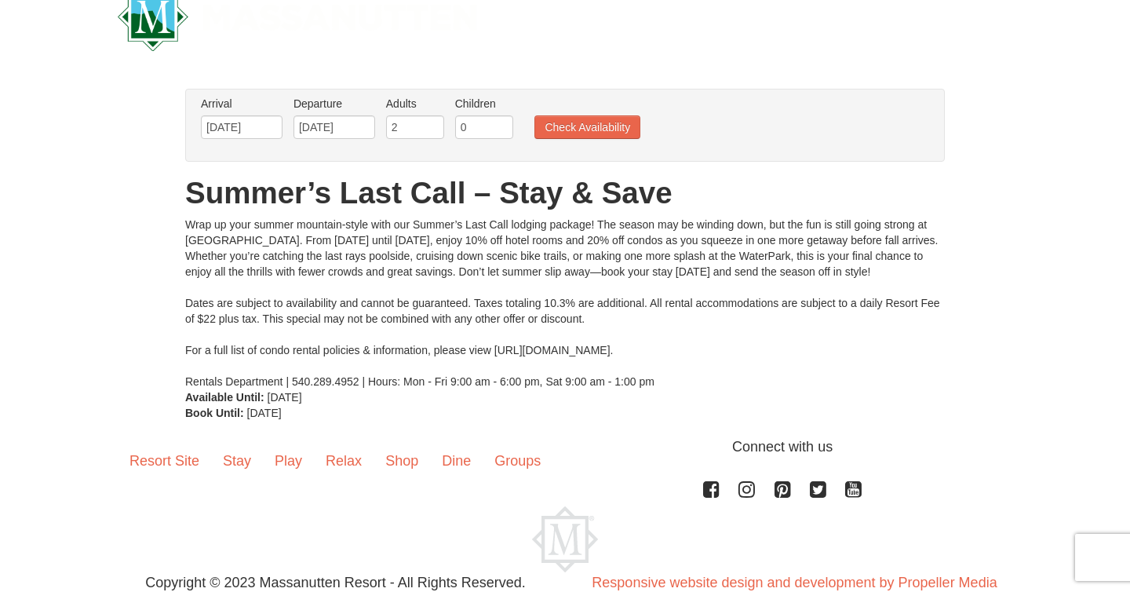
scroll to position [46, 0]
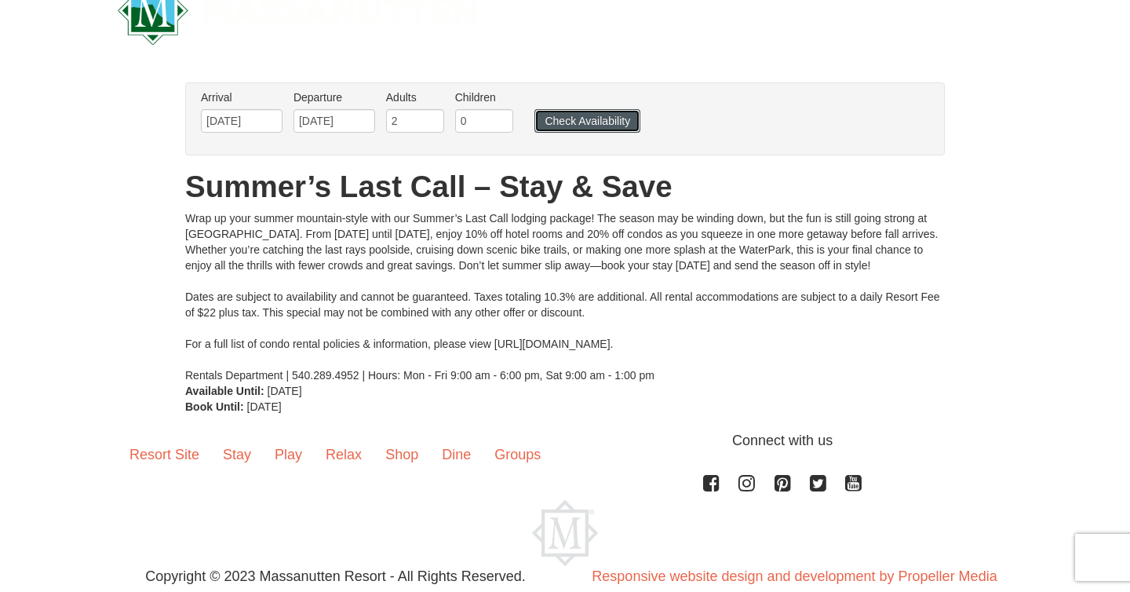
click at [592, 121] on button "Check Availability" at bounding box center [587, 121] width 106 height 24
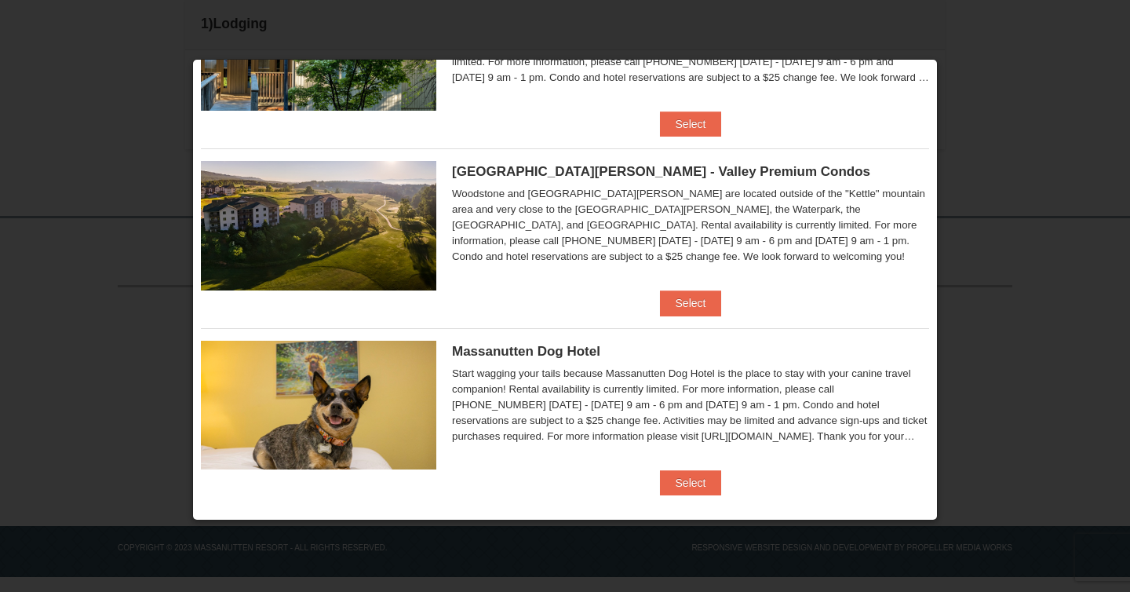
scroll to position [799, 0]
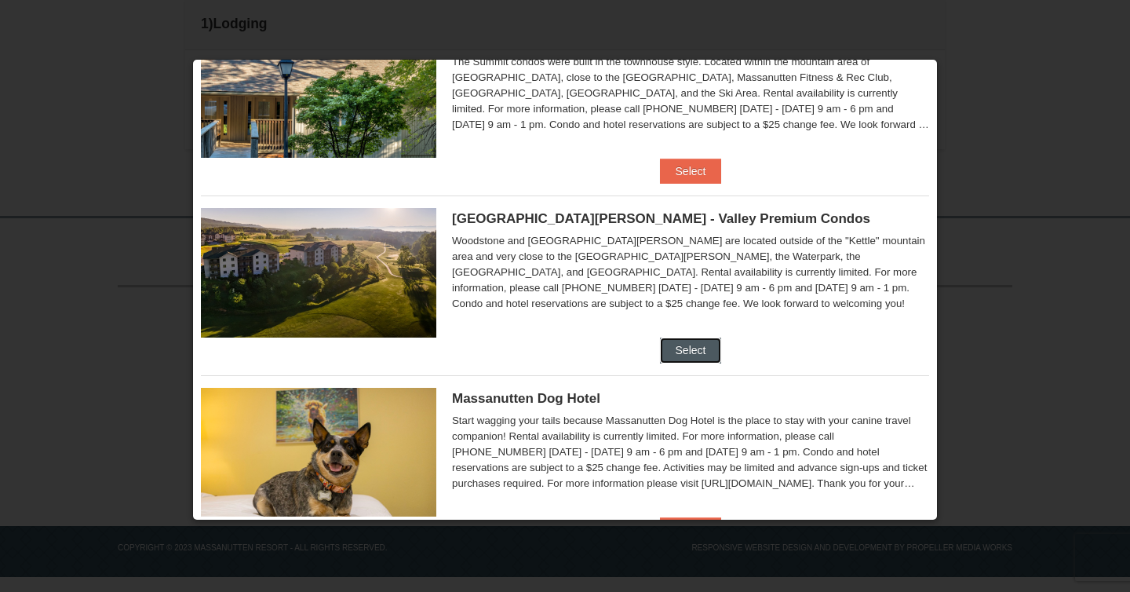
click at [683, 344] on button "Select" at bounding box center [691, 349] width 62 height 25
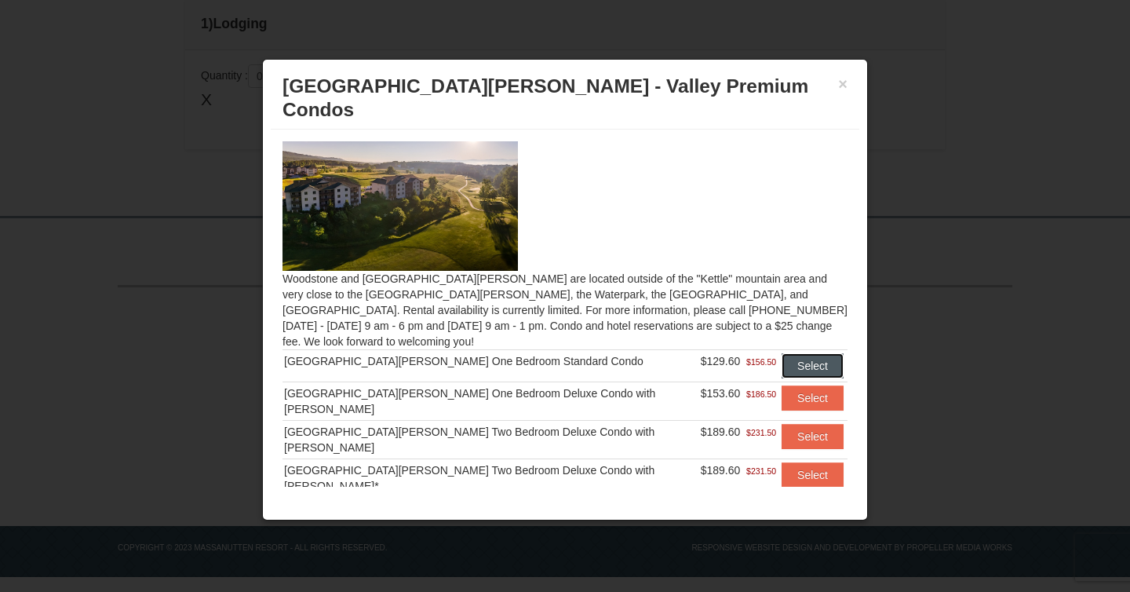
click at [784, 353] on button "Select" at bounding box center [812, 365] width 62 height 25
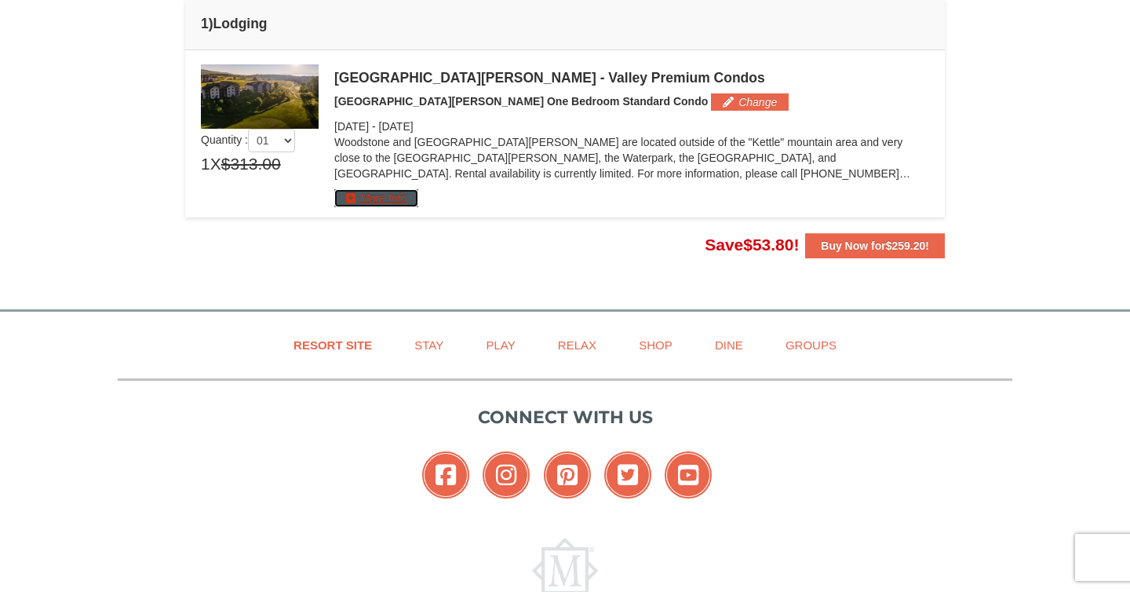
click at [396, 195] on button "More Info" at bounding box center [376, 197] width 84 height 17
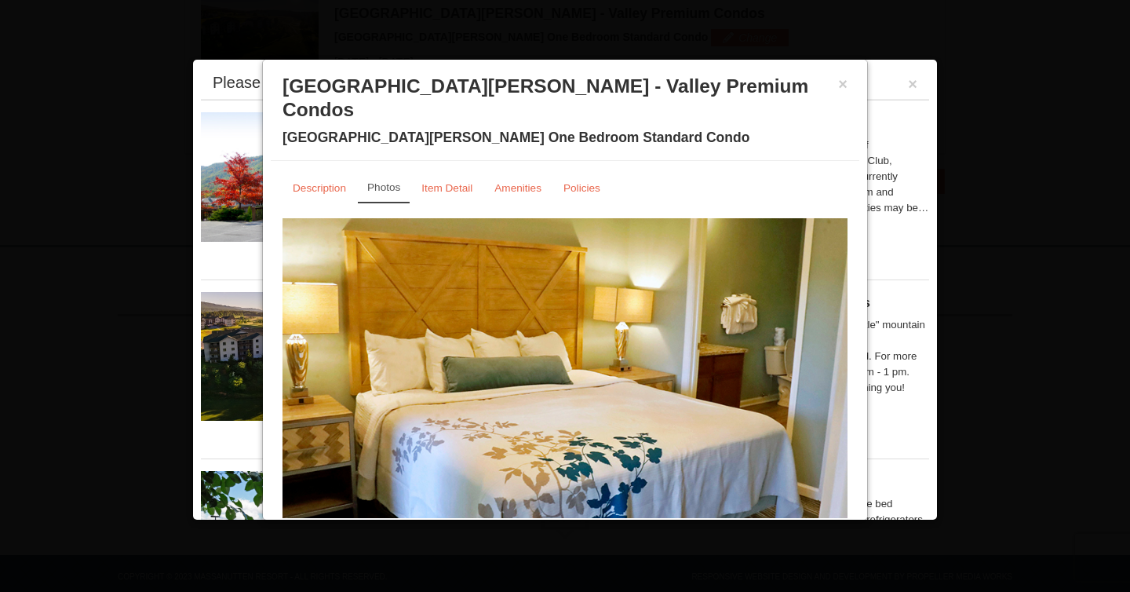
scroll to position [38, 0]
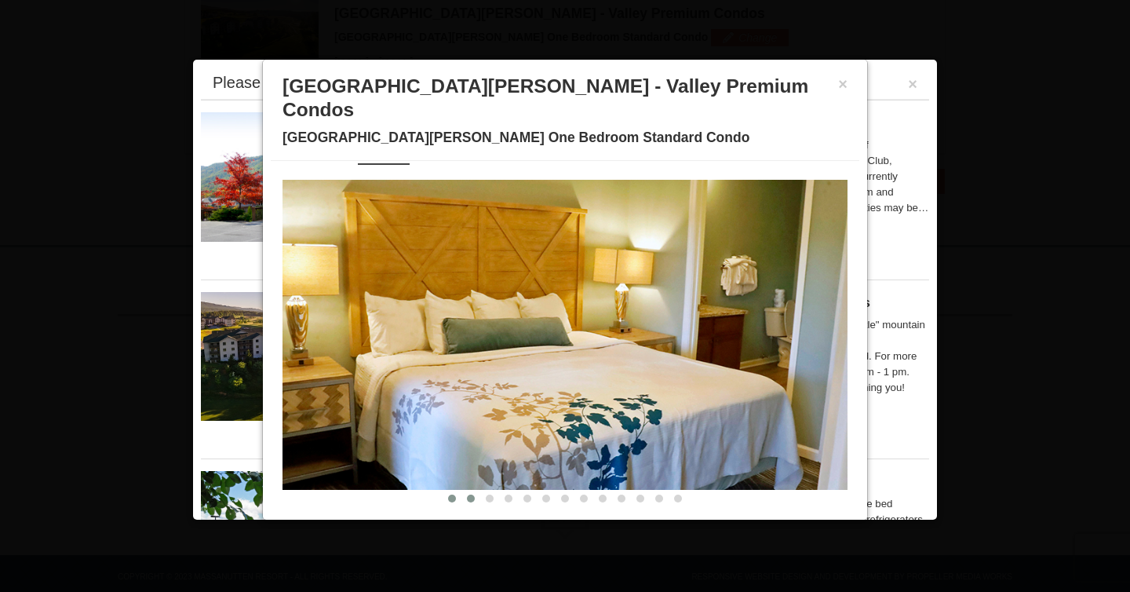
click at [470, 490] on button at bounding box center [470, 498] width 19 height 16
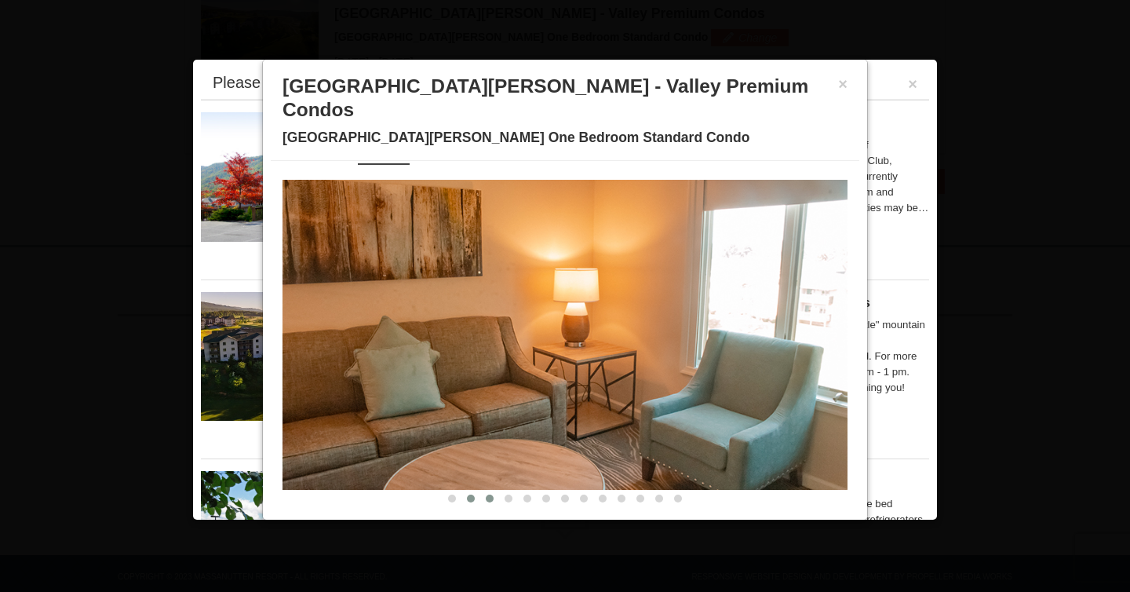
click at [488, 494] on span at bounding box center [490, 498] width 8 height 8
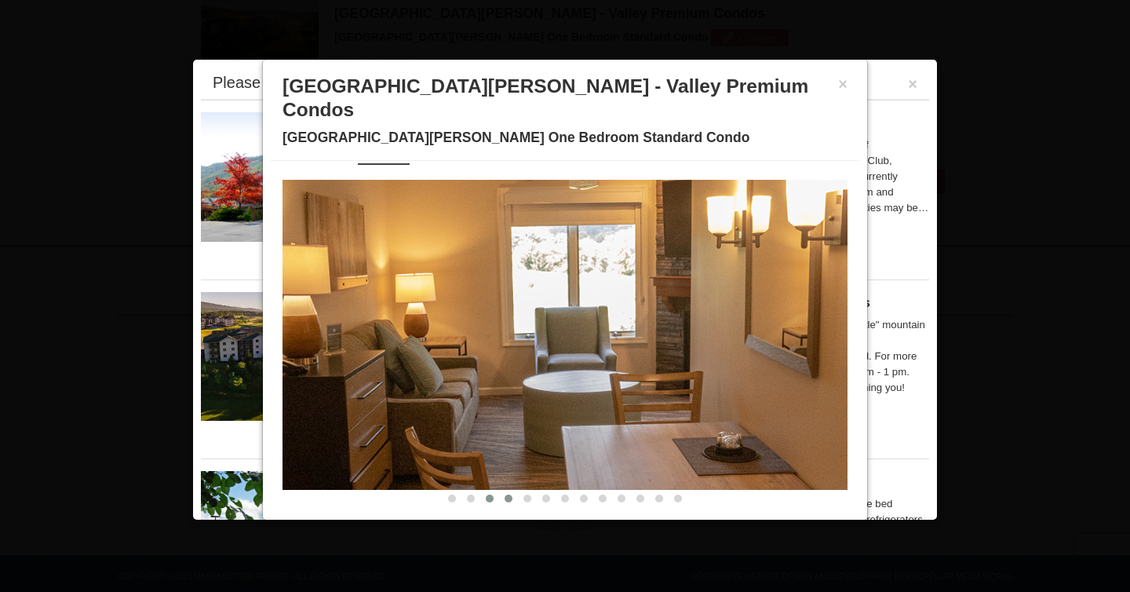
click at [505, 494] on span at bounding box center [508, 498] width 8 height 8
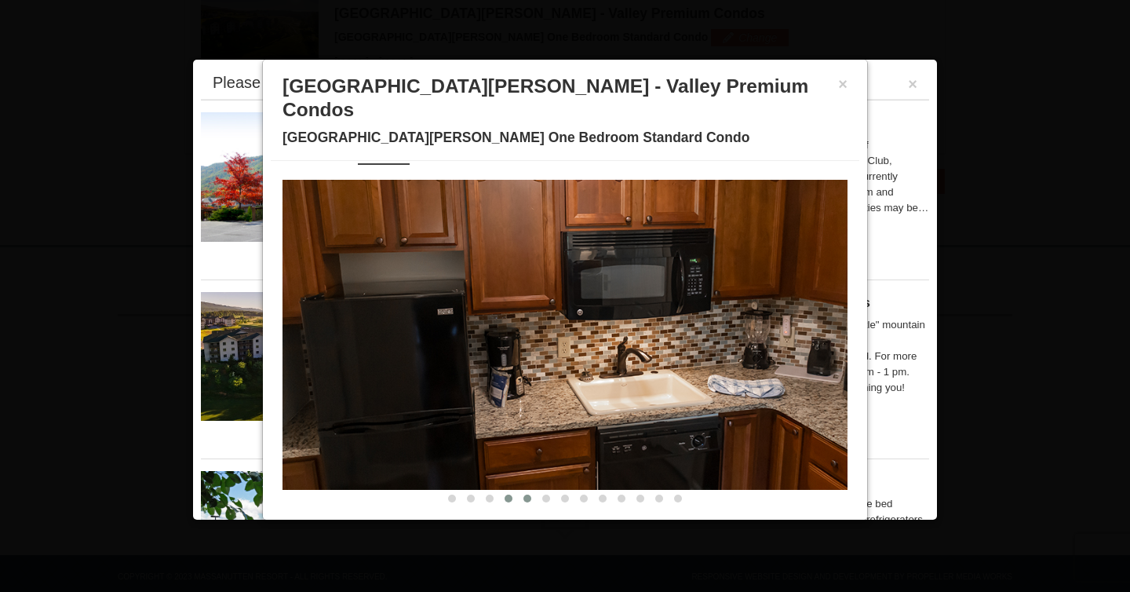
click at [523, 490] on button at bounding box center [527, 498] width 19 height 16
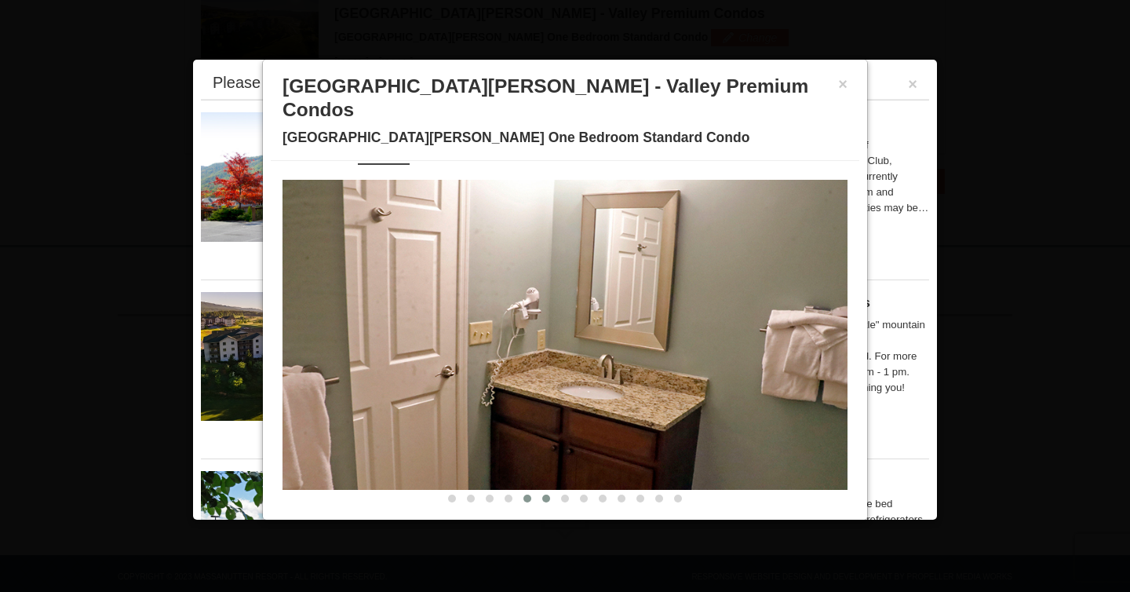
click at [543, 490] on button at bounding box center [546, 498] width 19 height 16
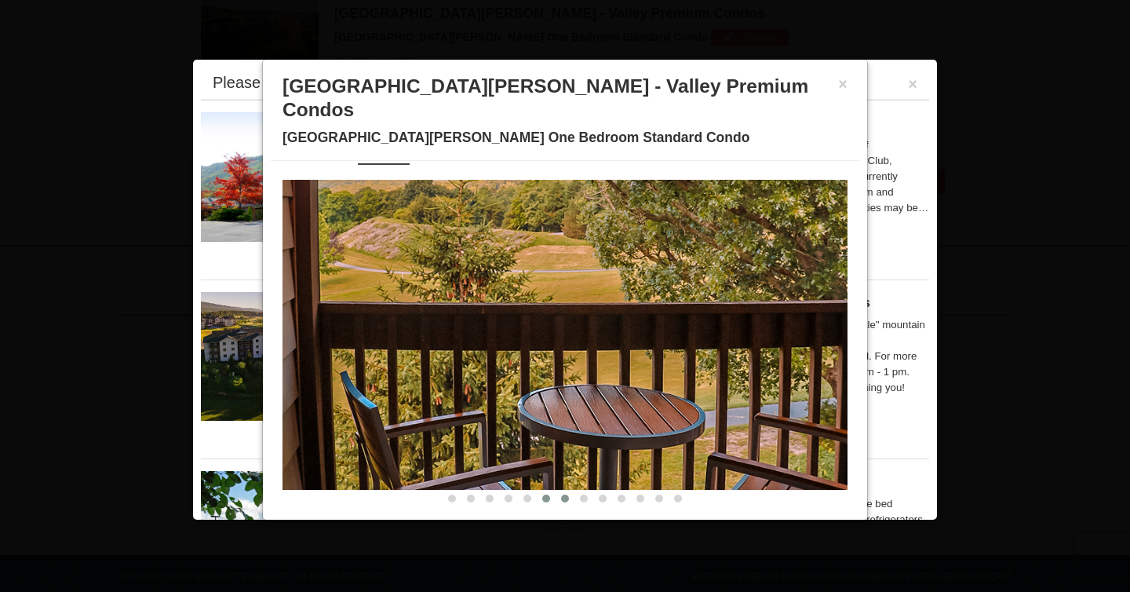
click at [566, 494] on span at bounding box center [565, 498] width 8 height 8
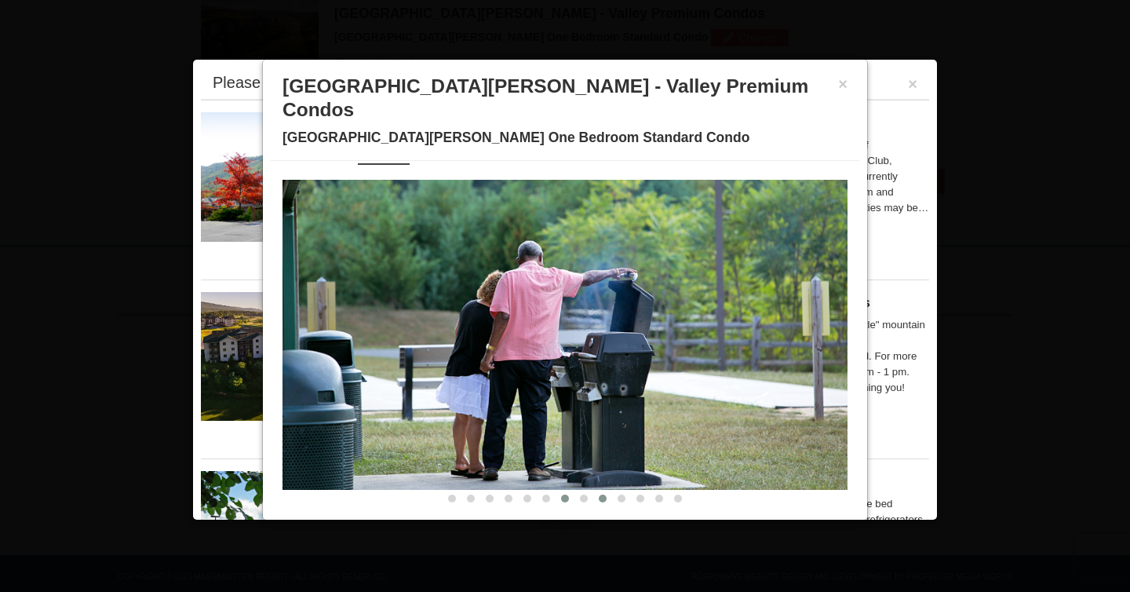
click at [593, 490] on button at bounding box center [602, 498] width 19 height 16
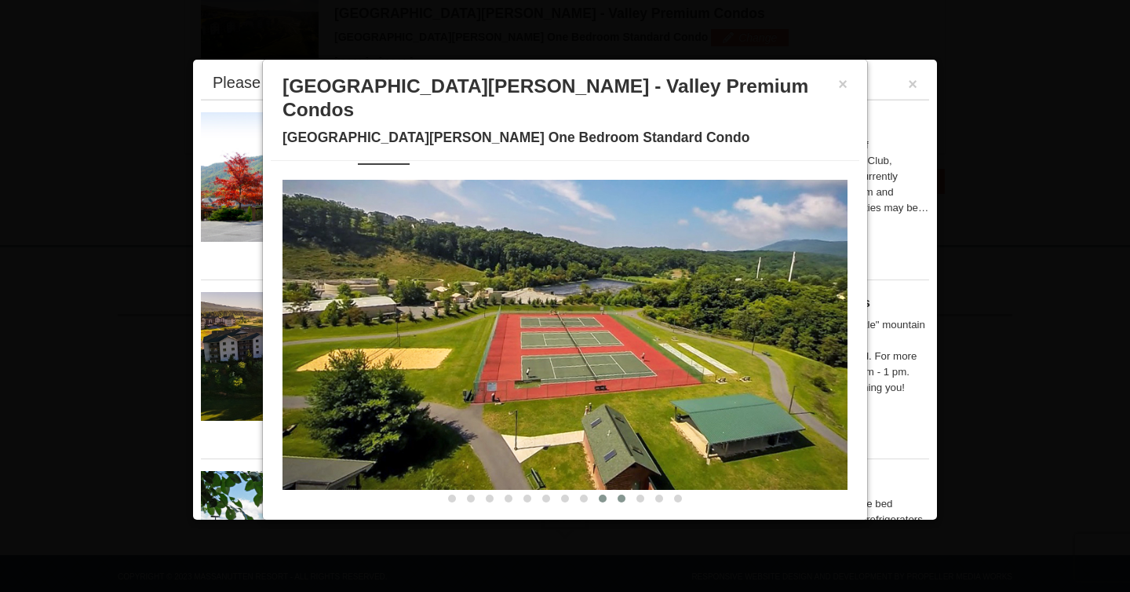
click at [622, 494] on span at bounding box center [621, 498] width 8 height 8
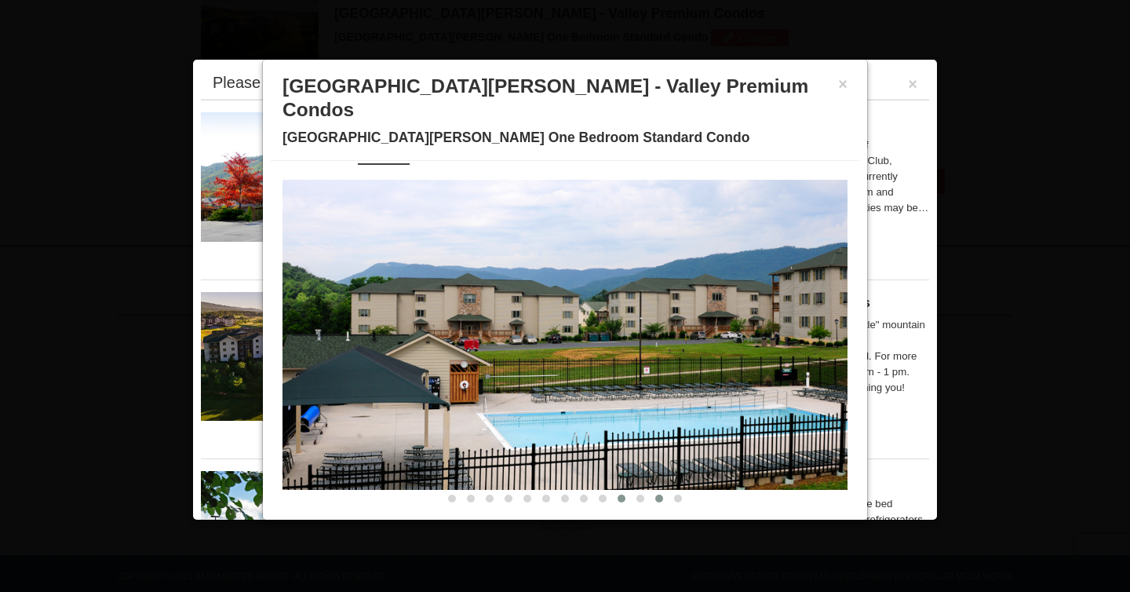
click at [650, 490] on button at bounding box center [659, 498] width 19 height 16
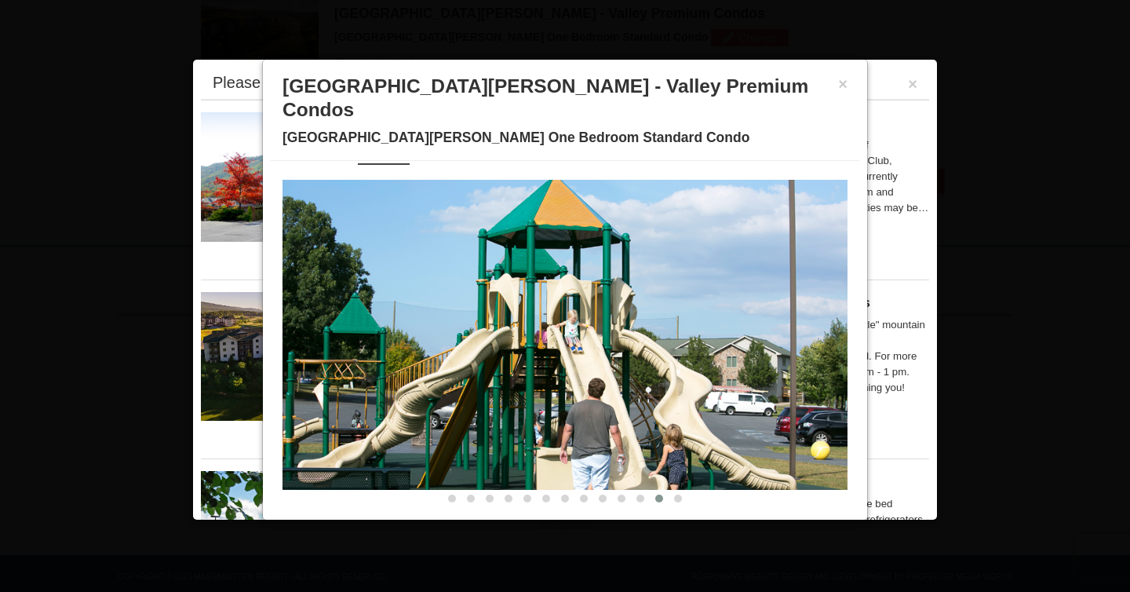
click at [664, 490] on button at bounding box center [659, 498] width 19 height 16
click at [846, 78] on button "×" at bounding box center [842, 84] width 9 height 16
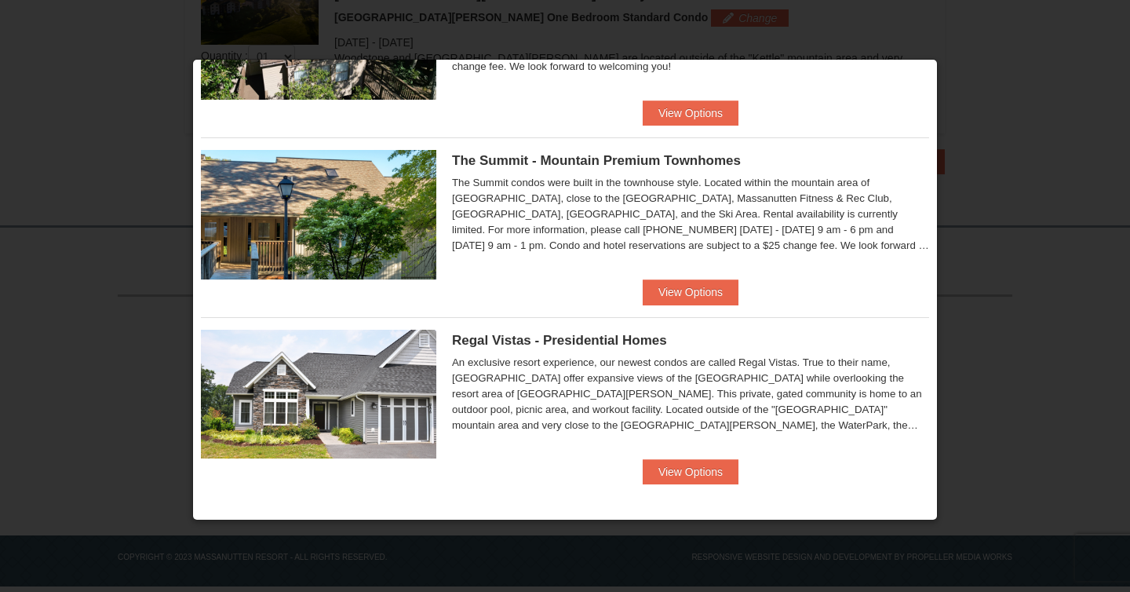
scroll to position [544, 0]
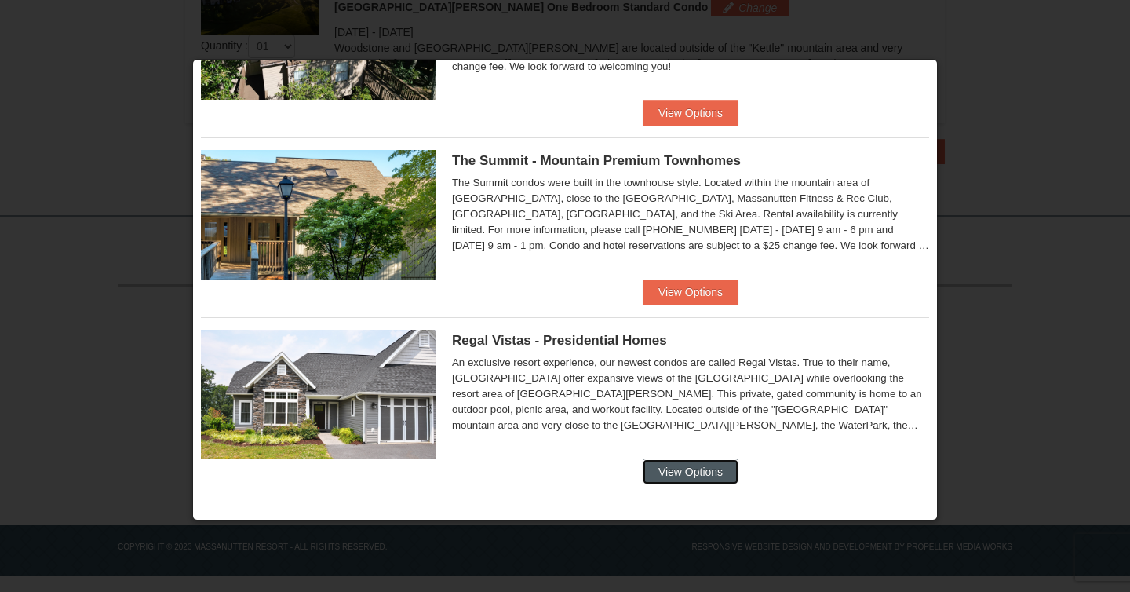
click at [680, 475] on button "View Options" at bounding box center [691, 471] width 96 height 25
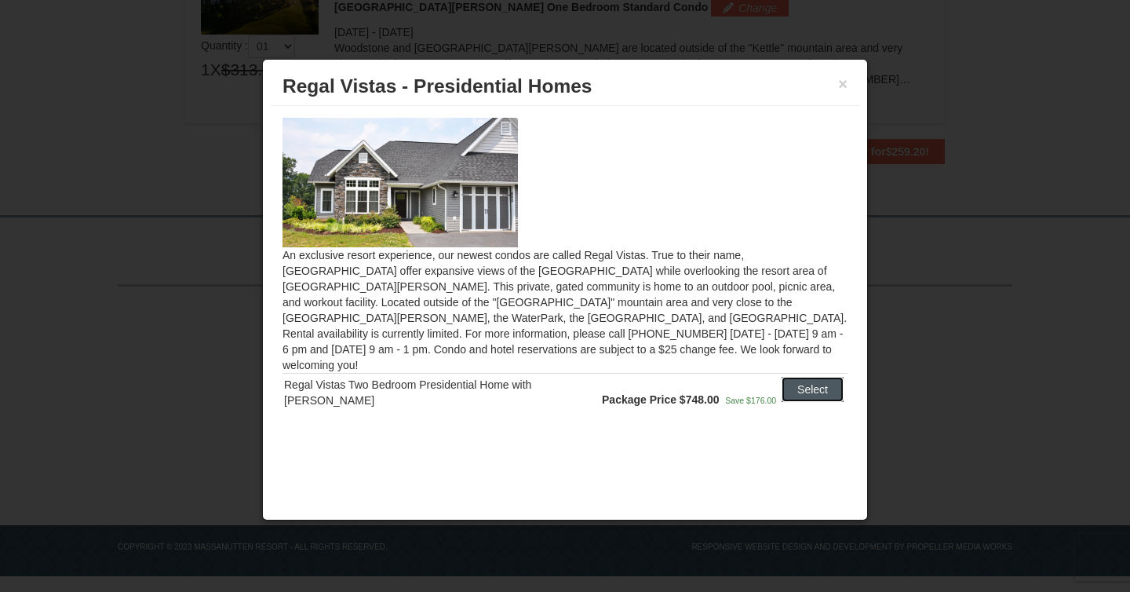
click at [805, 377] on button "Select" at bounding box center [812, 389] width 62 height 25
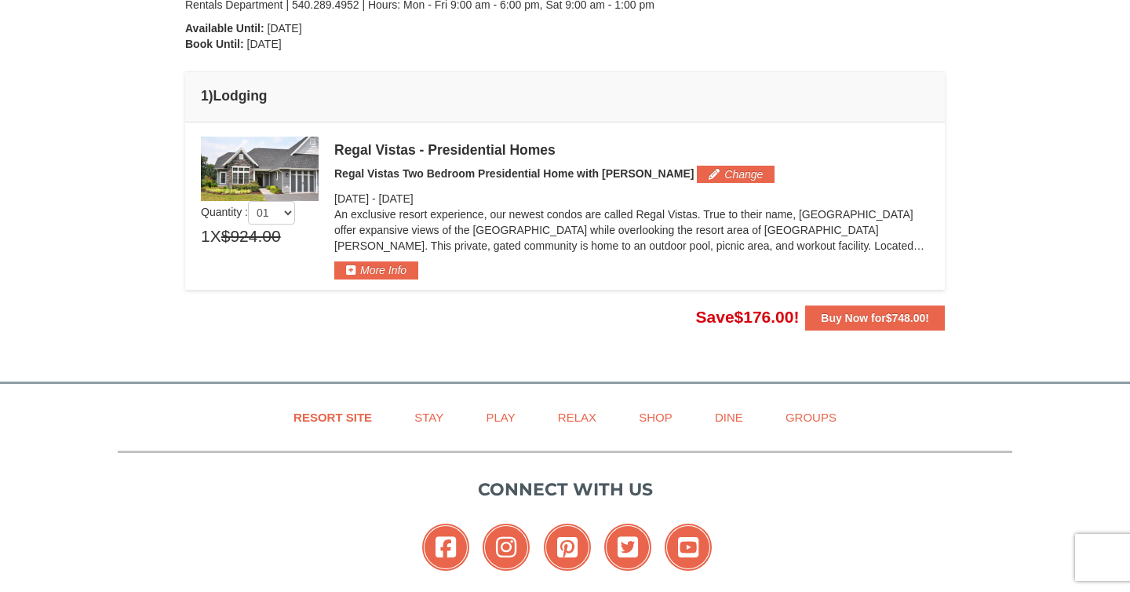
scroll to position [366, 0]
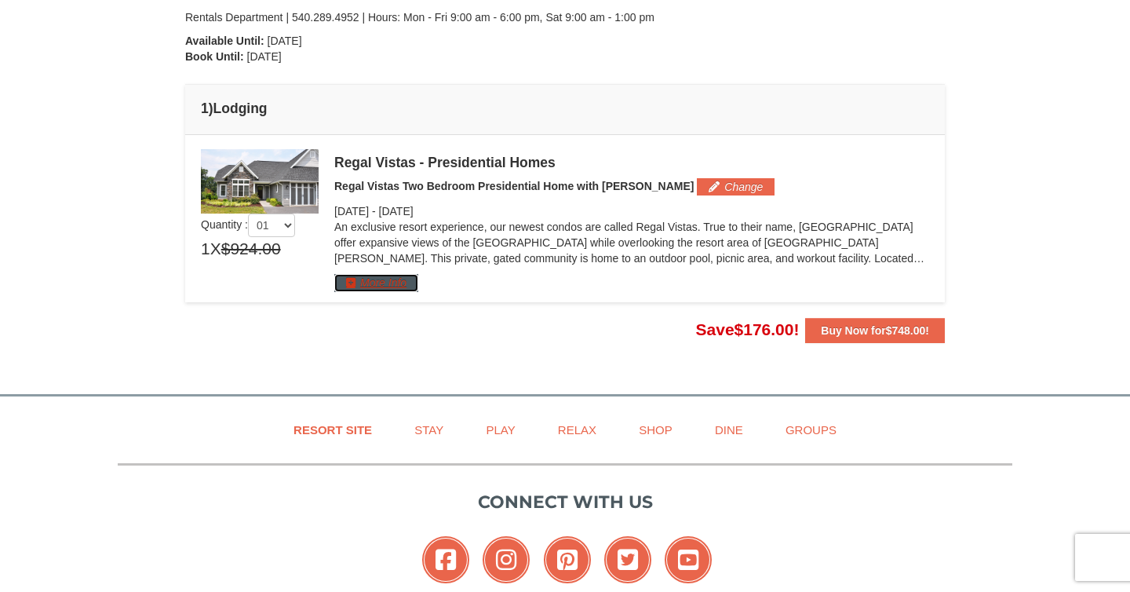
click at [402, 281] on button "More Info" at bounding box center [376, 282] width 84 height 17
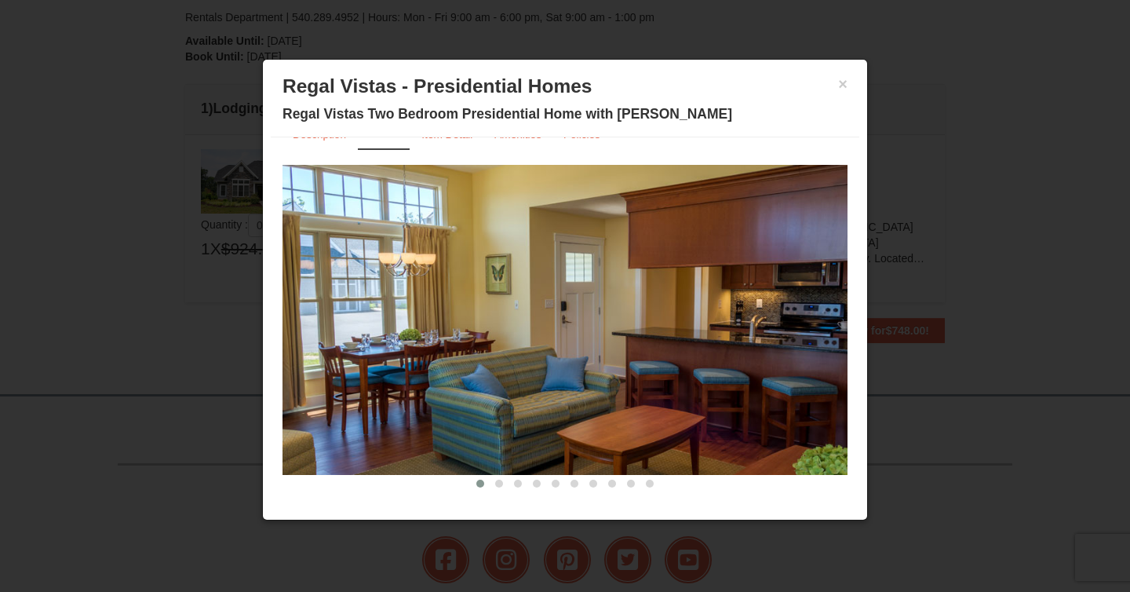
scroll to position [38, 0]
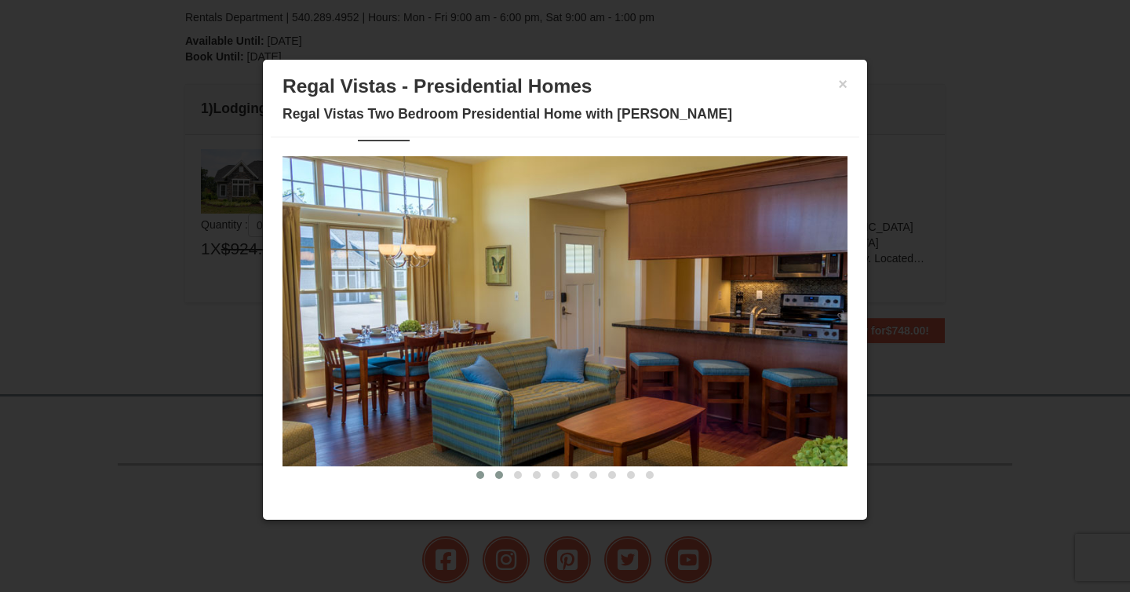
click at [498, 474] on span at bounding box center [499, 475] width 8 height 8
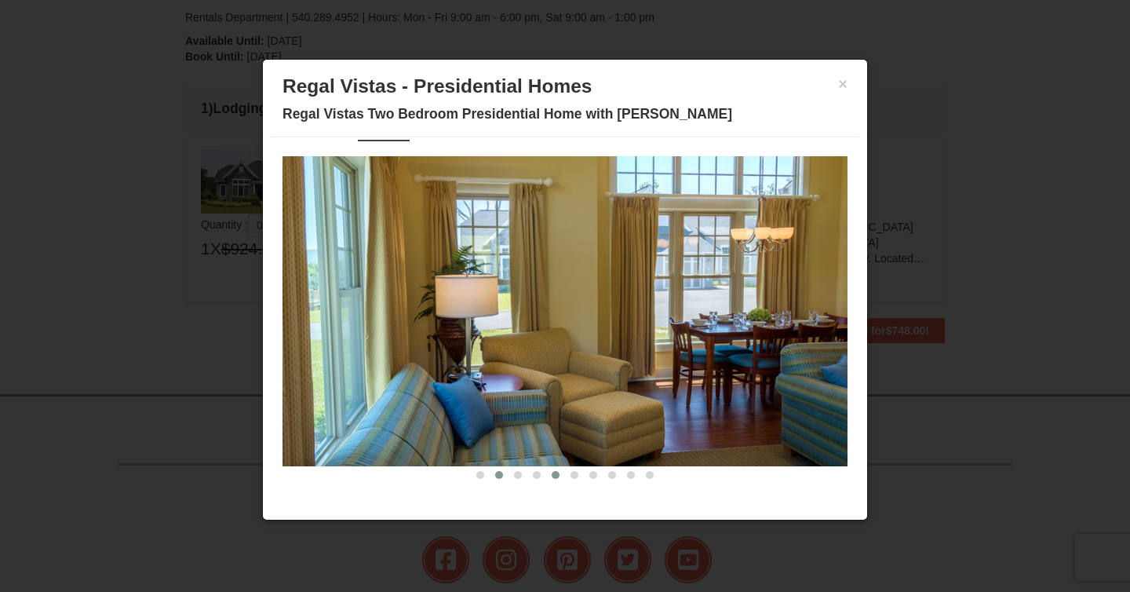
click at [548, 477] on button at bounding box center [555, 475] width 19 height 16
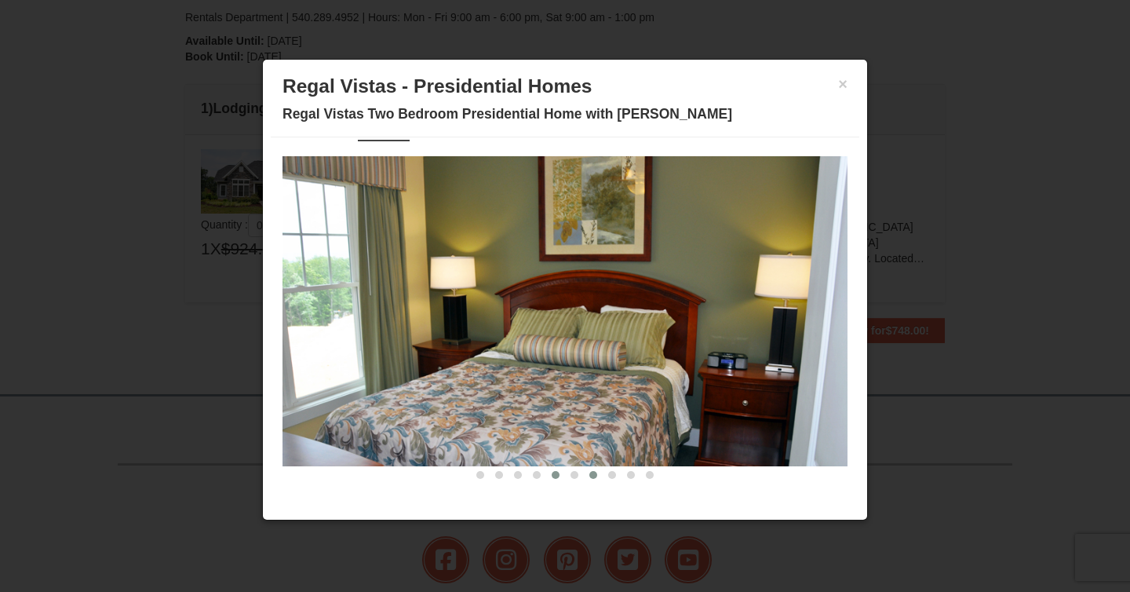
click at [591, 471] on span at bounding box center [593, 475] width 8 height 8
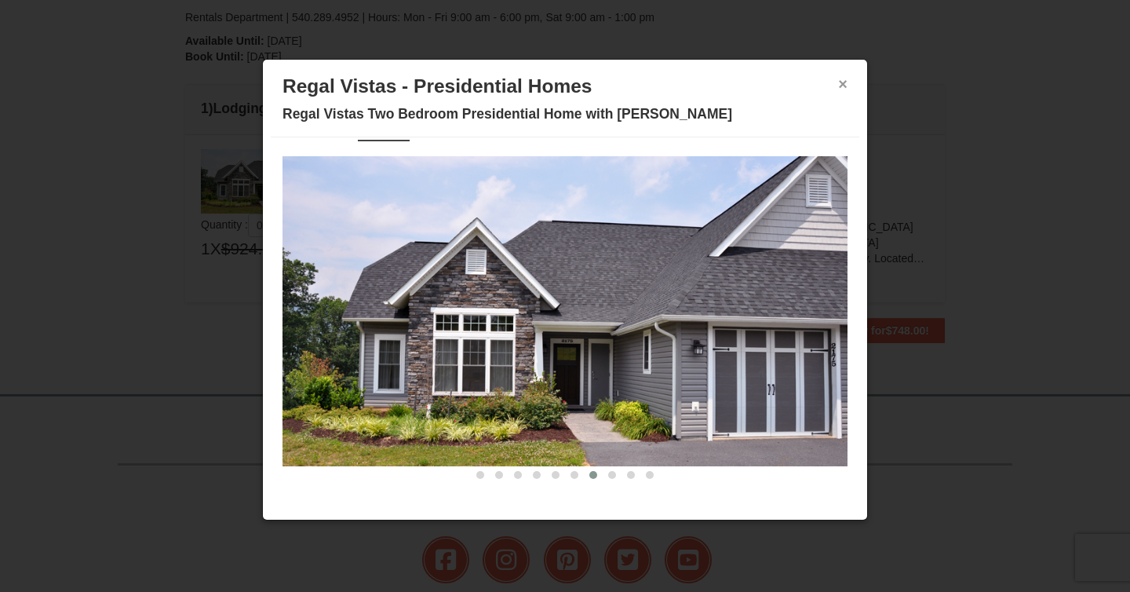
click at [845, 83] on button "×" at bounding box center [842, 84] width 9 height 16
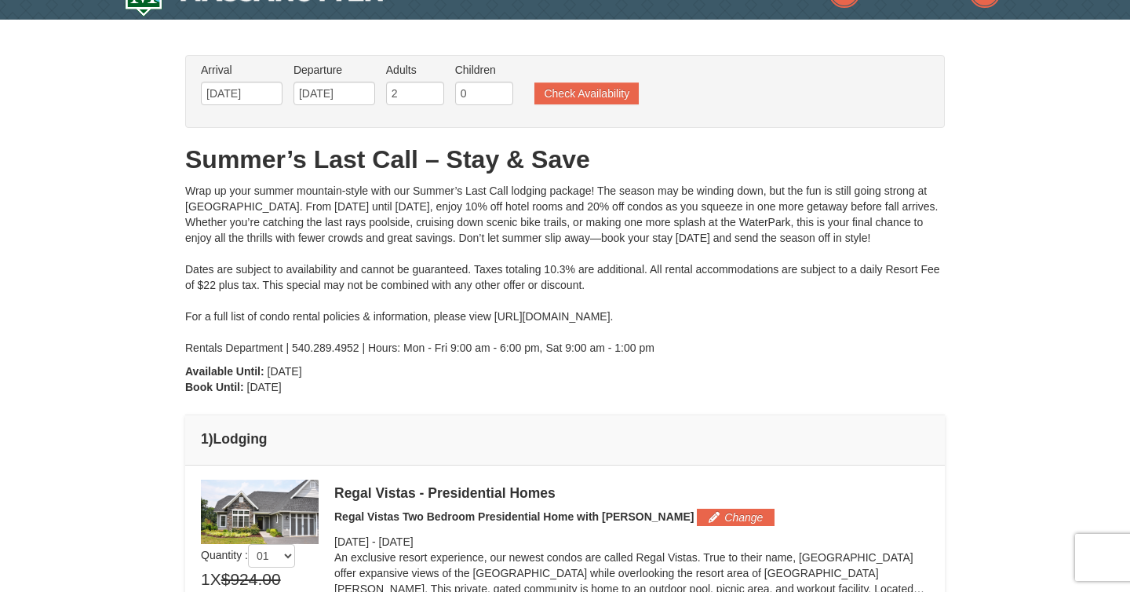
scroll to position [32, 0]
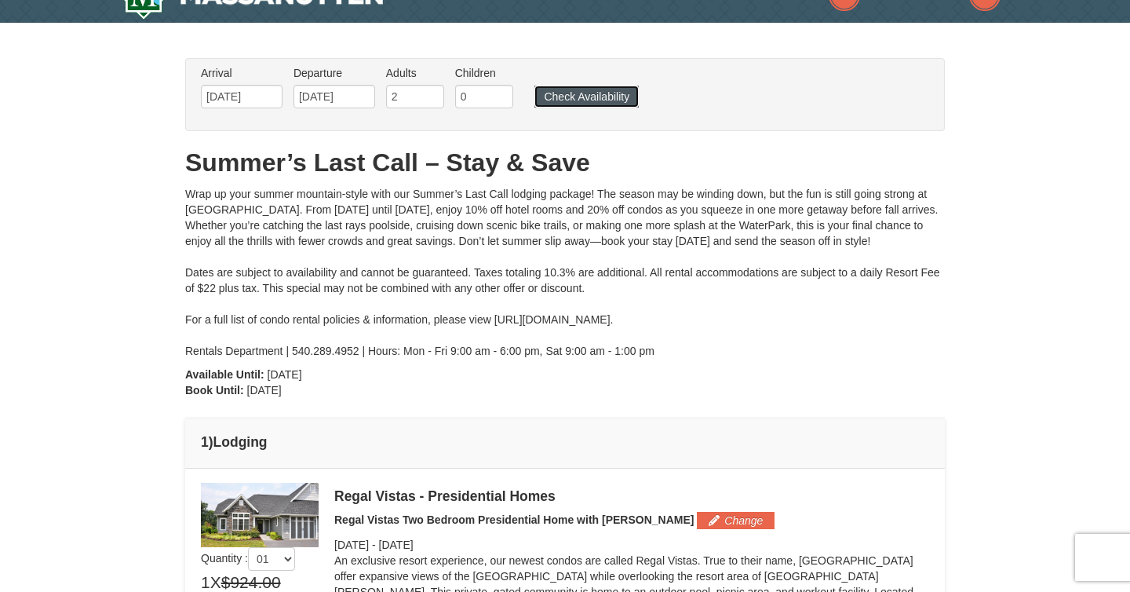
click at [627, 100] on button "Check Availability" at bounding box center [586, 97] width 104 height 22
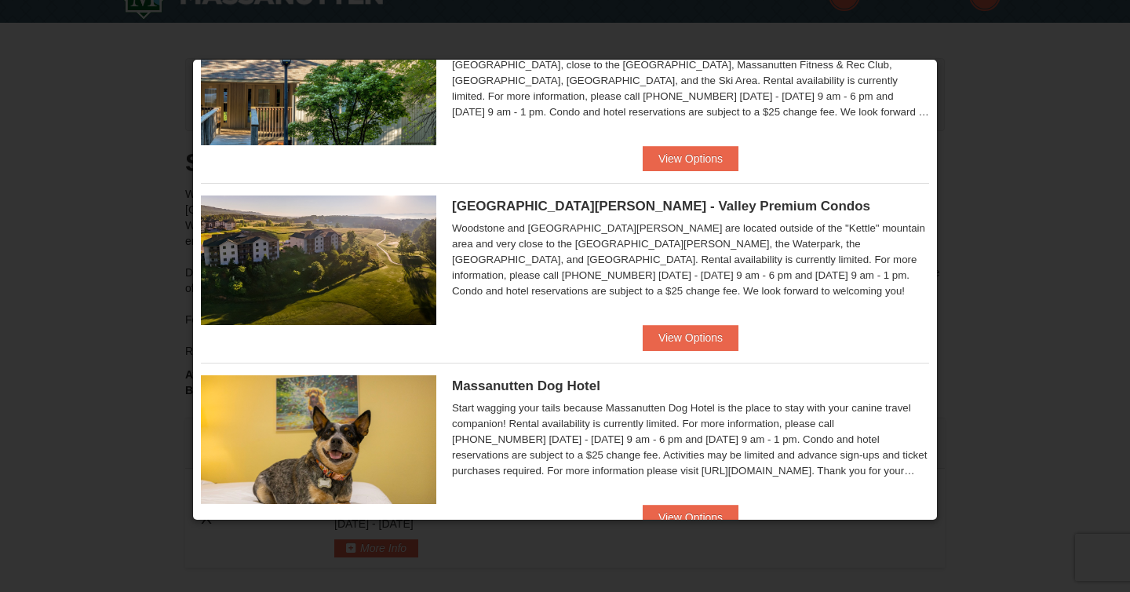
scroll to position [858, 0]
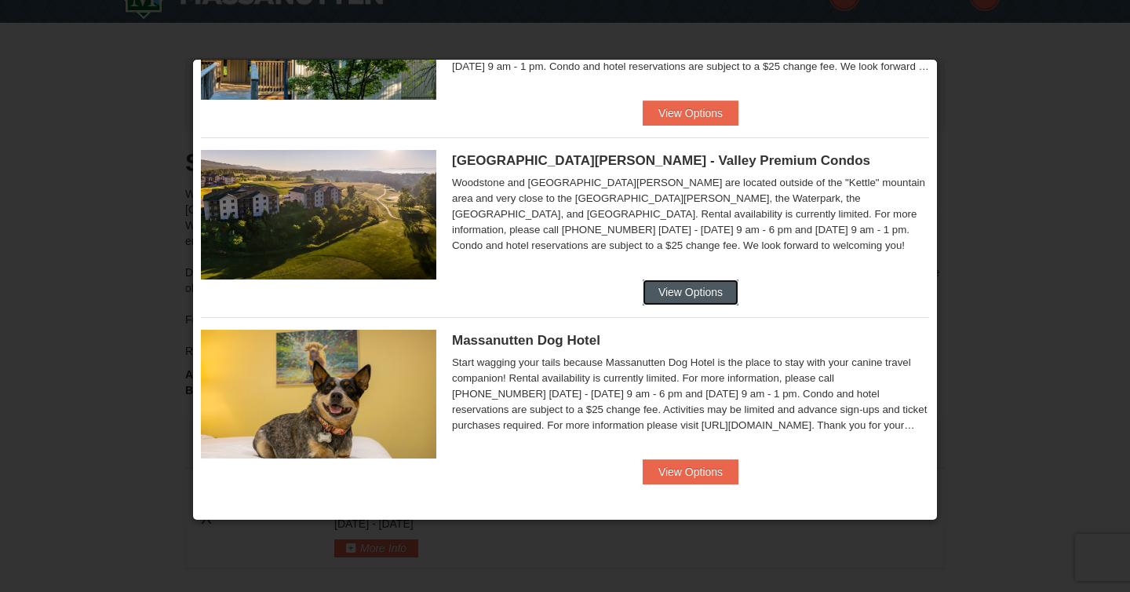
click at [713, 286] on button "View Options" at bounding box center [691, 291] width 96 height 25
